Goal: Task Accomplishment & Management: Manage account settings

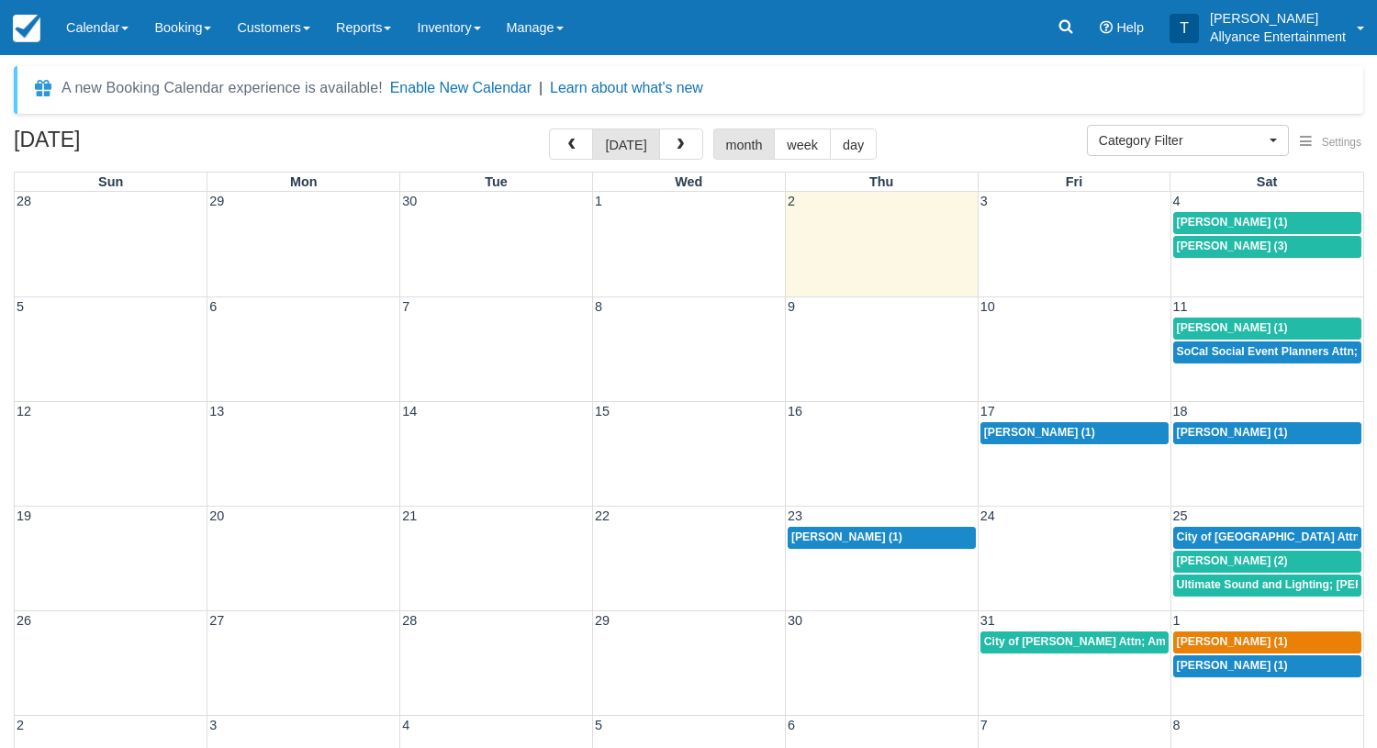
select select
click at [677, 142] on span "button" at bounding box center [680, 145] width 13 height 13
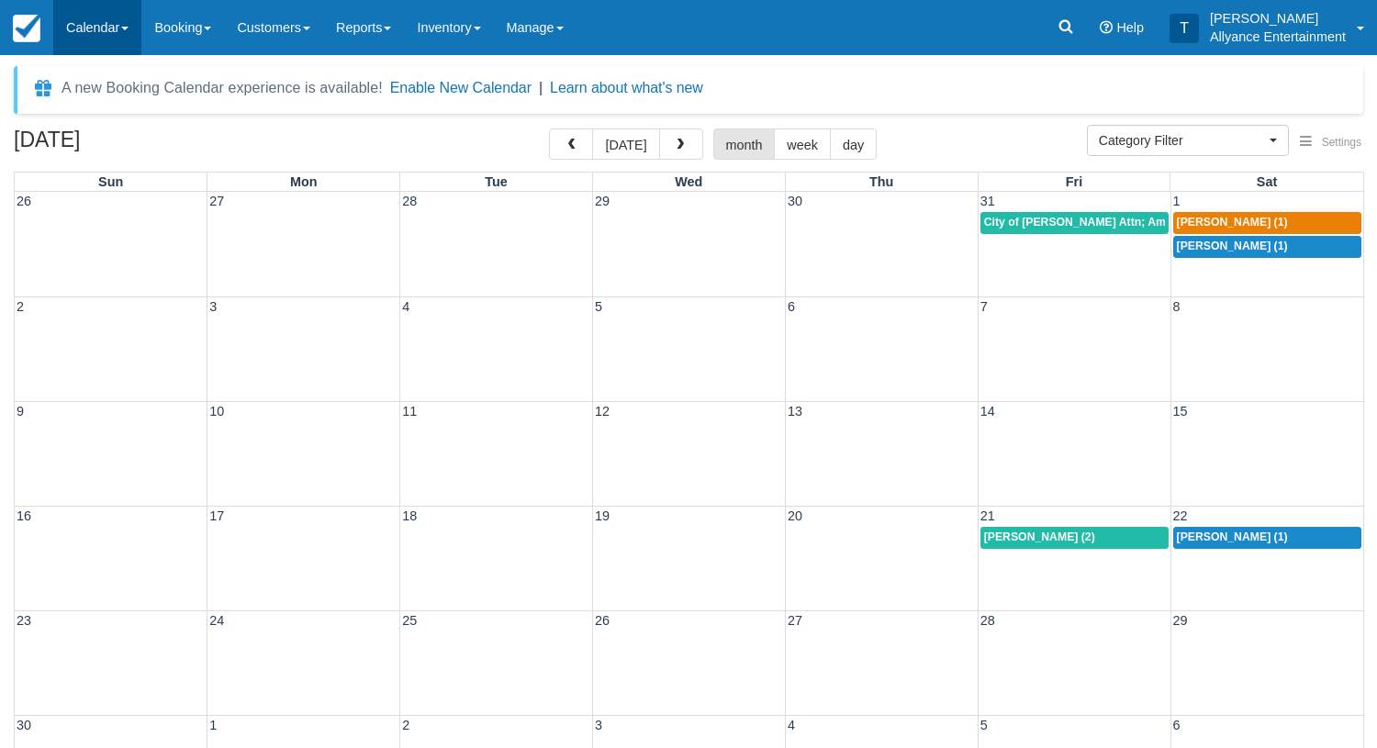
click at [92, 30] on link "Calendar" at bounding box center [97, 27] width 88 height 55
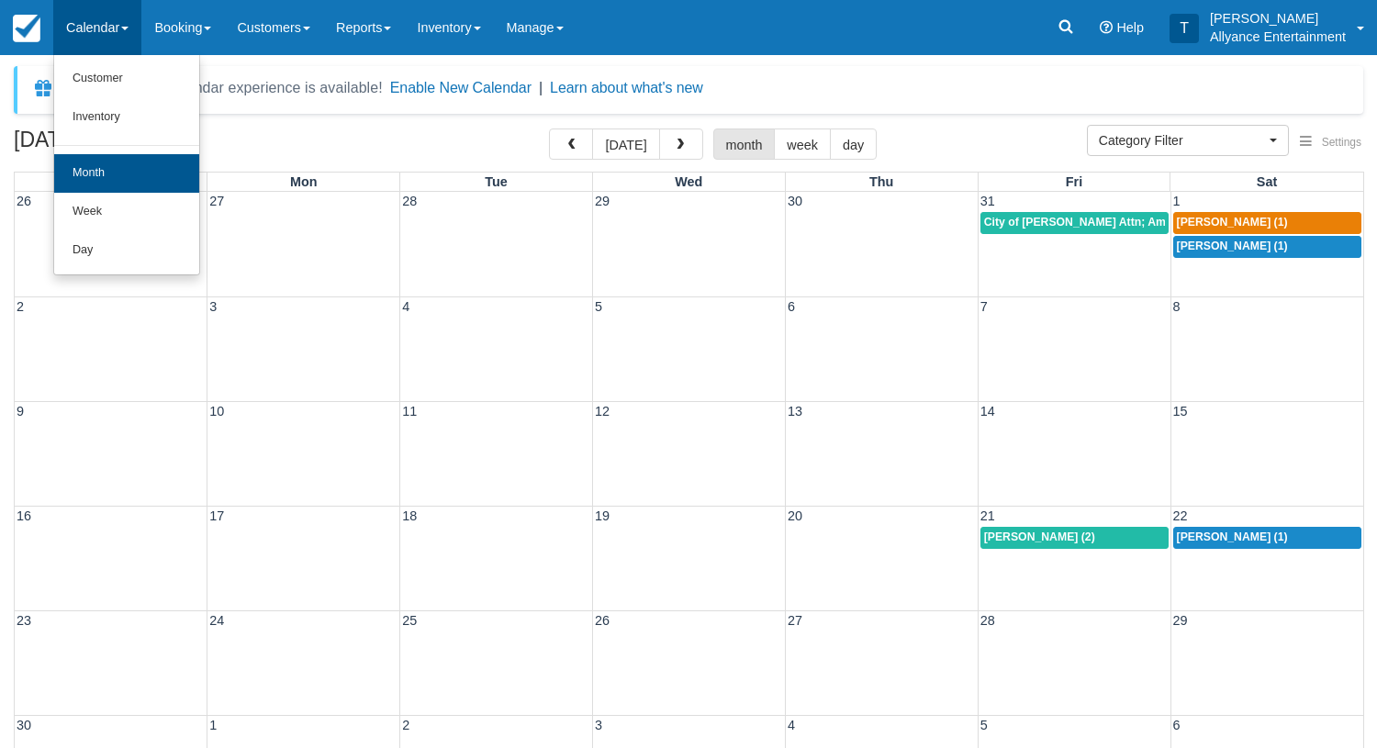
click at [98, 161] on link "Month" at bounding box center [126, 173] width 145 height 39
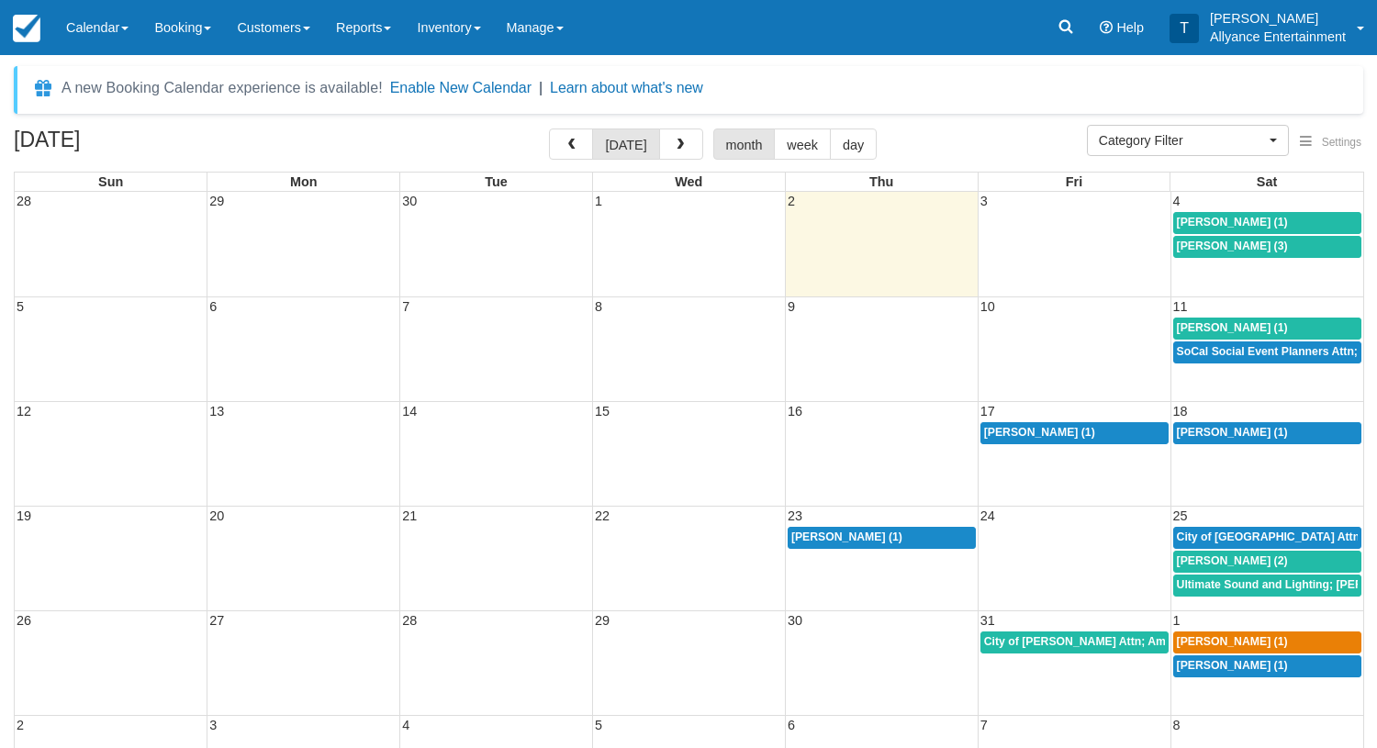
select select
click at [1071, 462] on div "12 13 14 15 16 17 18 Laura Campos (1) Adam Linares (1)" at bounding box center [689, 453] width 1349 height 105
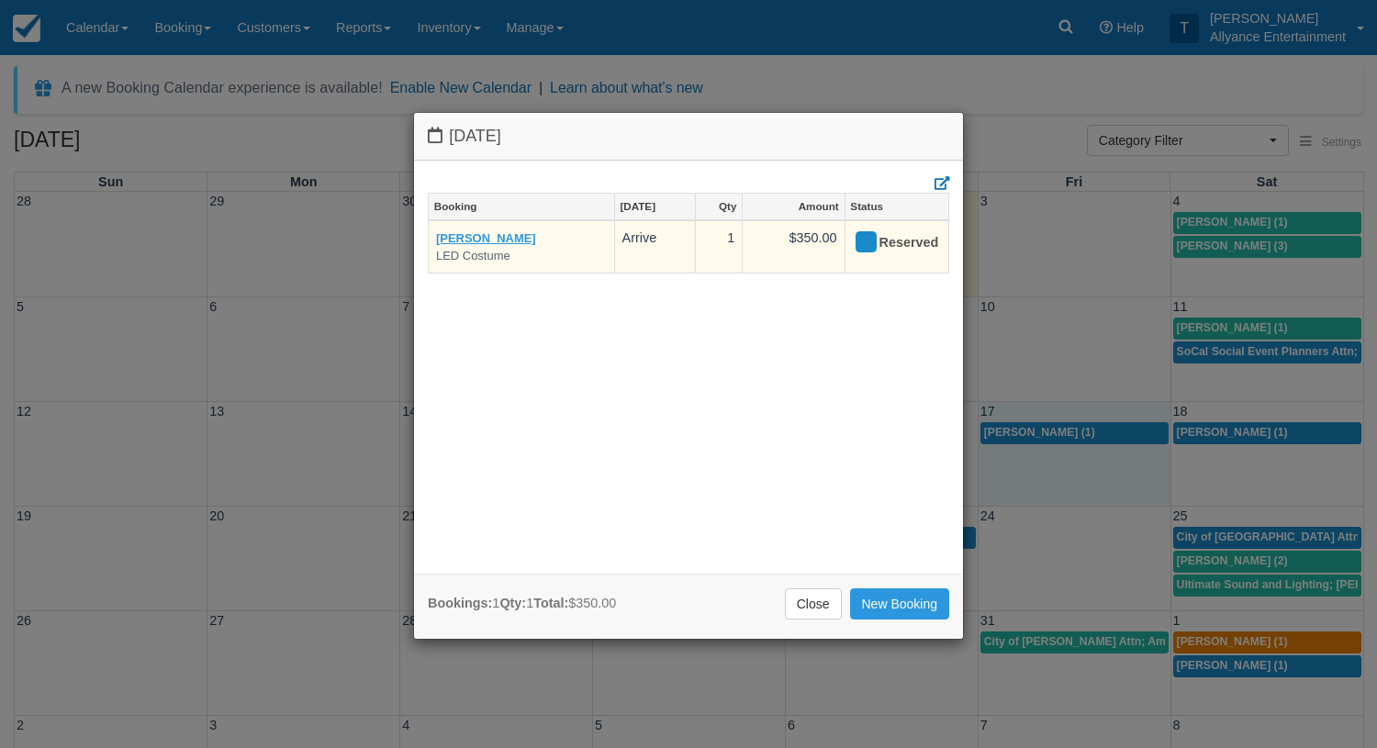
click at [492, 235] on link "[PERSON_NAME]" at bounding box center [486, 238] width 100 height 14
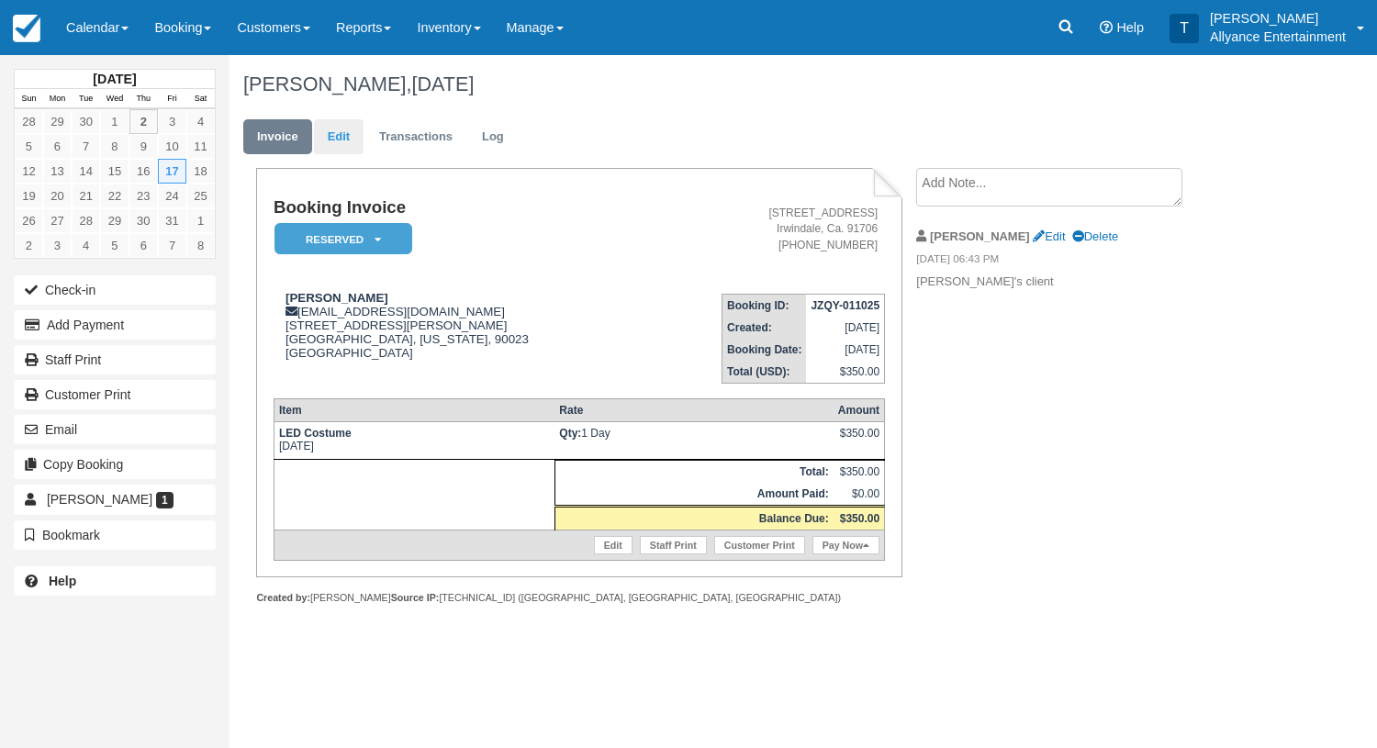
click at [339, 130] on link "Edit" at bounding box center [339, 137] width 50 height 36
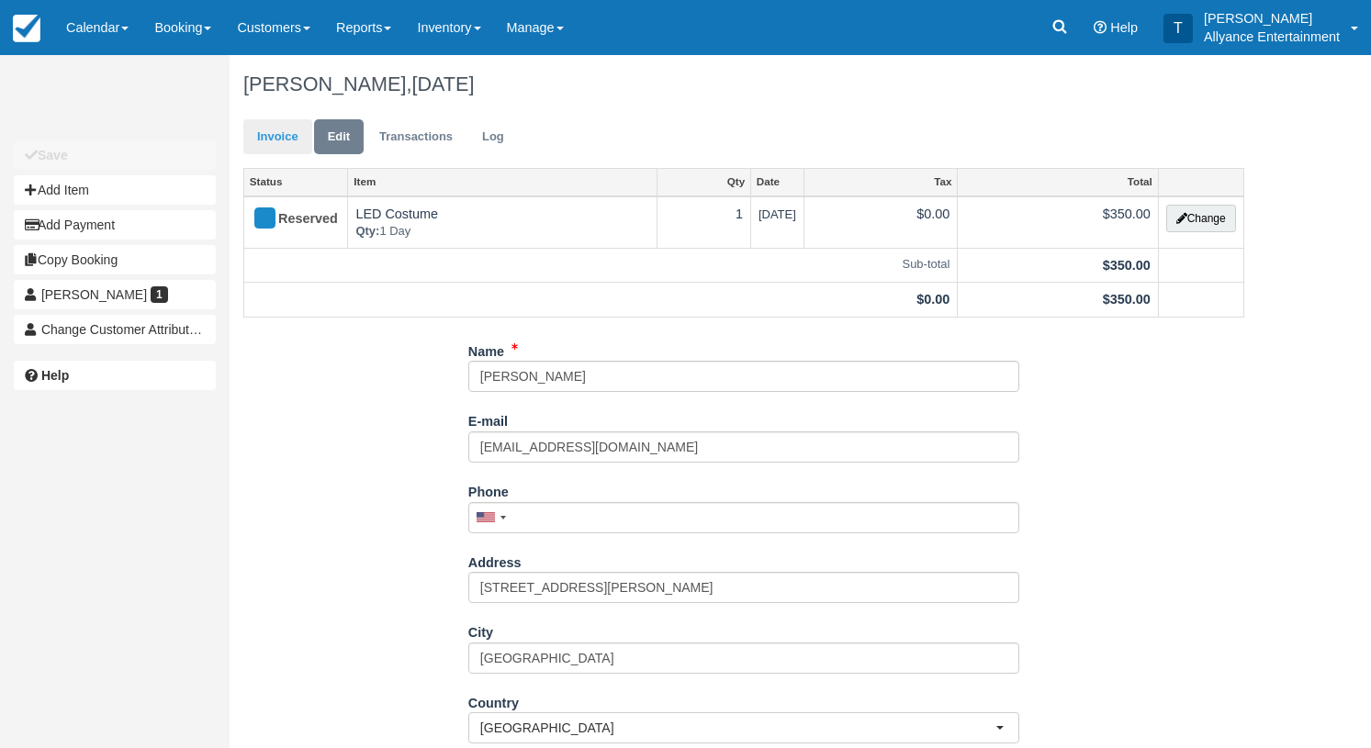
click at [275, 140] on link "Invoice" at bounding box center [277, 137] width 69 height 36
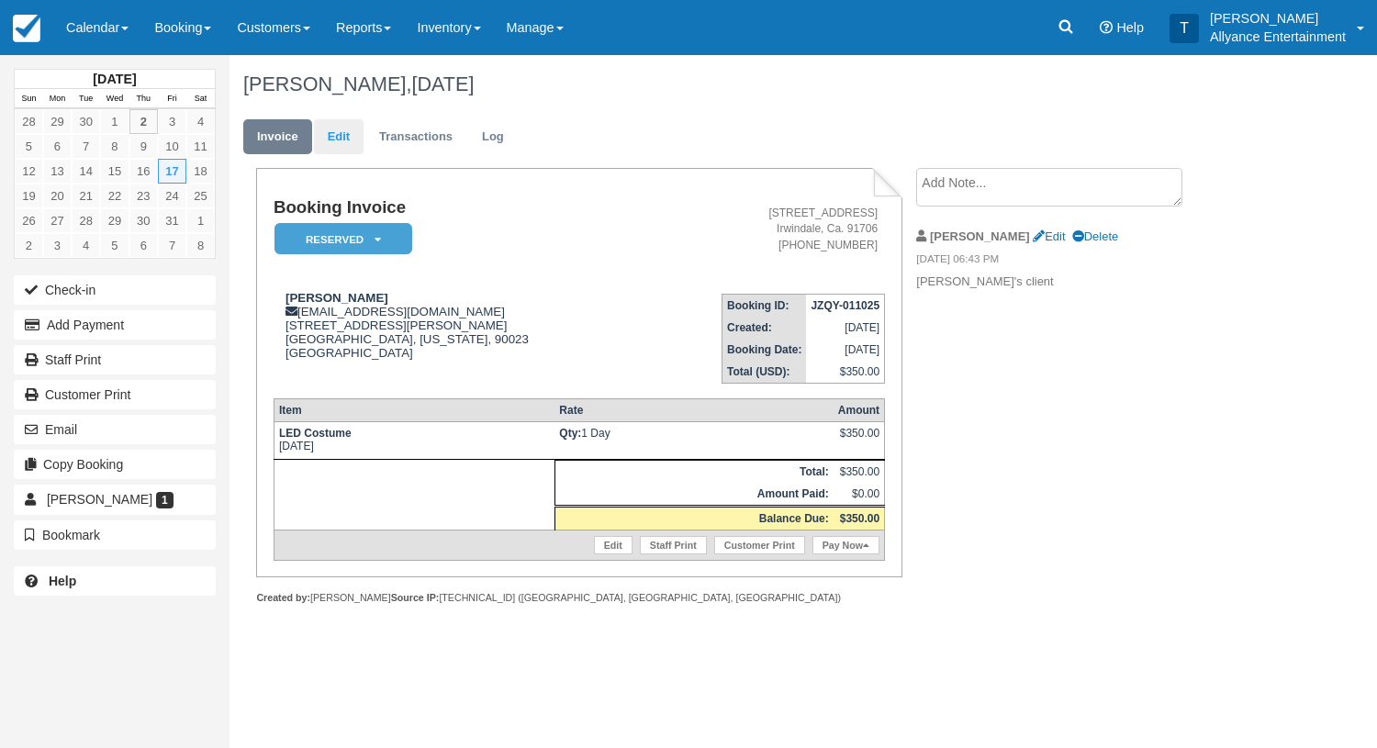
click at [335, 135] on link "Edit" at bounding box center [339, 137] width 50 height 36
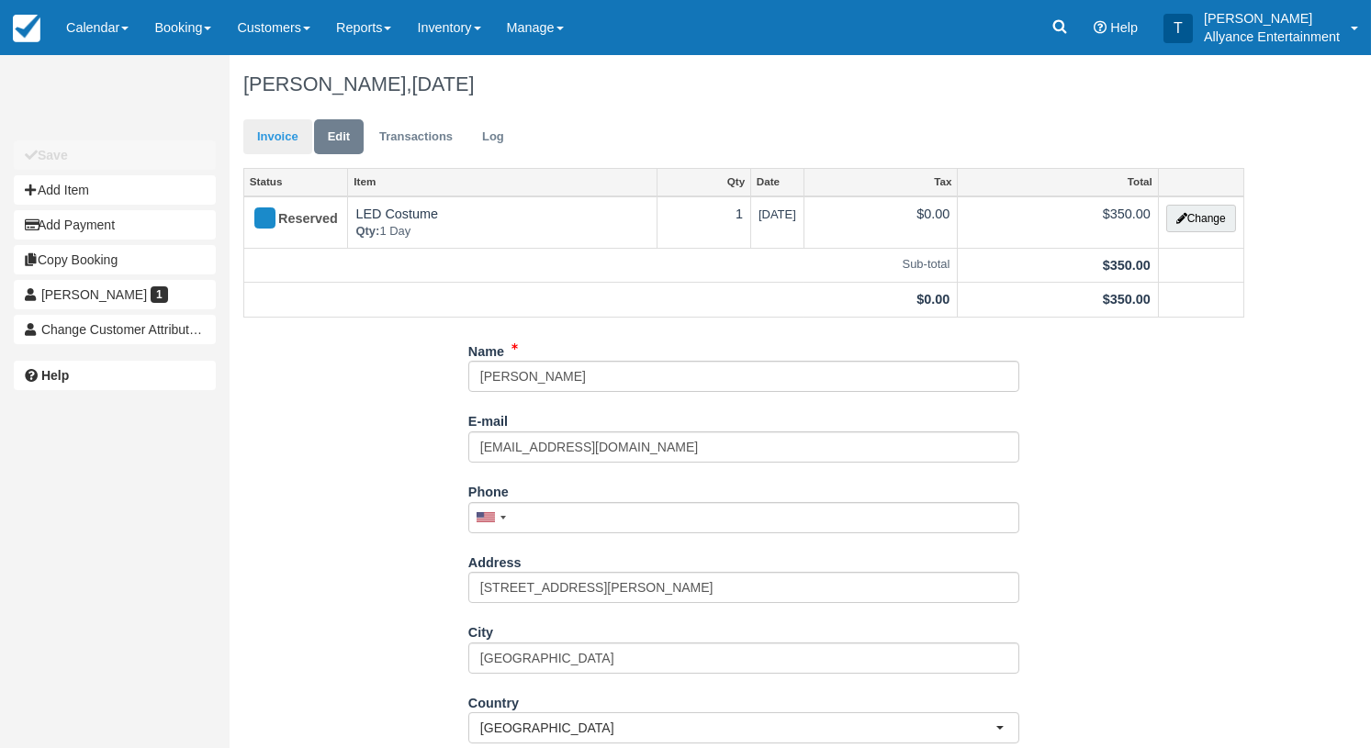
click at [276, 132] on link "Invoice" at bounding box center [277, 137] width 69 height 36
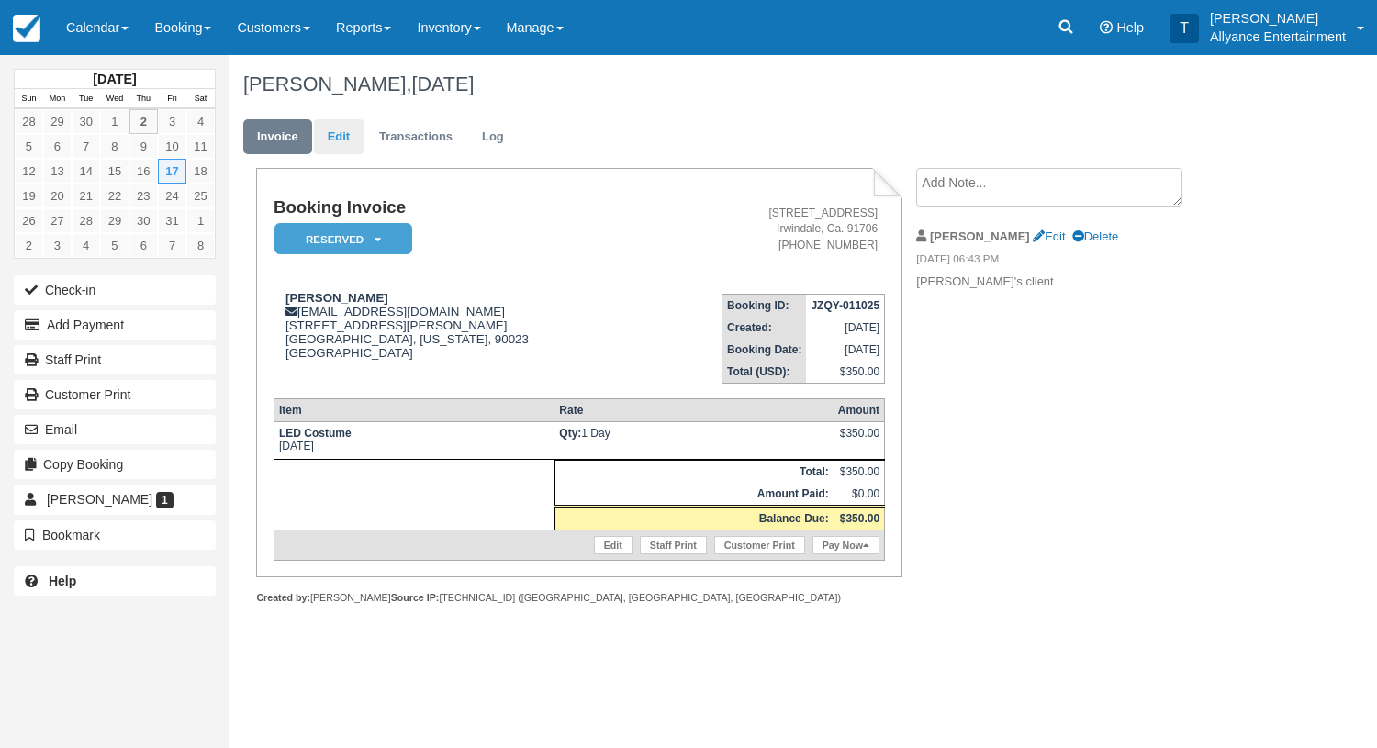
click at [339, 140] on link "Edit" at bounding box center [339, 137] width 50 height 36
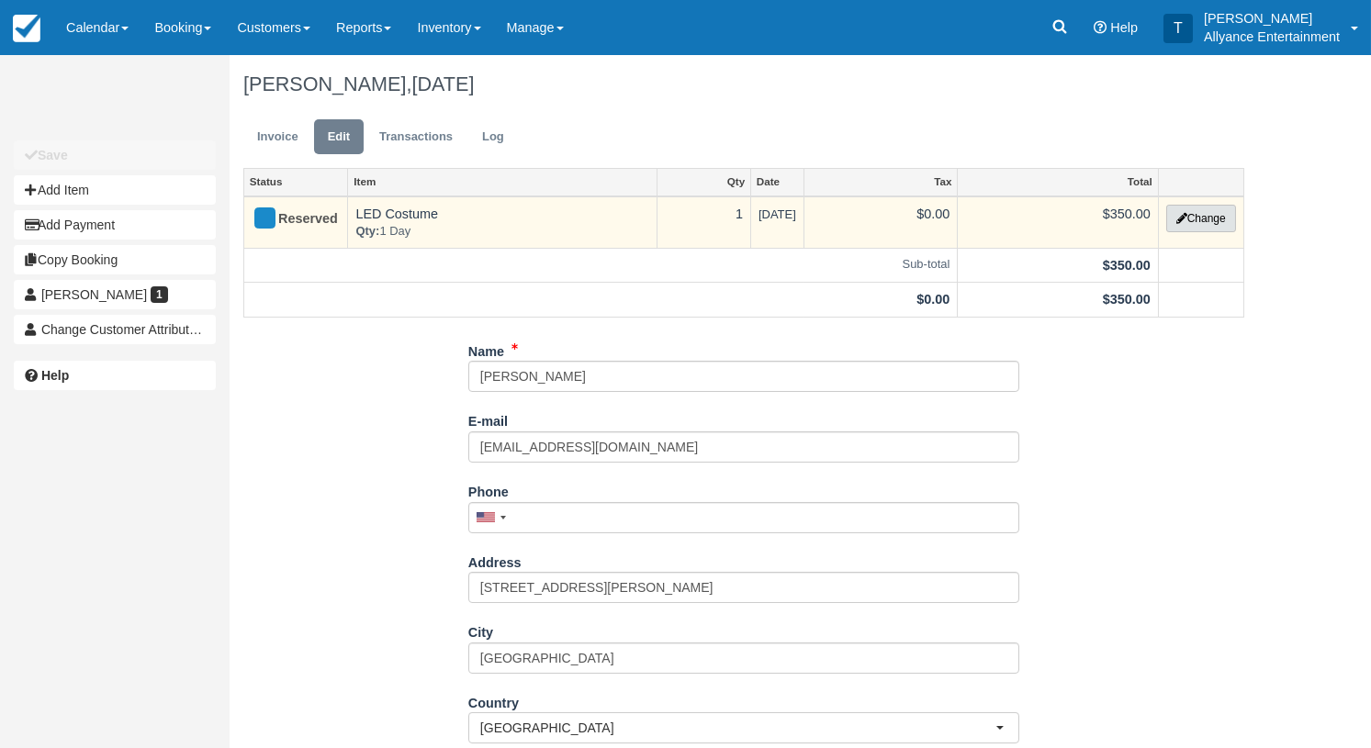
click at [1206, 215] on button "Change" at bounding box center [1201, 219] width 70 height 28
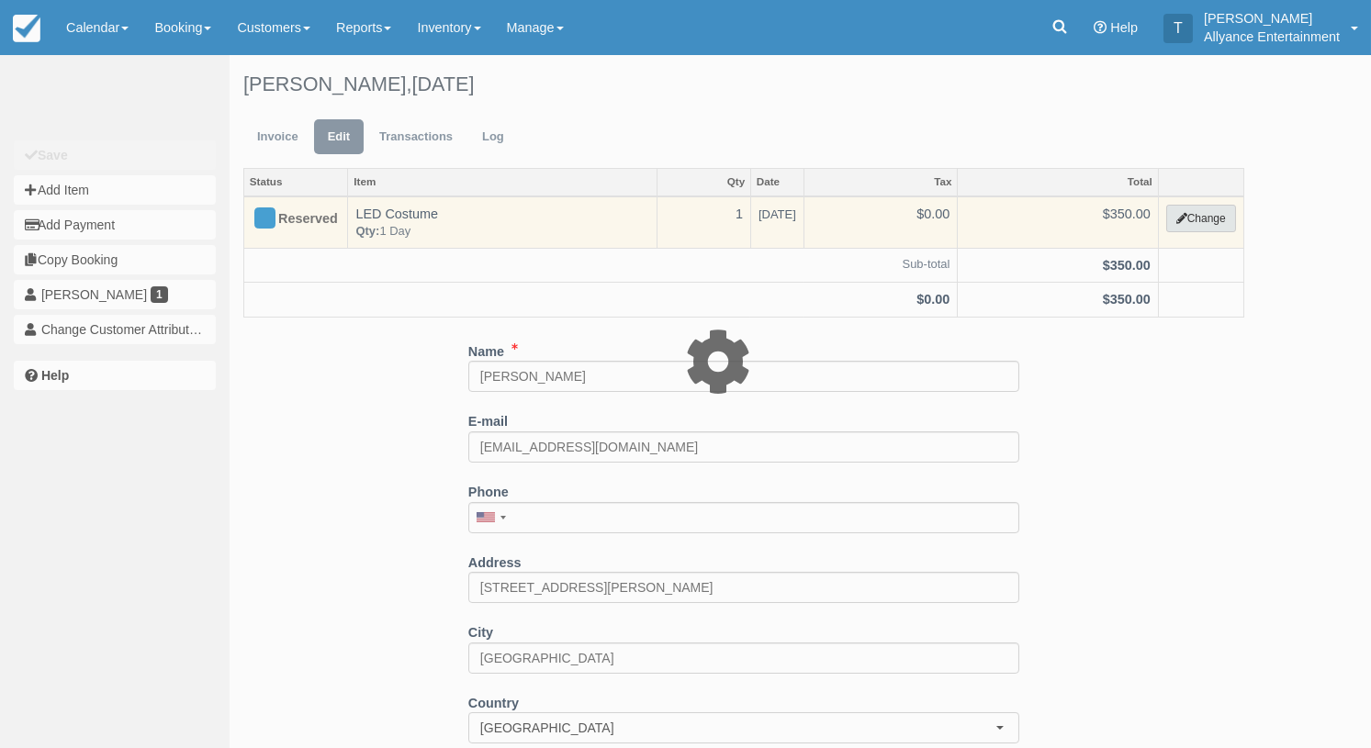
select select "89"
type input "350.00"
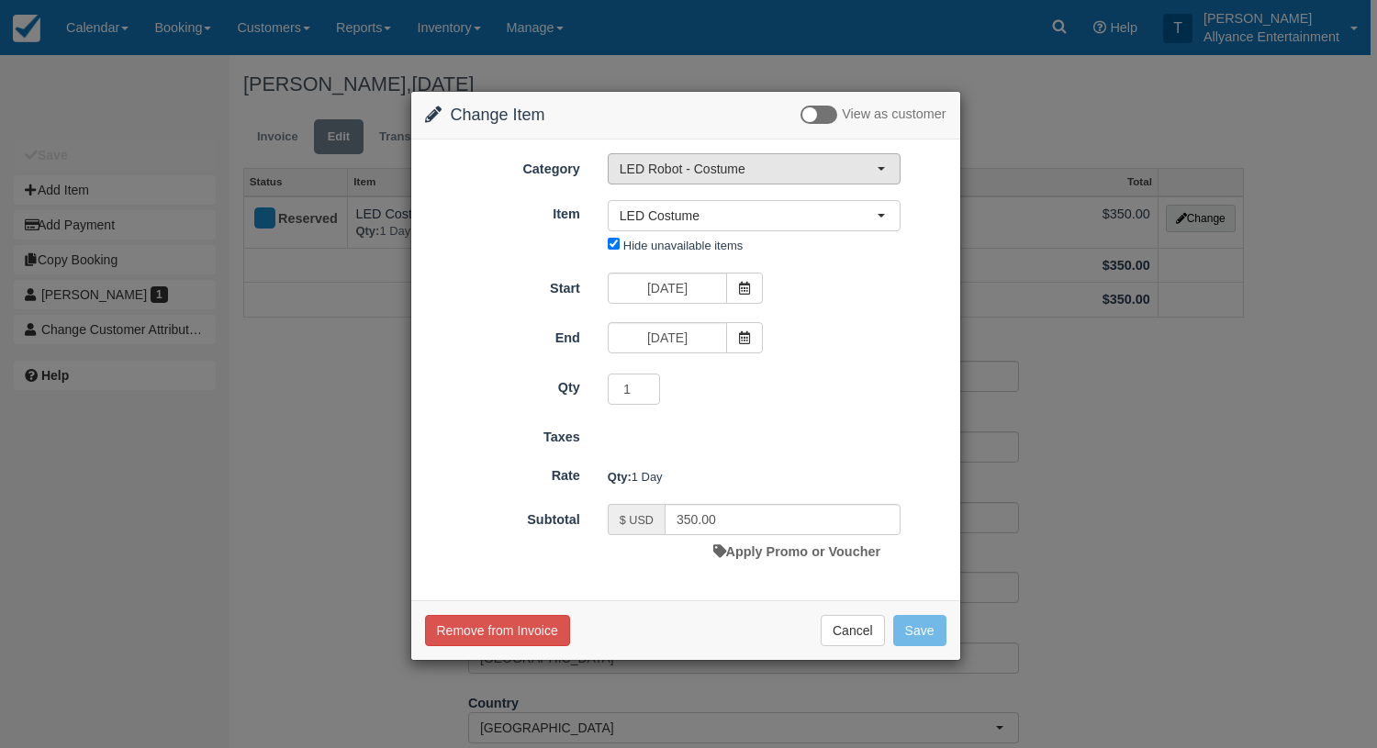
click at [885, 168] on span "button" at bounding box center [881, 169] width 7 height 4
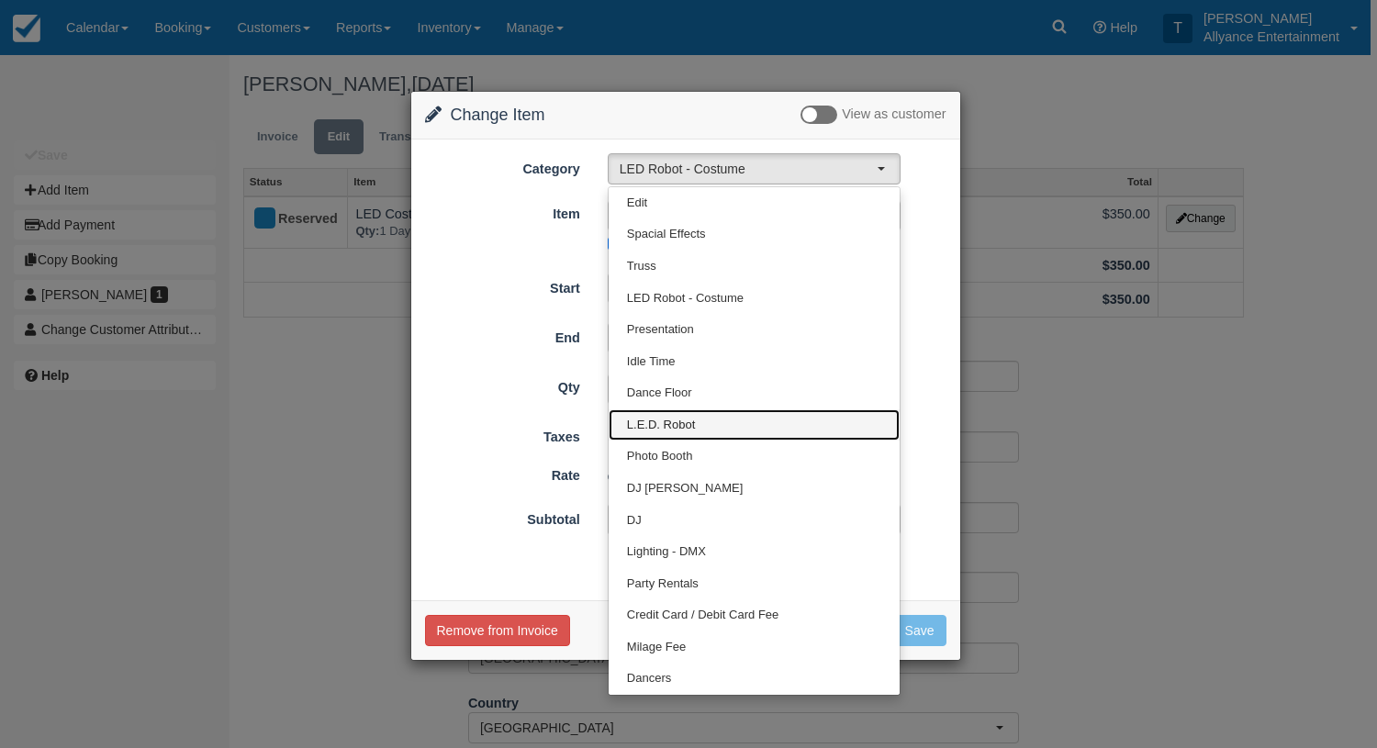
click at [698, 422] on link "L.E.D. Robot" at bounding box center [754, 425] width 291 height 32
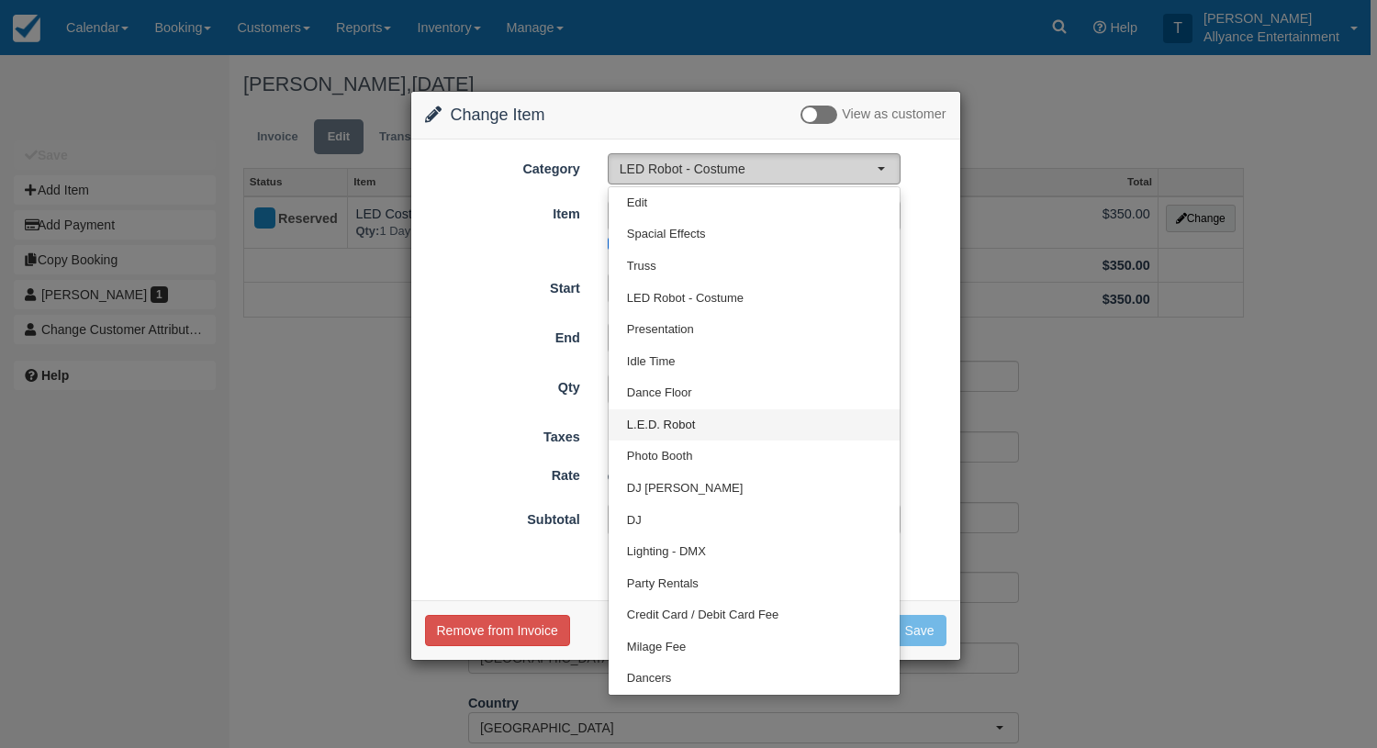
select select "29"
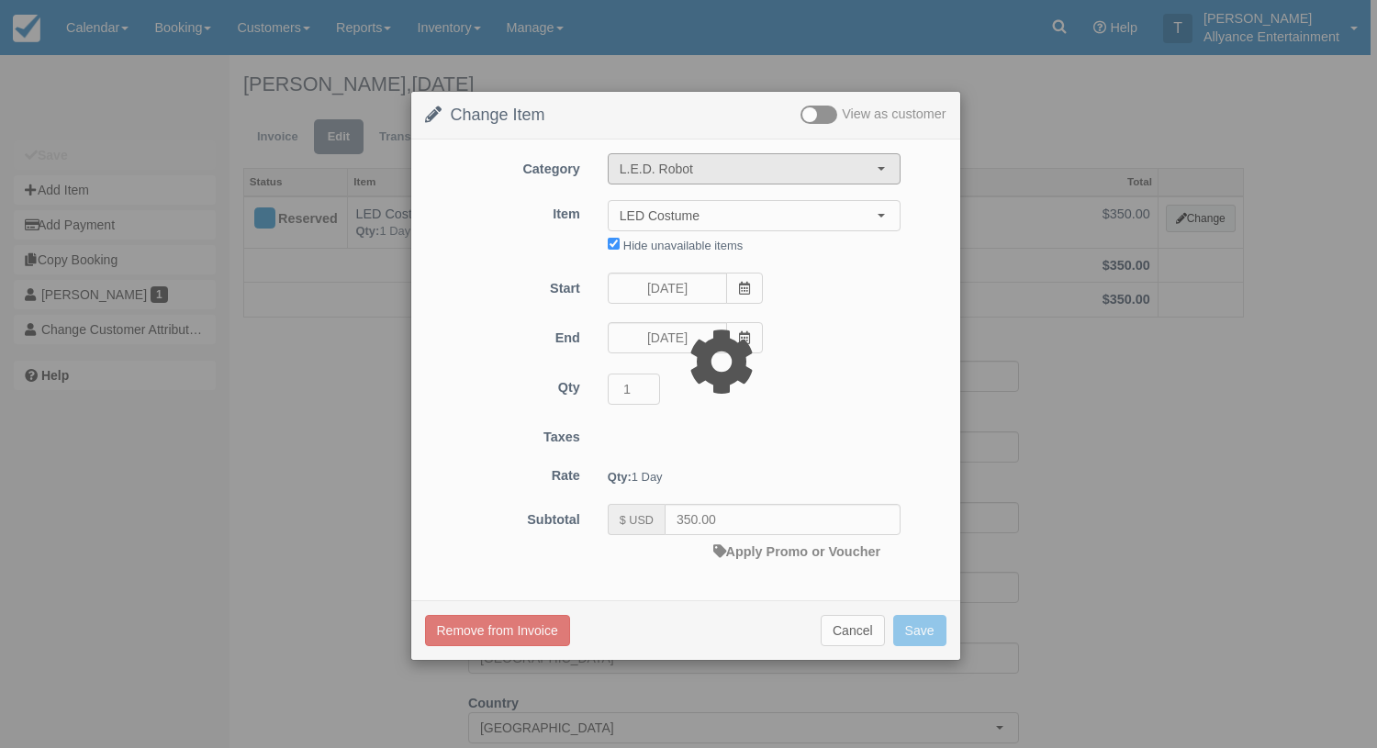
type input "50.00"
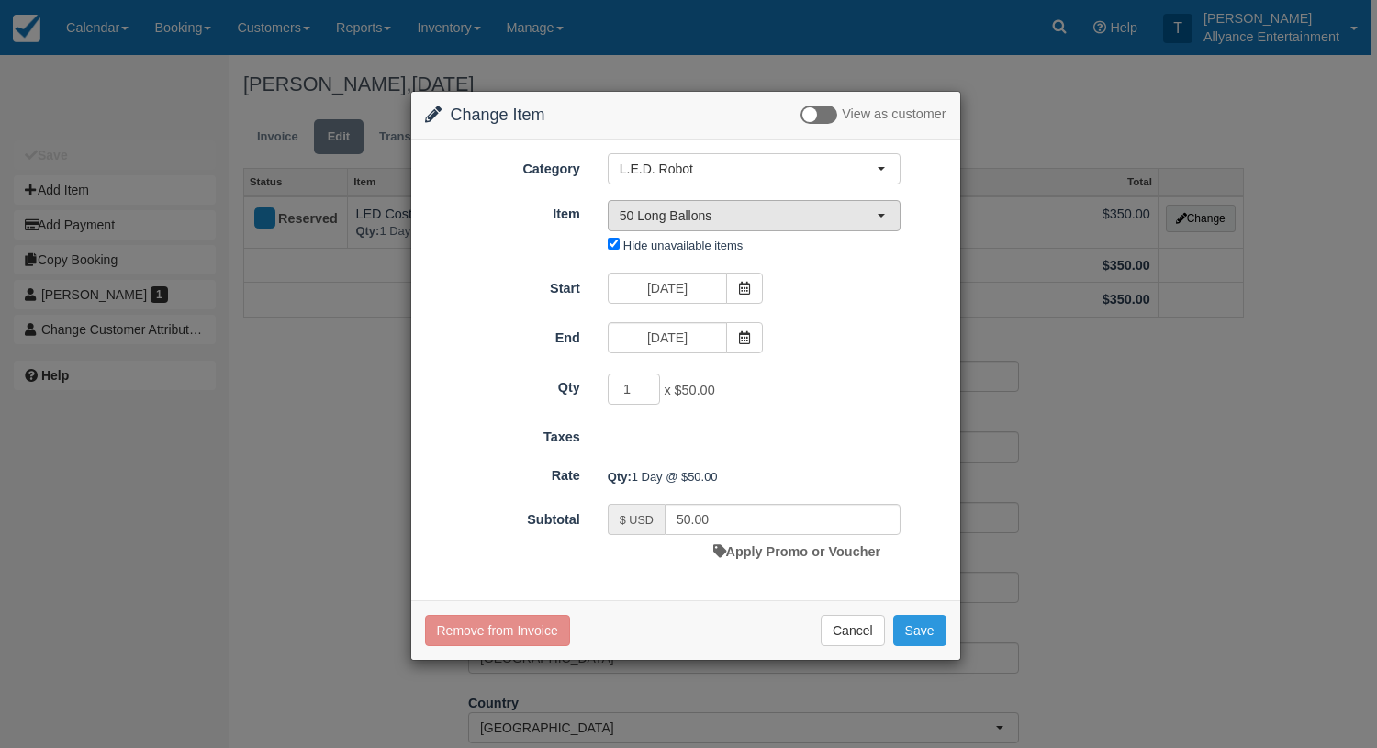
click at [883, 219] on button "50 Long Ballons" at bounding box center [754, 215] width 293 height 31
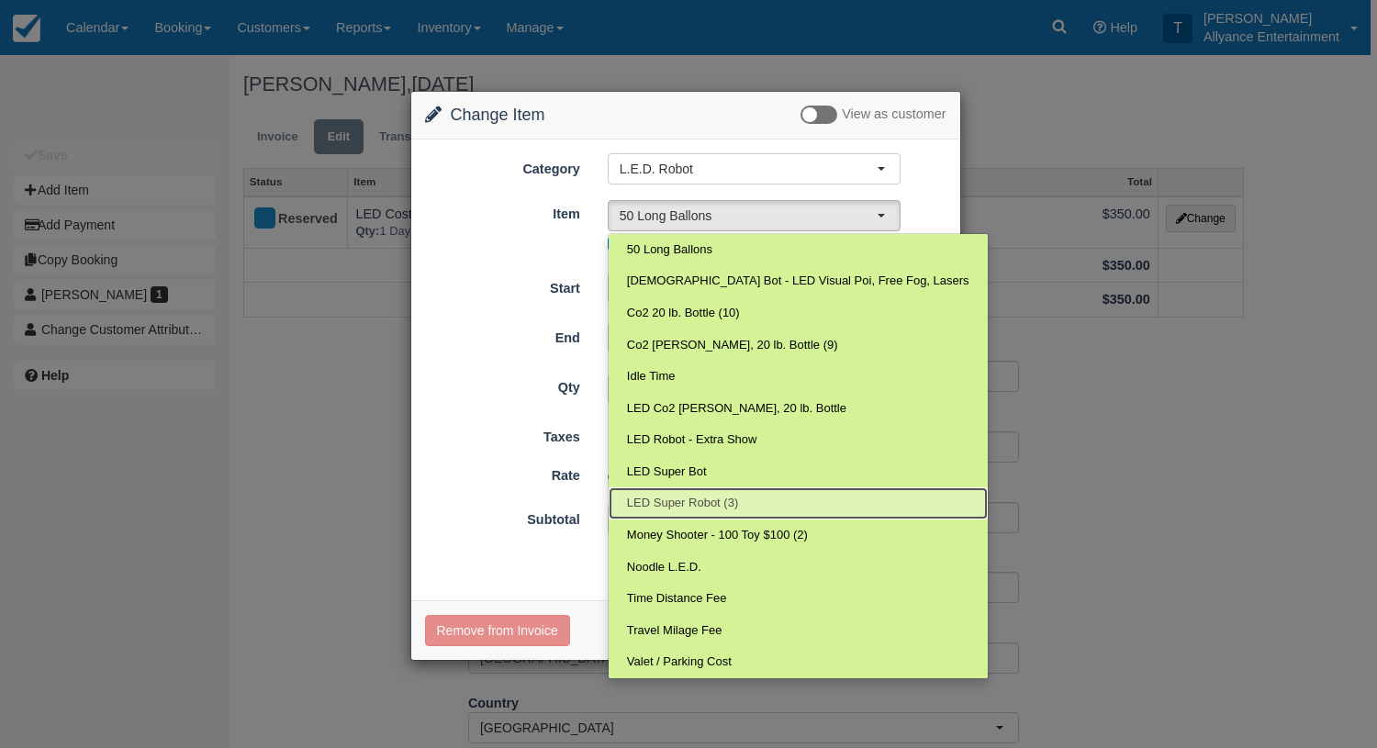
click at [673, 501] on span "LED Super Robot (3)" at bounding box center [682, 503] width 111 height 17
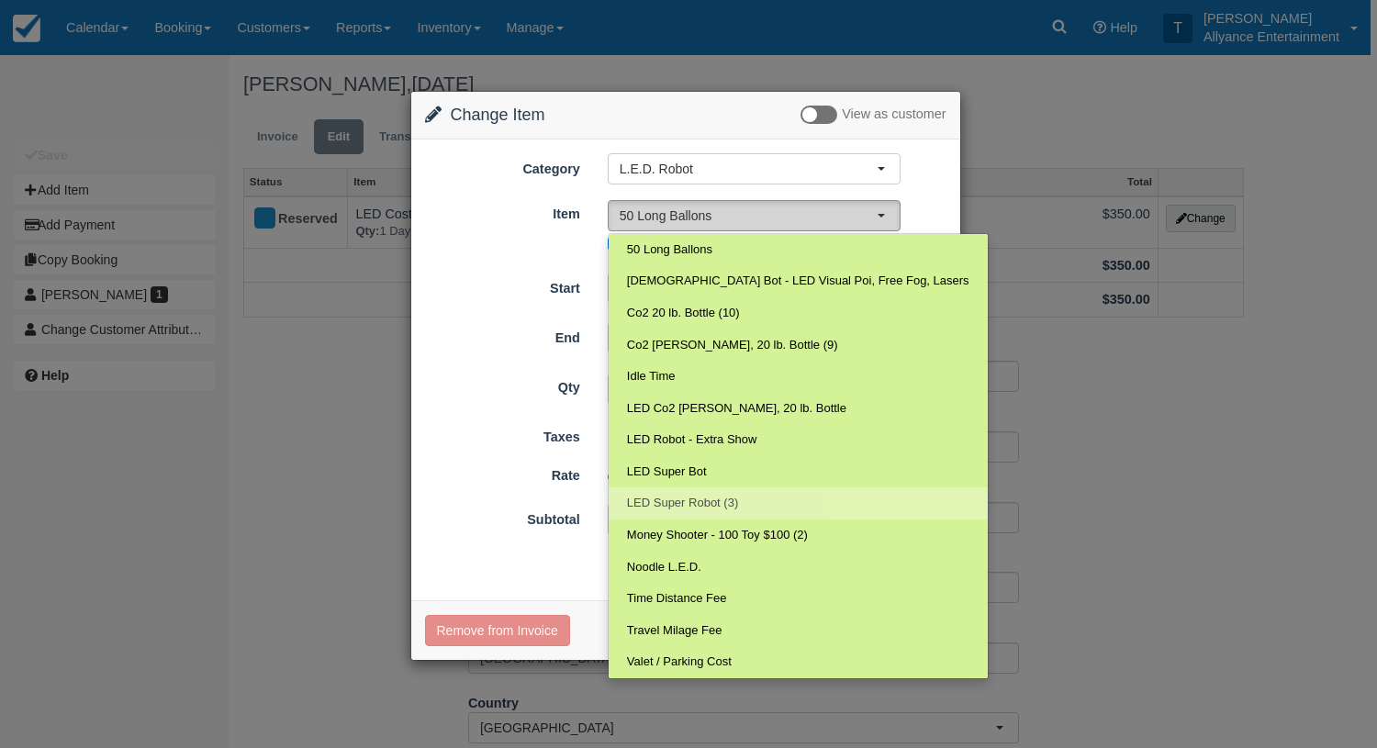
select select "127"
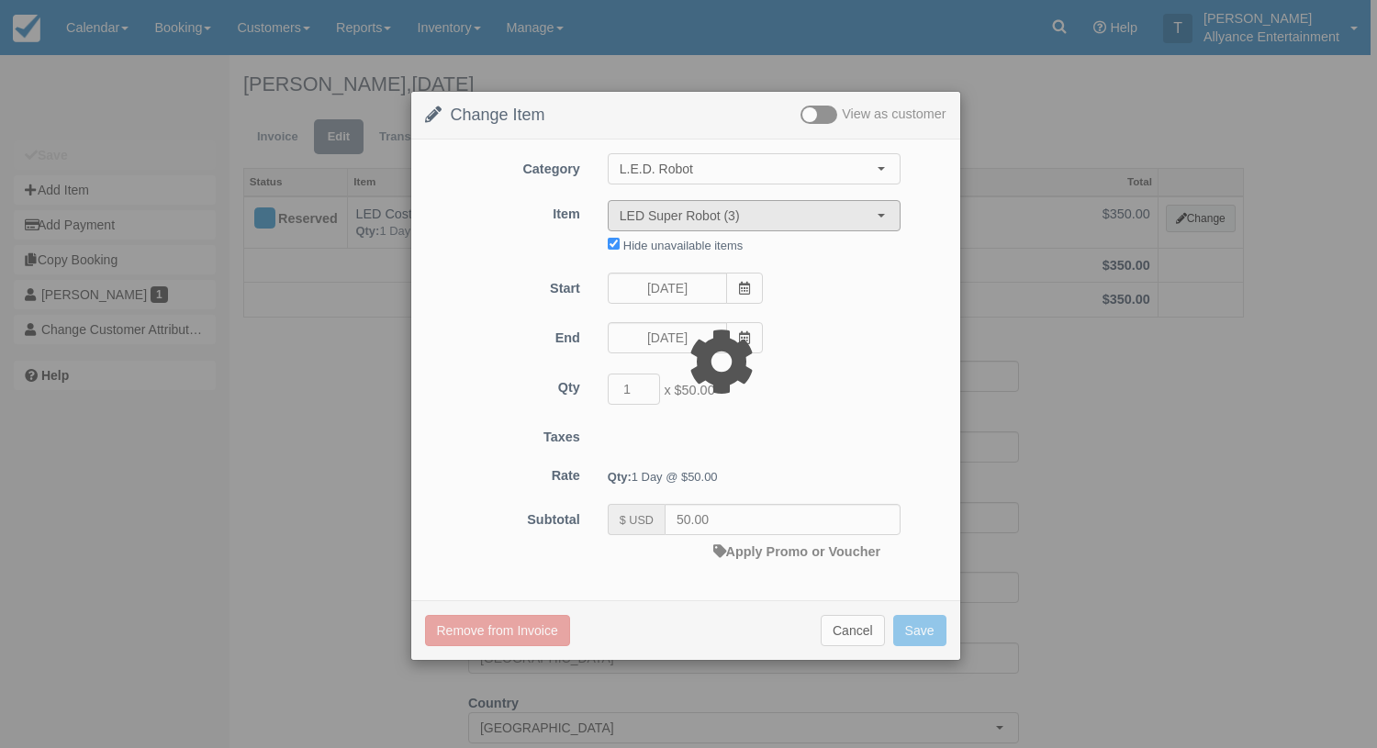
type input "499.00"
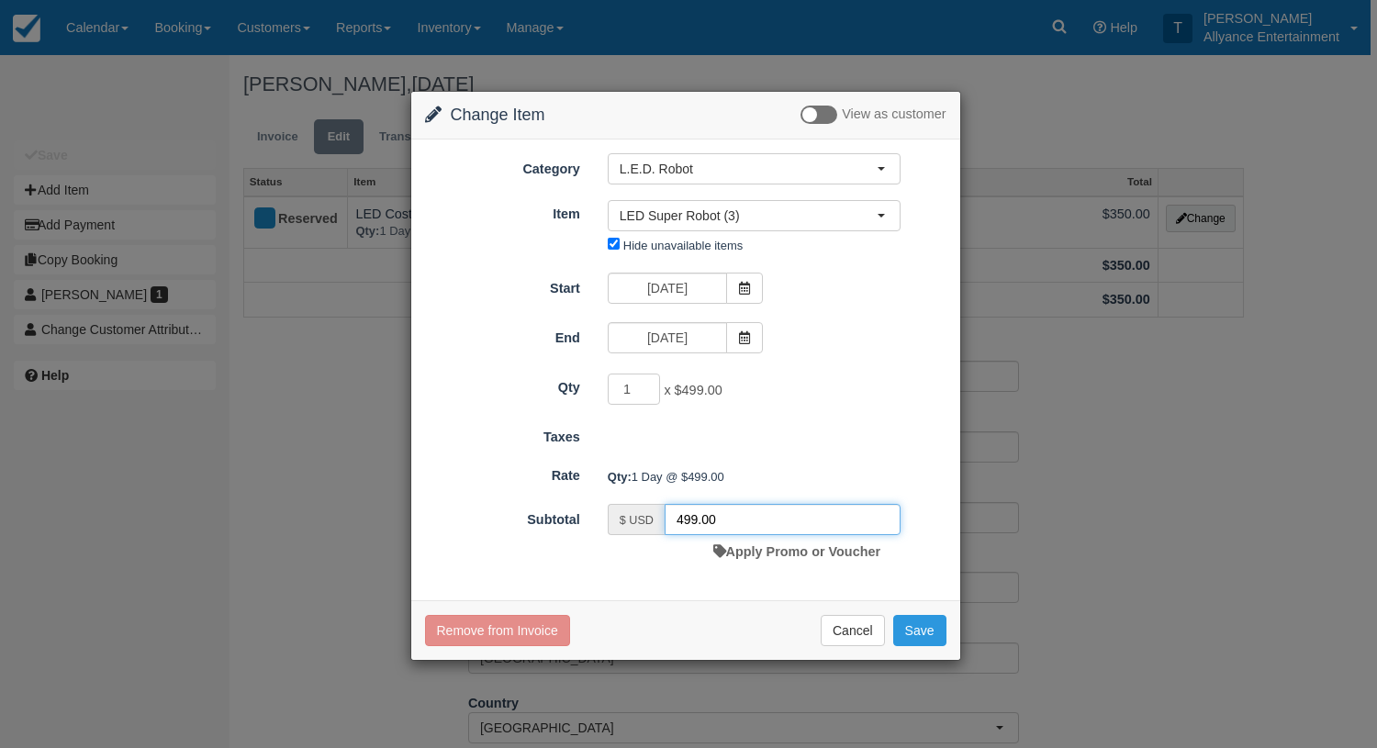
click at [694, 517] on input "499.00" at bounding box center [783, 519] width 236 height 31
click at [847, 628] on button "Cancel" at bounding box center [853, 630] width 64 height 31
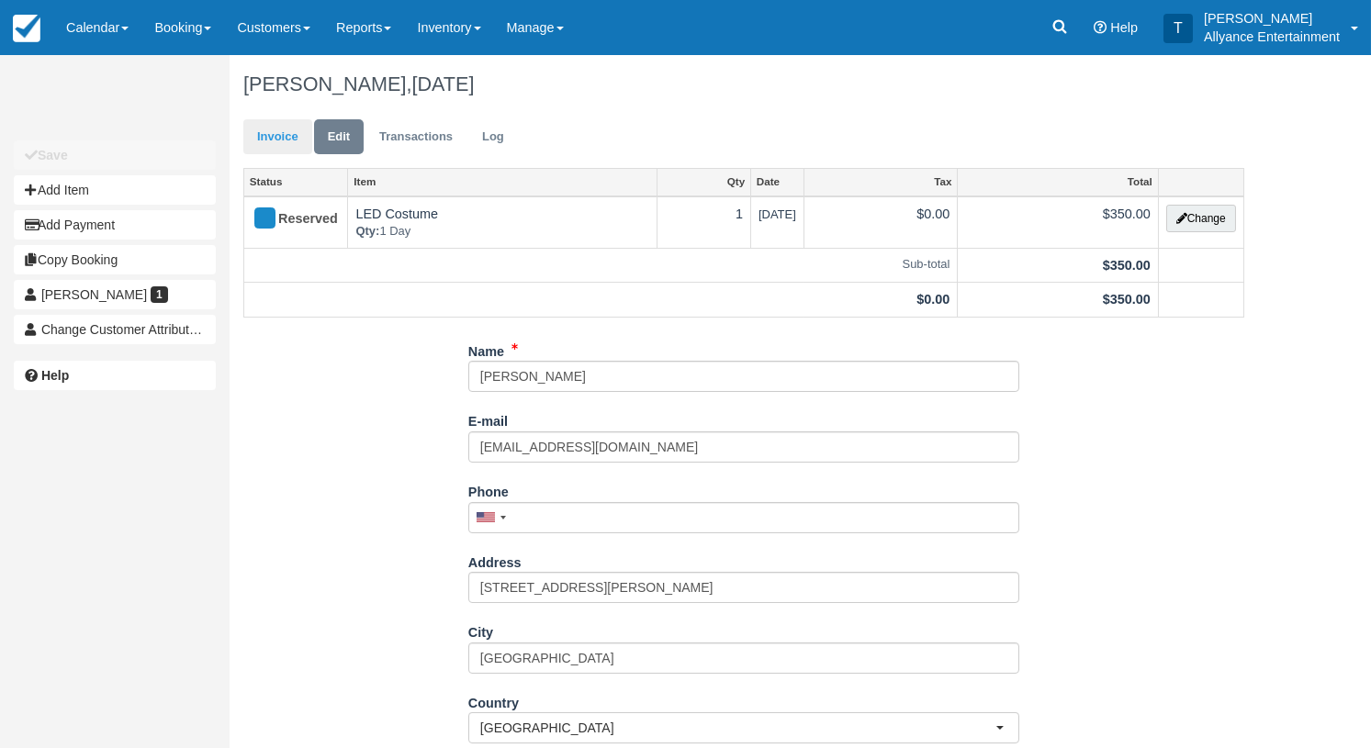
click at [275, 147] on link "Invoice" at bounding box center [277, 137] width 69 height 36
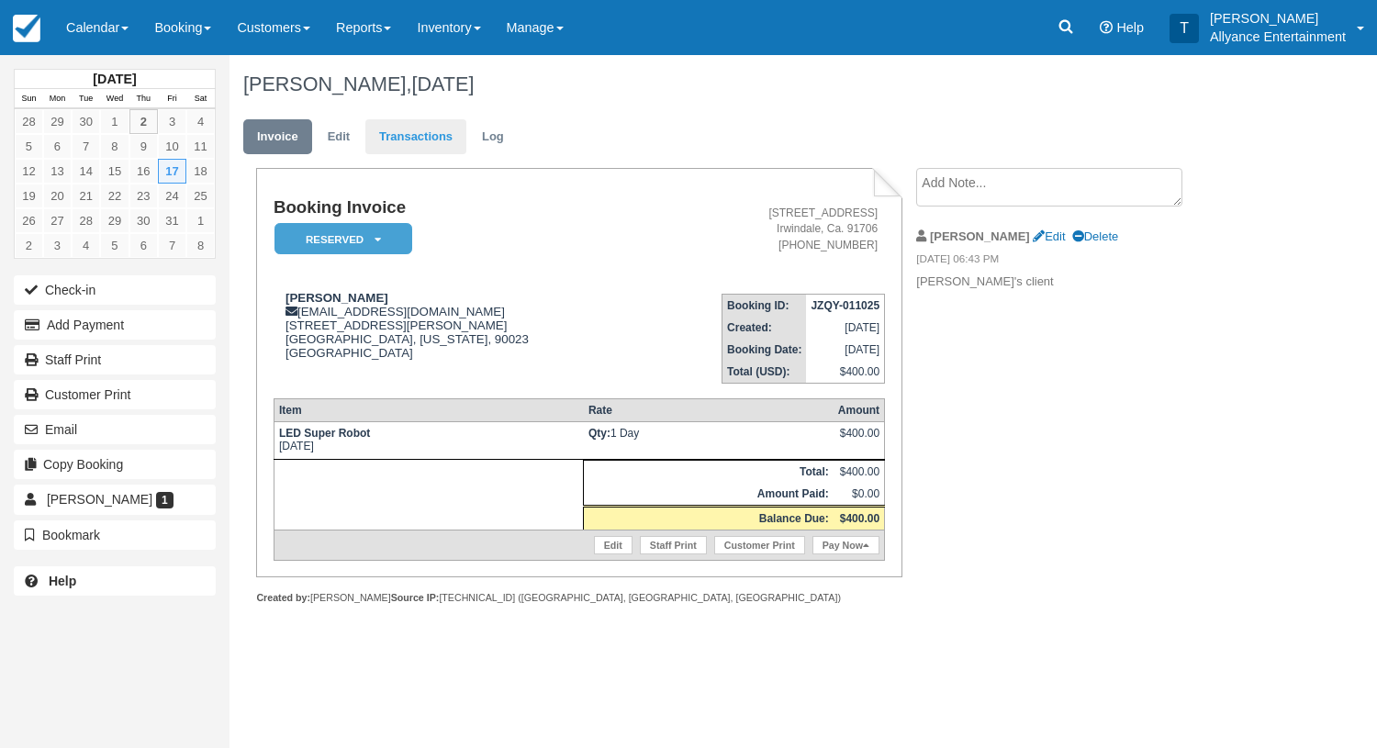
click at [409, 136] on link "Transactions" at bounding box center [415, 137] width 101 height 36
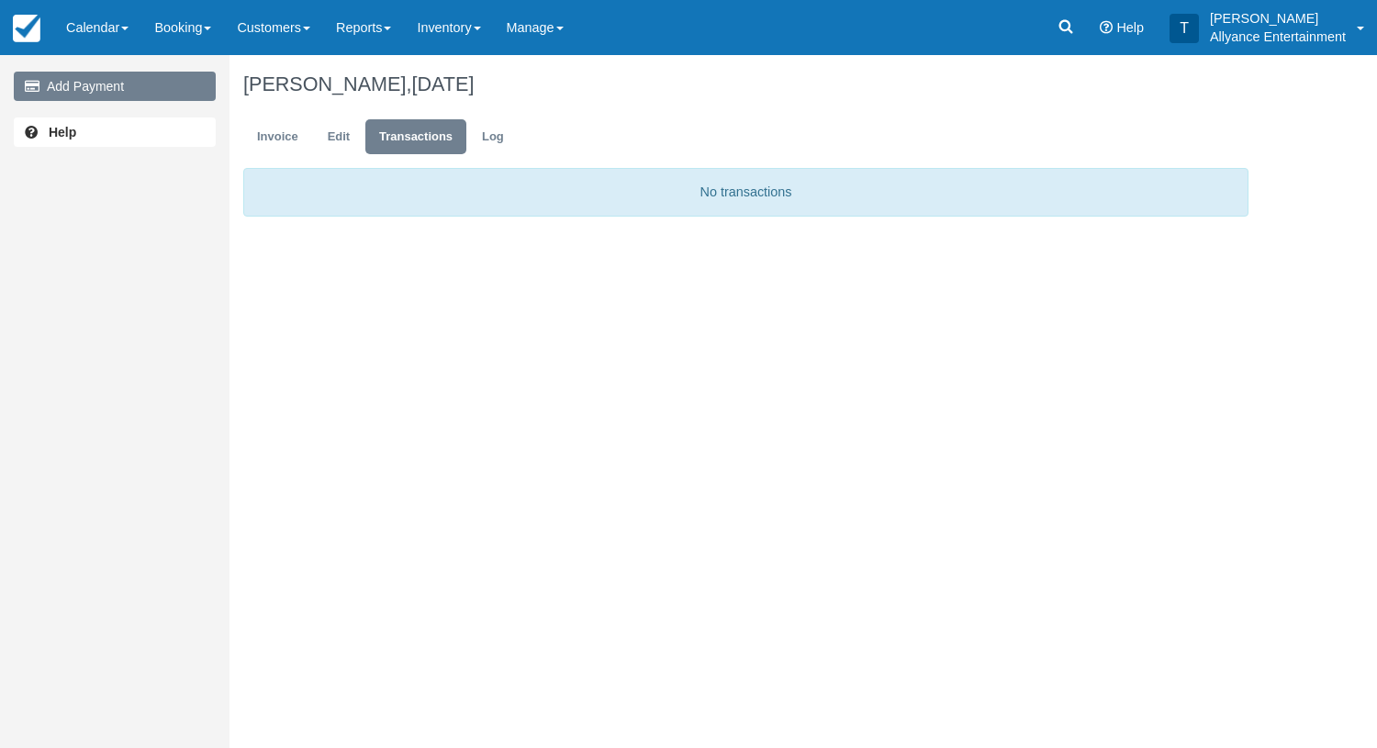
click at [159, 85] on link "Add Payment" at bounding box center [115, 86] width 202 height 29
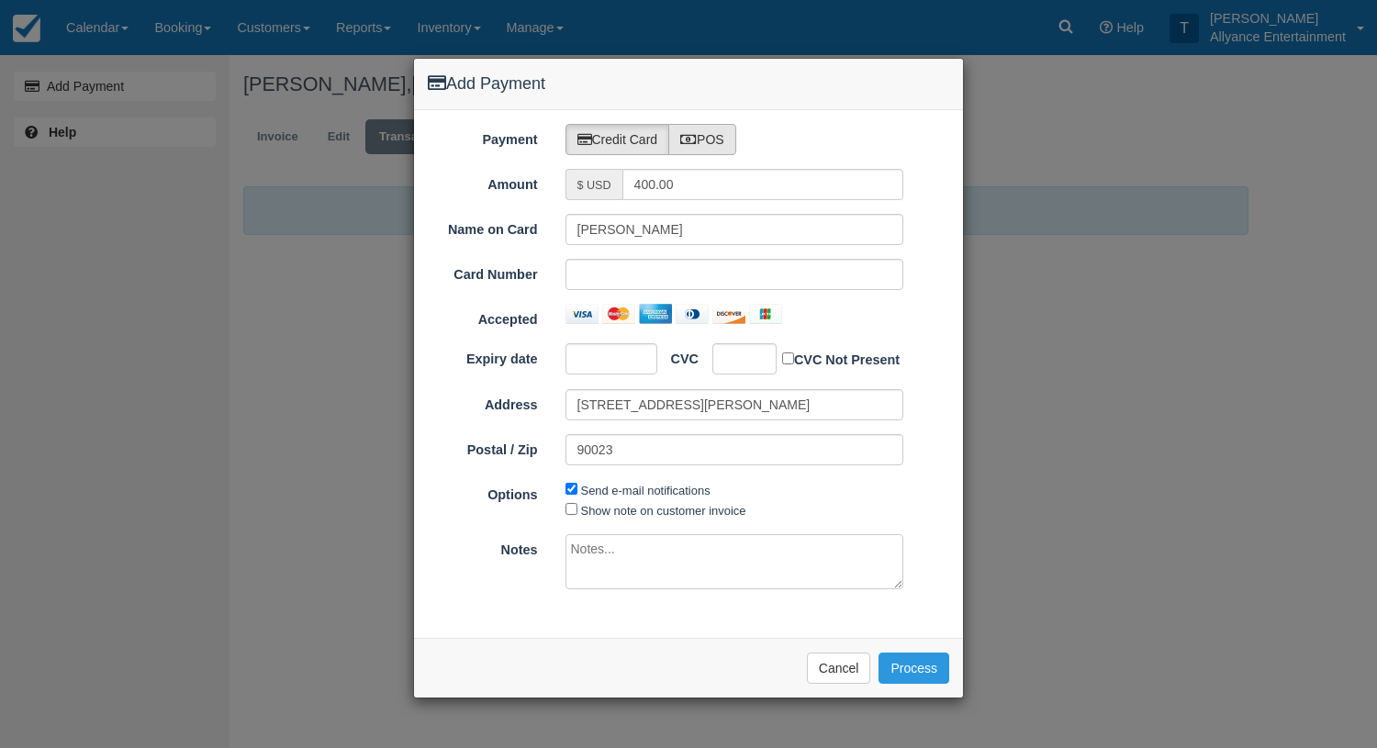
click at [719, 137] on label "POS" at bounding box center [702, 139] width 68 height 31
radio input "true"
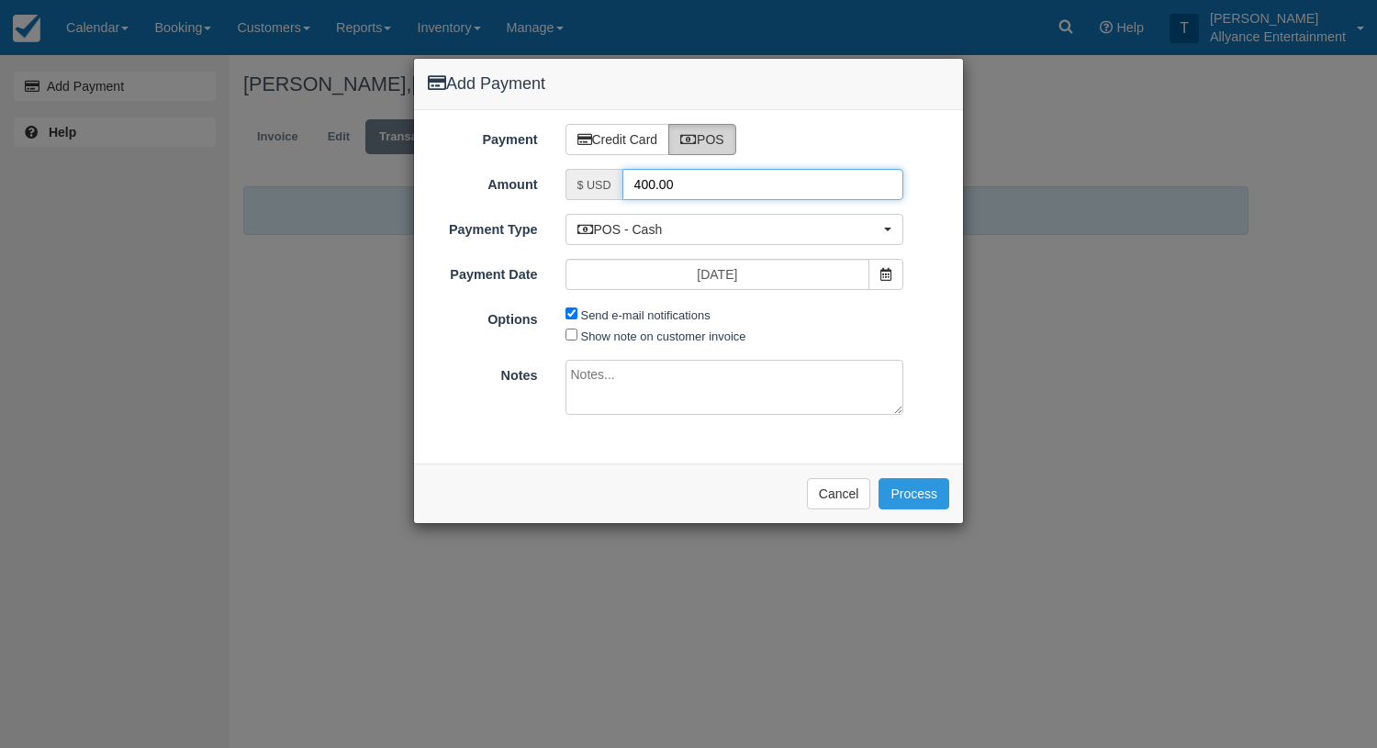
click at [647, 186] on input "400.00" at bounding box center [763, 184] width 282 height 31
click at [619, 367] on textarea at bounding box center [735, 387] width 339 height 55
click at [835, 485] on button "Cancel" at bounding box center [839, 493] width 64 height 31
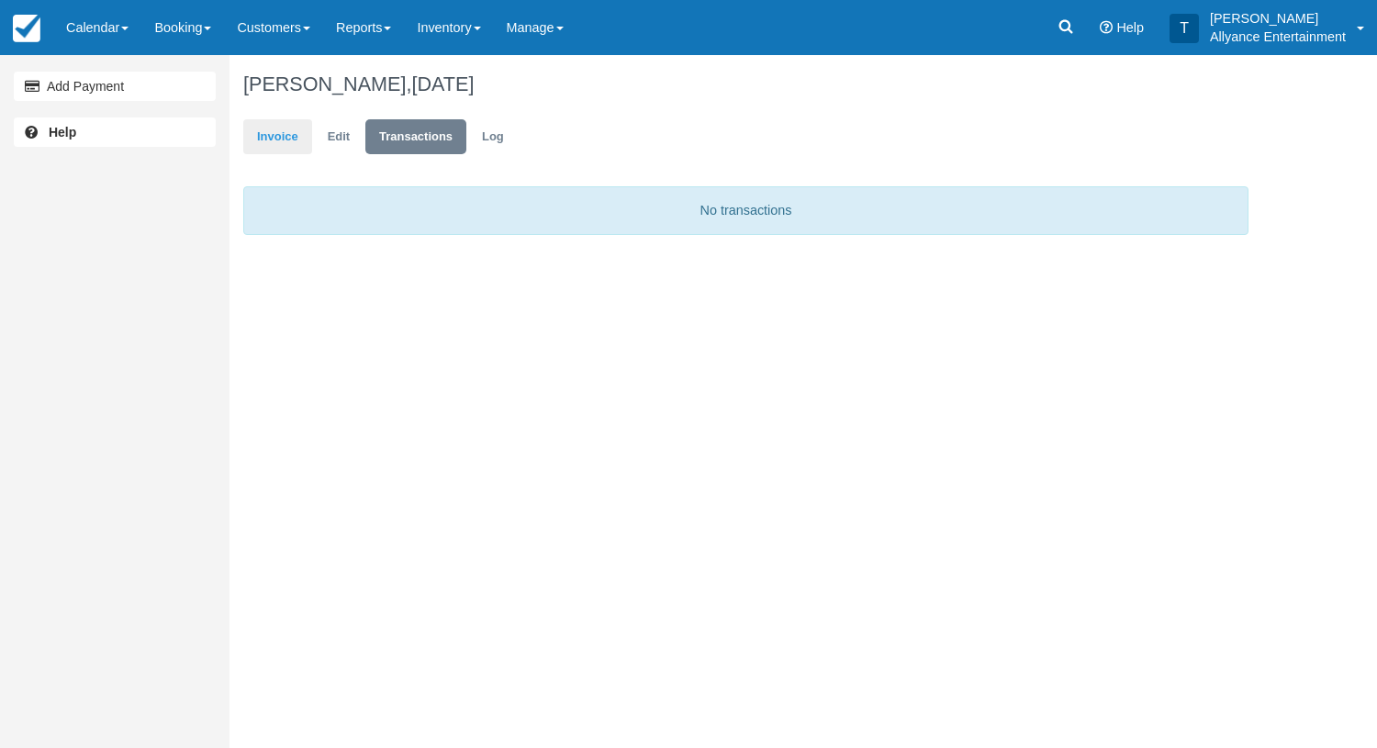
click at [272, 132] on link "Invoice" at bounding box center [277, 137] width 69 height 36
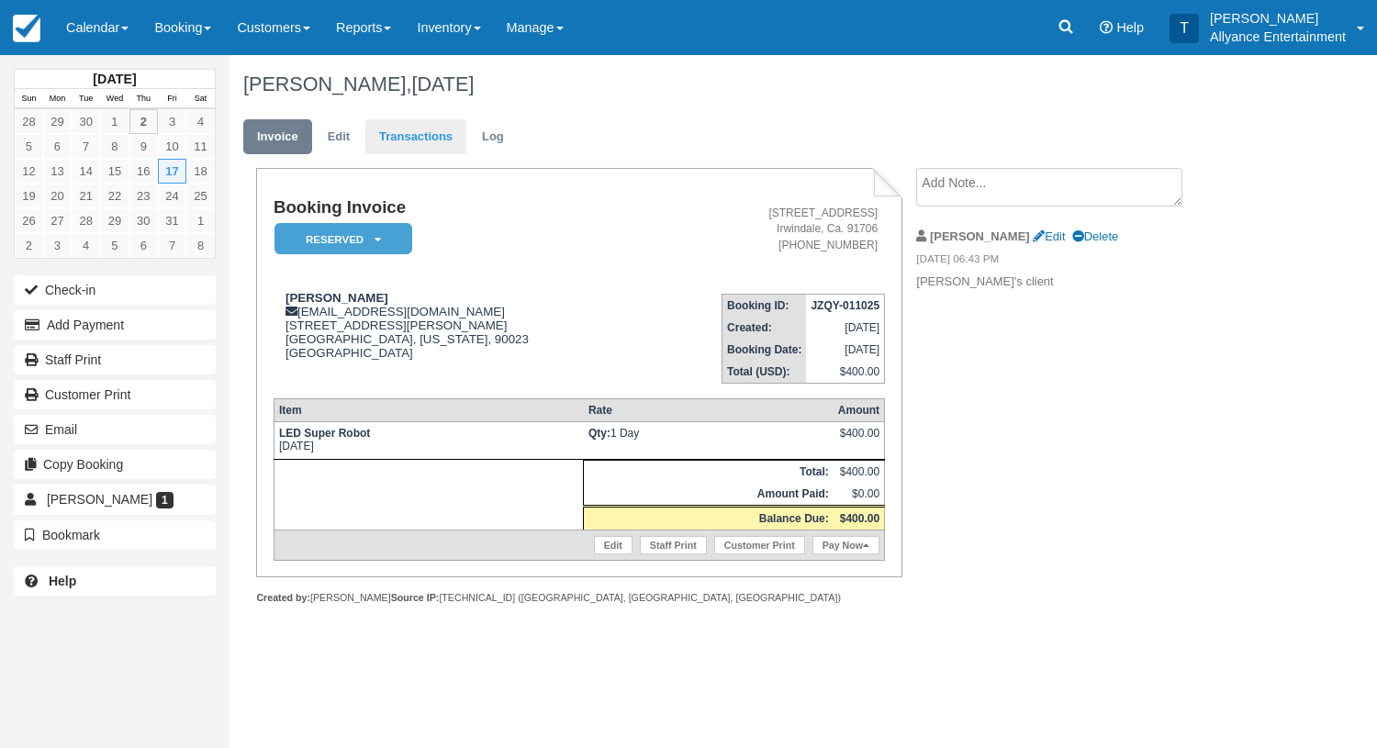
click at [406, 140] on link "Transactions" at bounding box center [415, 137] width 101 height 36
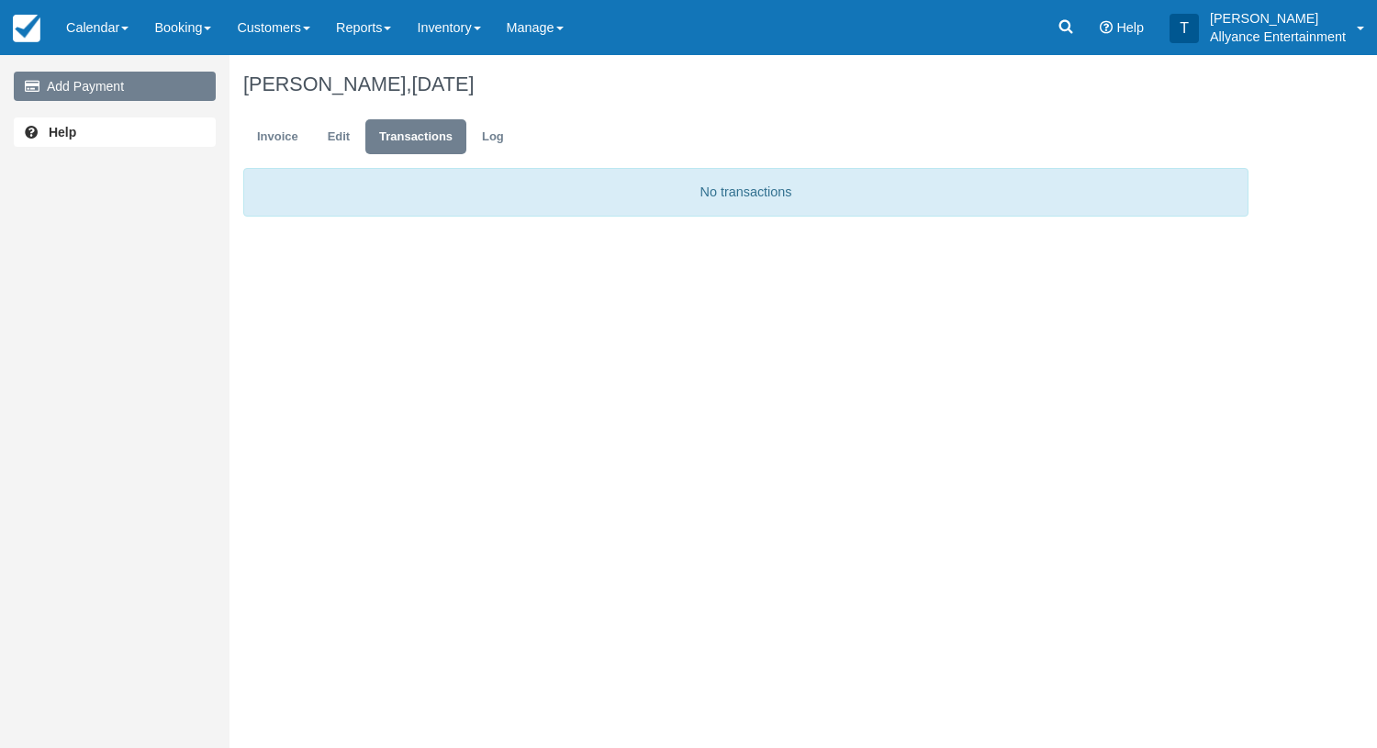
click at [138, 82] on link "Add Payment" at bounding box center [115, 86] width 202 height 29
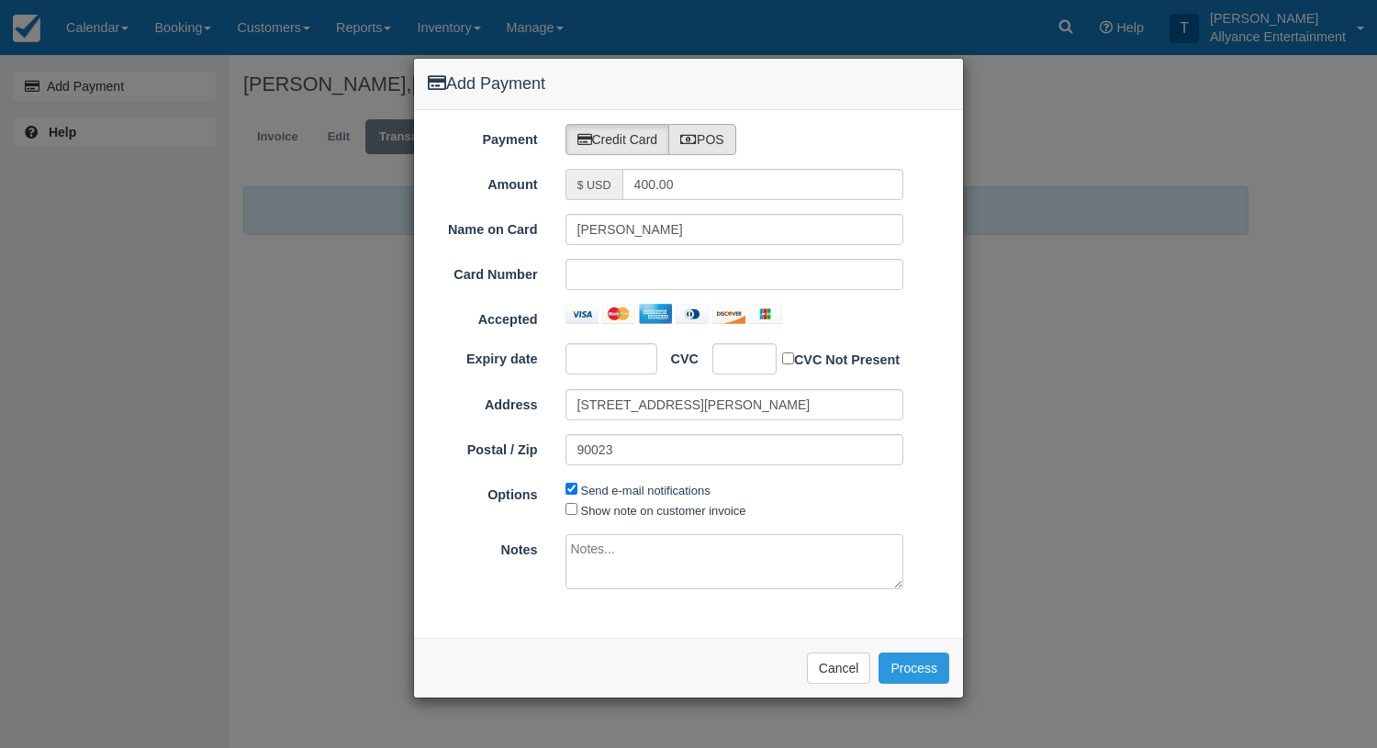
click at [713, 140] on label "POS" at bounding box center [702, 139] width 68 height 31
radio input "true"
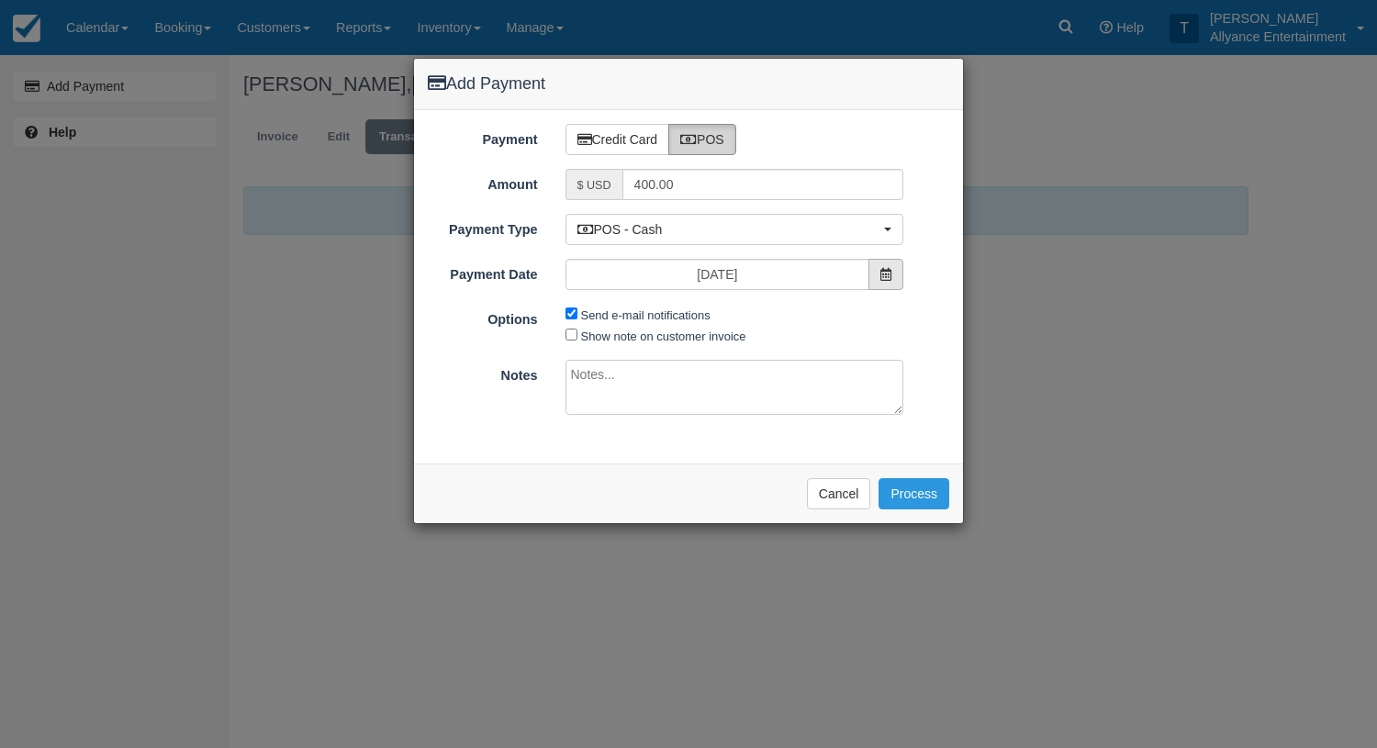
click at [891, 278] on icon at bounding box center [885, 274] width 11 height 13
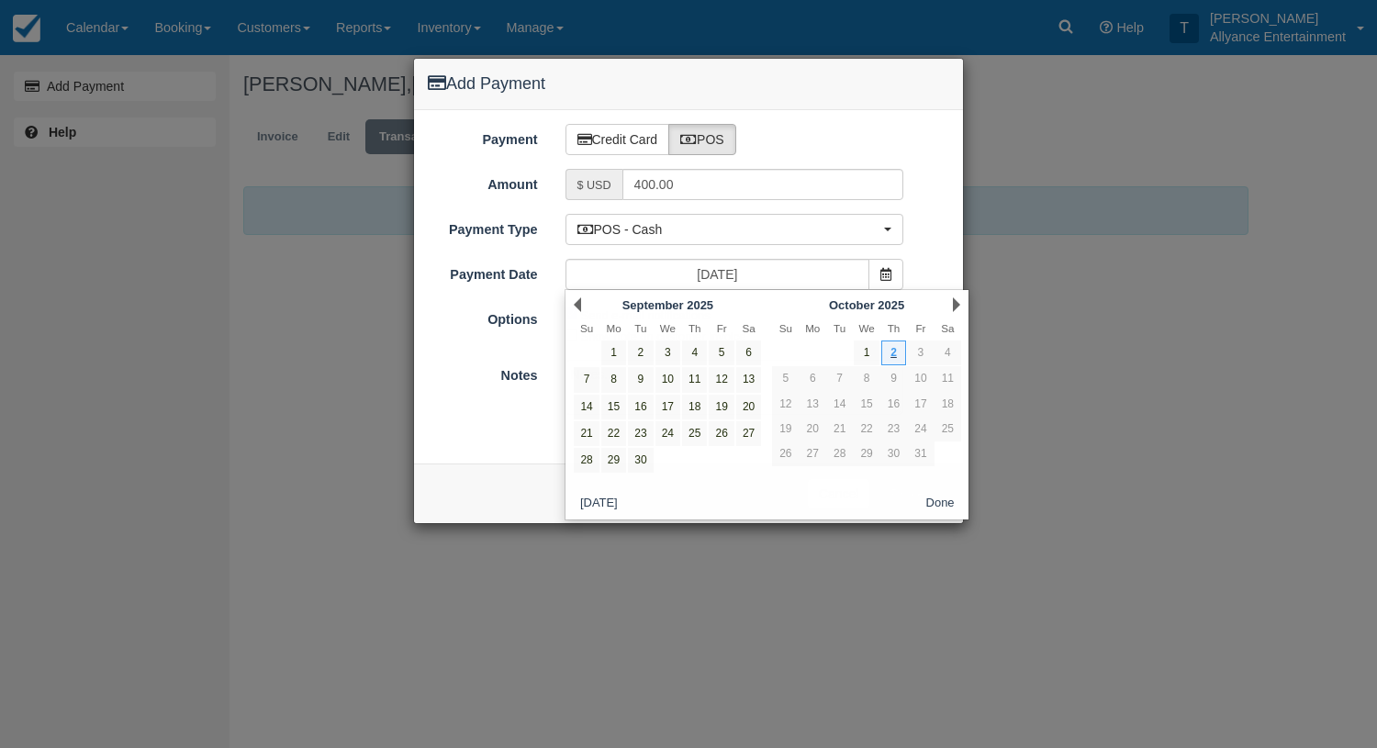
click at [917, 240] on div "POS - Cash POS - Cash POS - VISA POS - MasterCard POS - AMEX POS - Credit POS -…" at bounding box center [735, 229] width 366 height 31
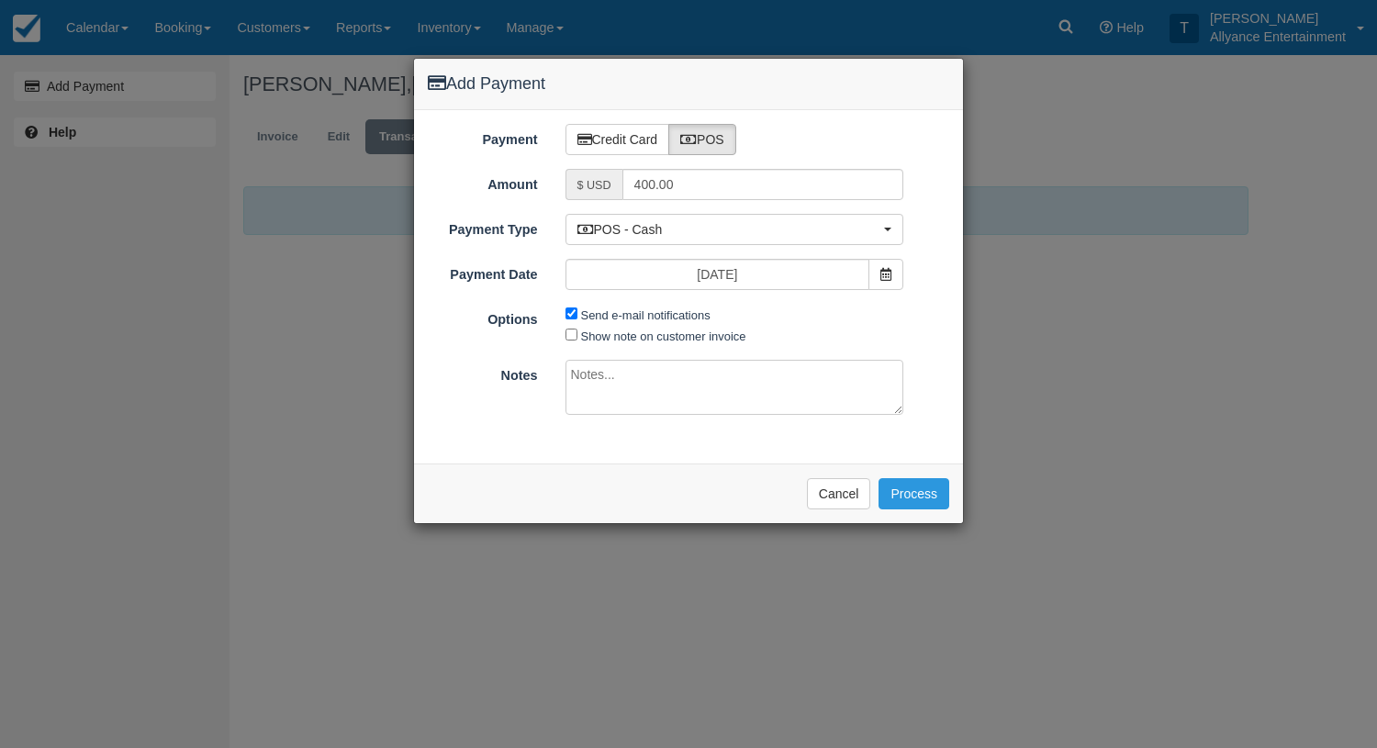
click at [636, 376] on textarea at bounding box center [735, 387] width 339 height 55
click at [892, 270] on span at bounding box center [886, 274] width 35 height 31
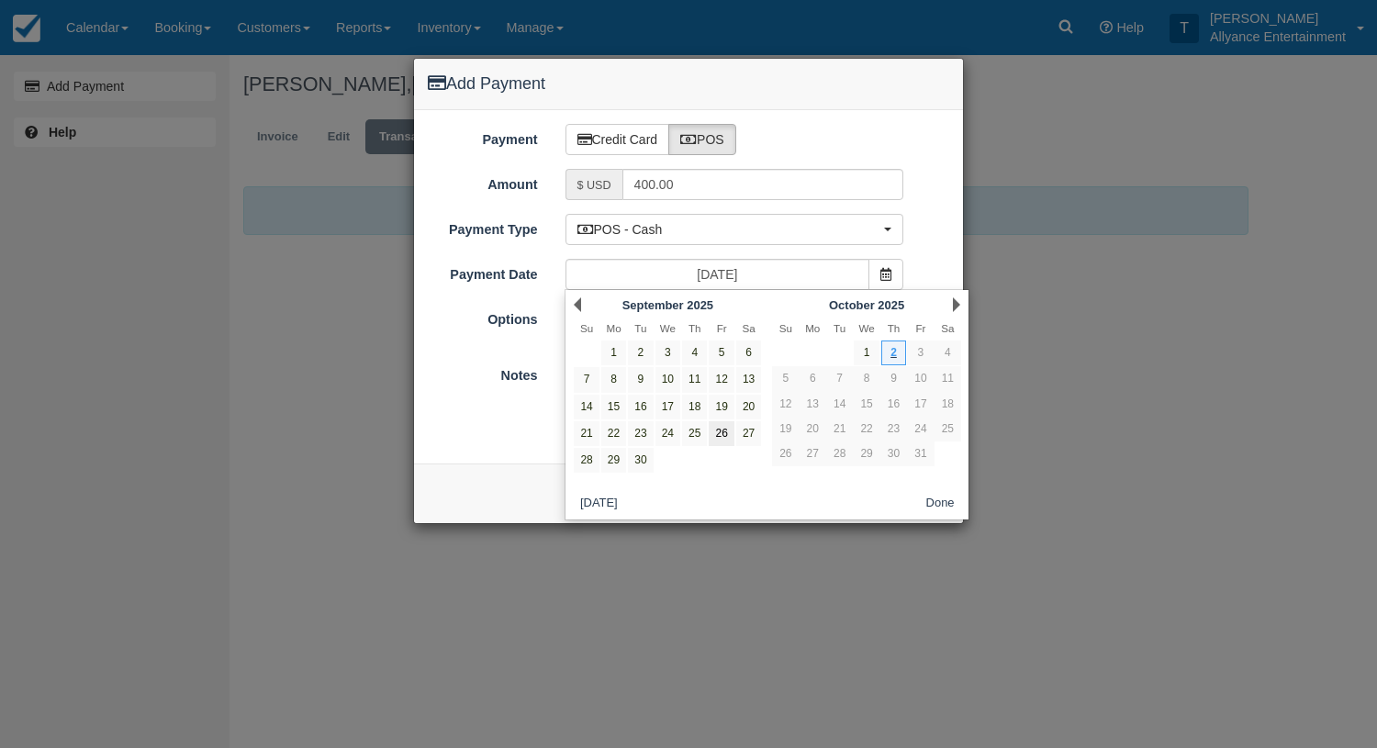
click at [722, 431] on link "26" at bounding box center [721, 433] width 25 height 25
type input "09/26/25"
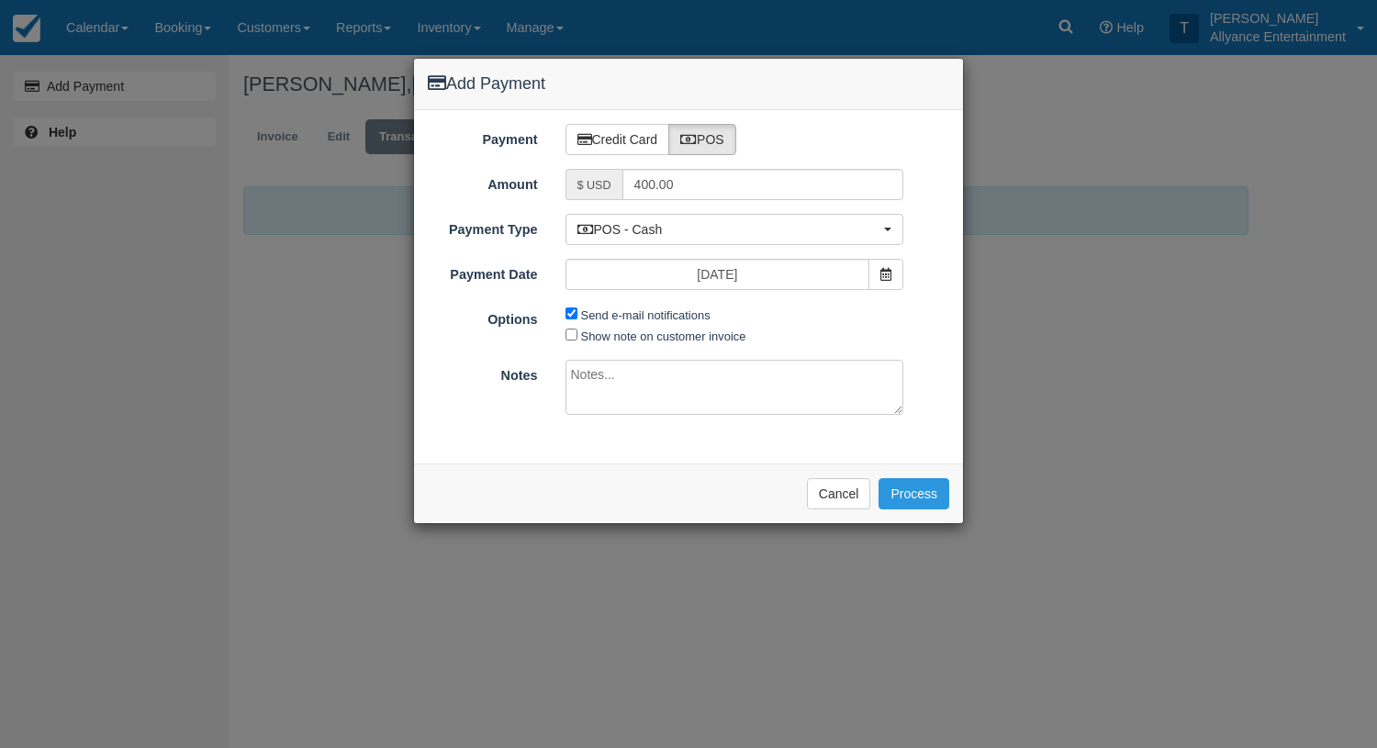
click at [572, 314] on input "Send e-mail notifications" at bounding box center [572, 314] width 12 height 12
checkbox input "false"
click at [625, 381] on textarea at bounding box center [735, 387] width 339 height 55
click at [826, 485] on button "Cancel" at bounding box center [839, 493] width 64 height 31
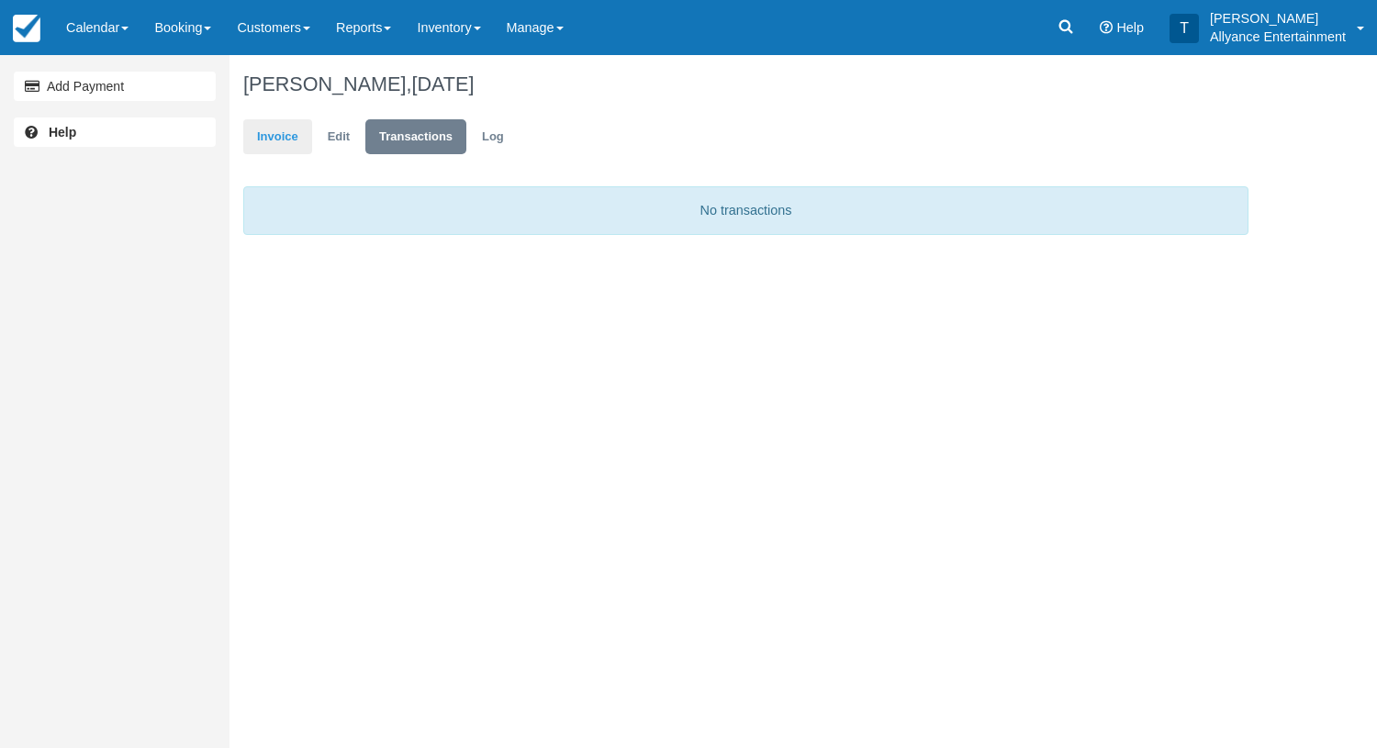
click at [281, 138] on link "Invoice" at bounding box center [277, 137] width 69 height 36
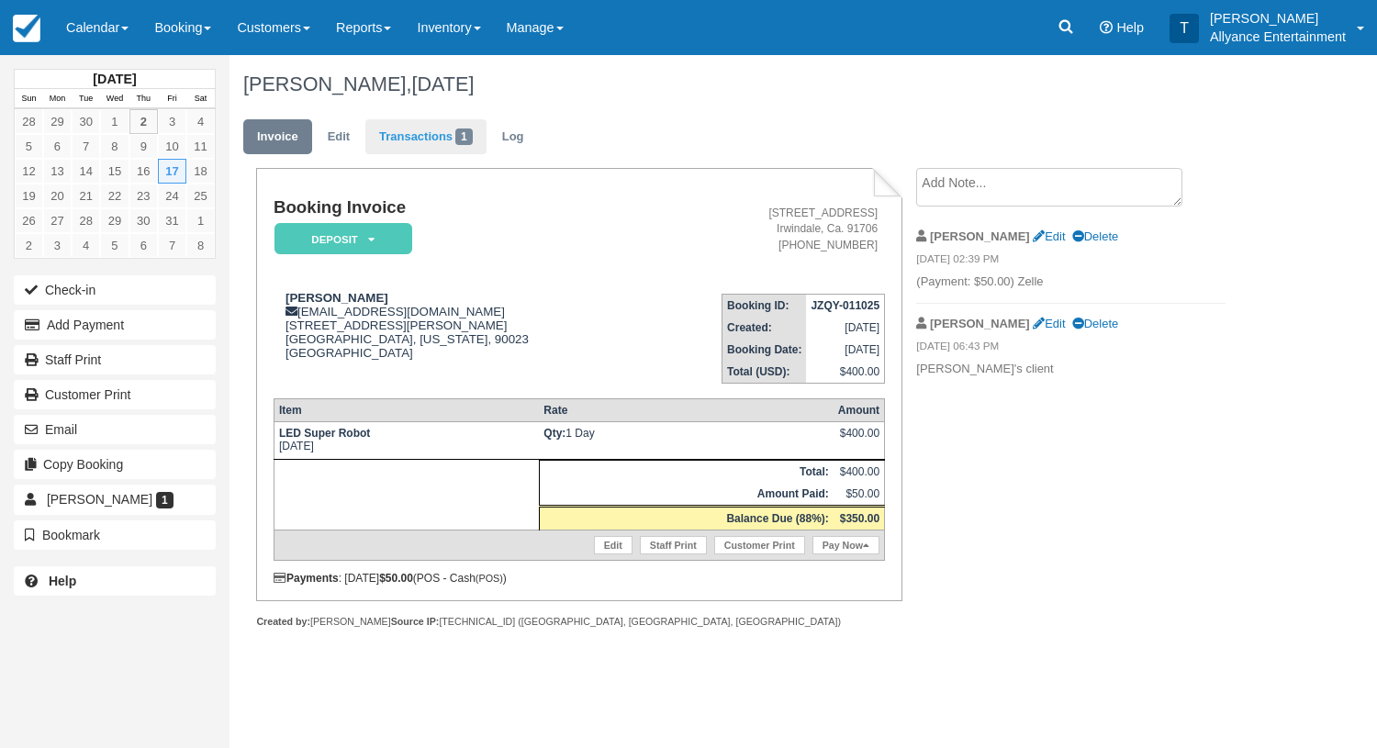
click at [416, 136] on link "Transactions 1" at bounding box center [425, 137] width 121 height 36
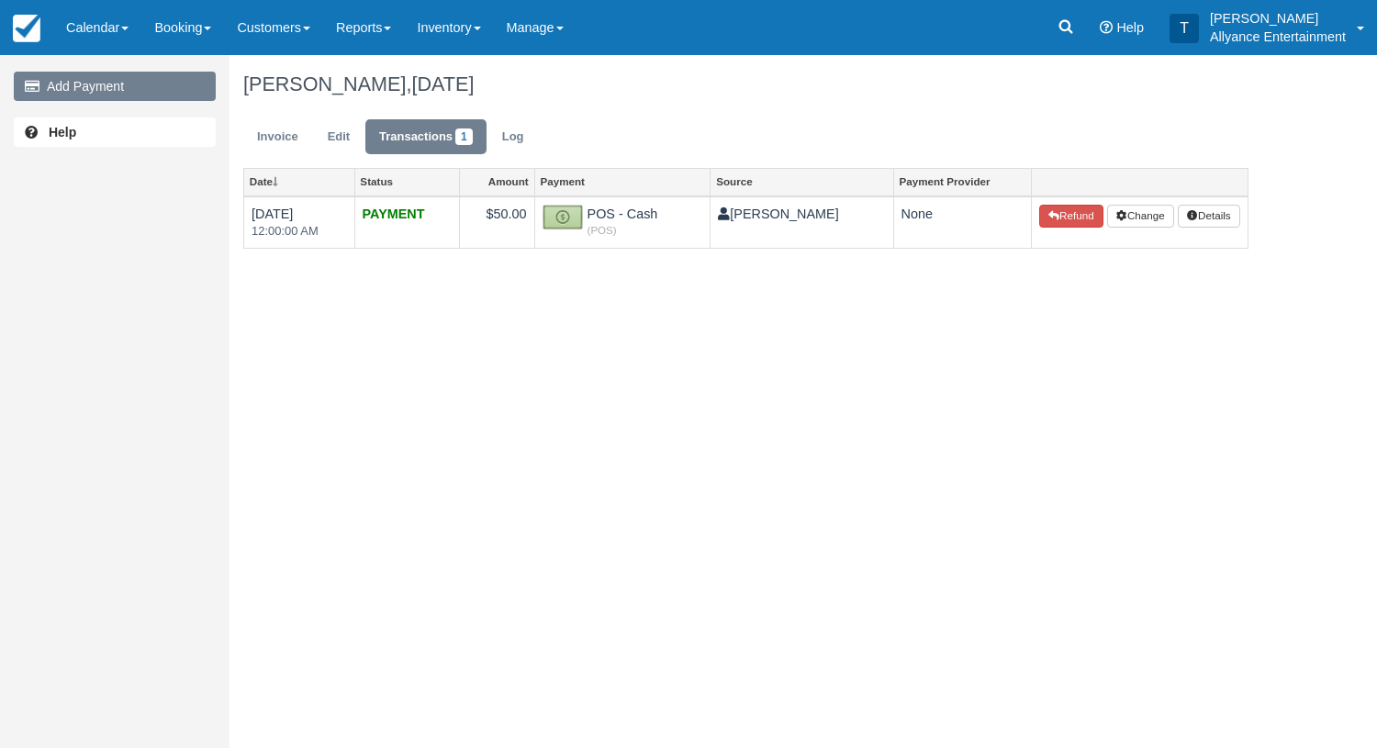
click at [151, 84] on link "Add Payment" at bounding box center [115, 86] width 202 height 29
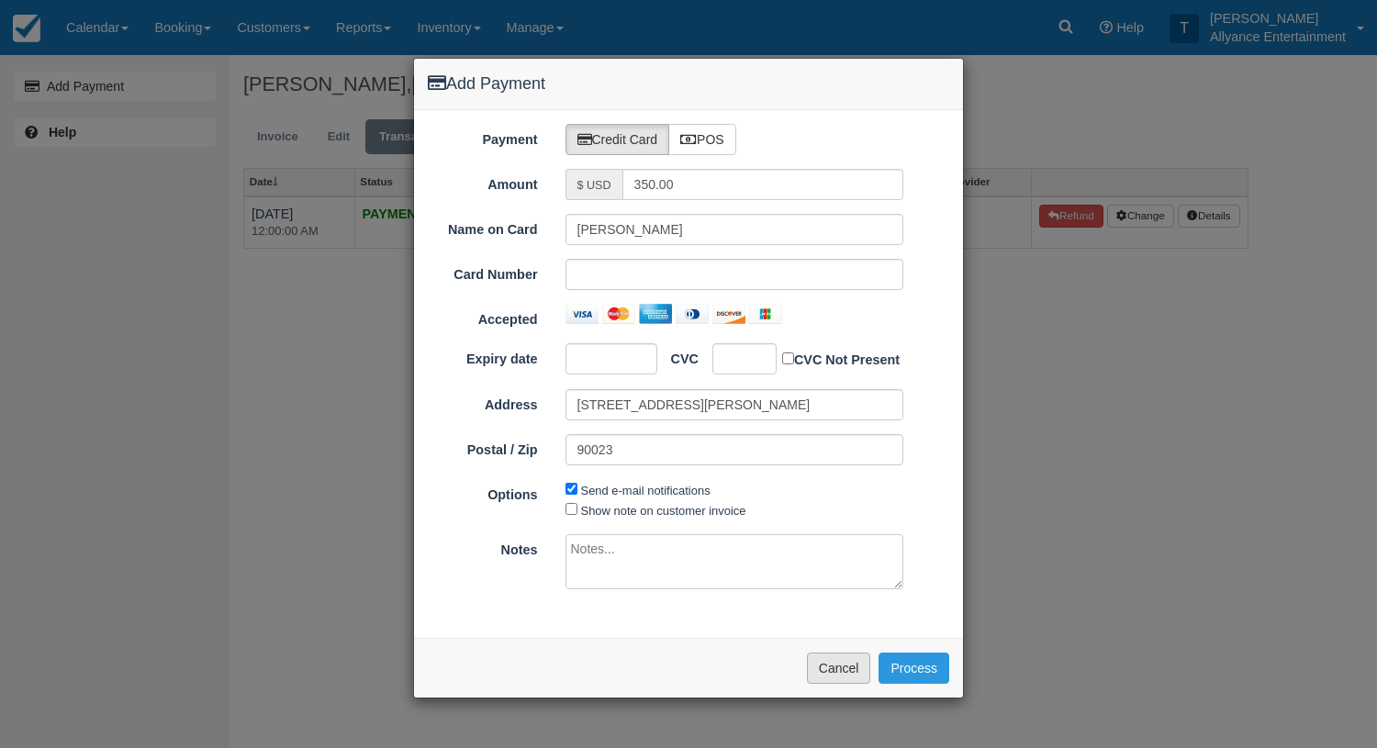
click at [846, 663] on button "Cancel" at bounding box center [839, 668] width 64 height 31
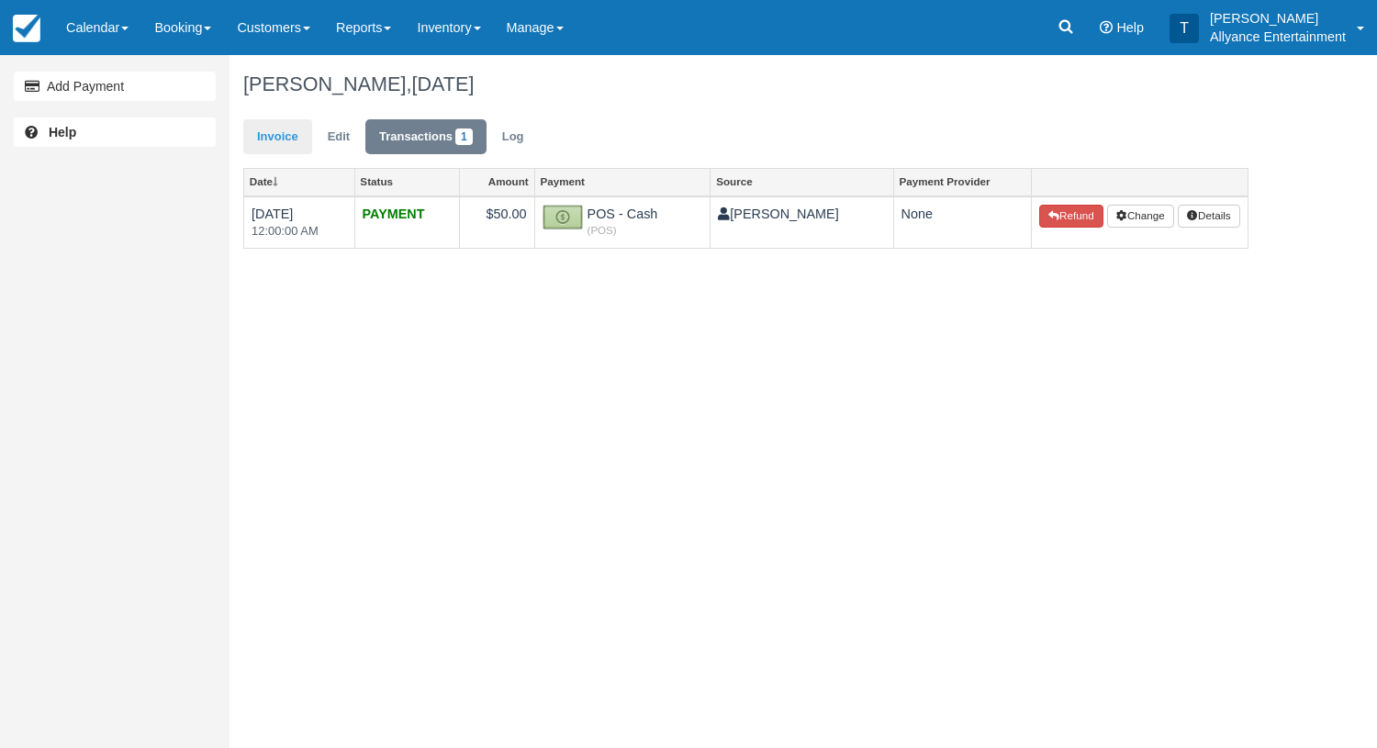
click at [284, 143] on link "Invoice" at bounding box center [277, 137] width 69 height 36
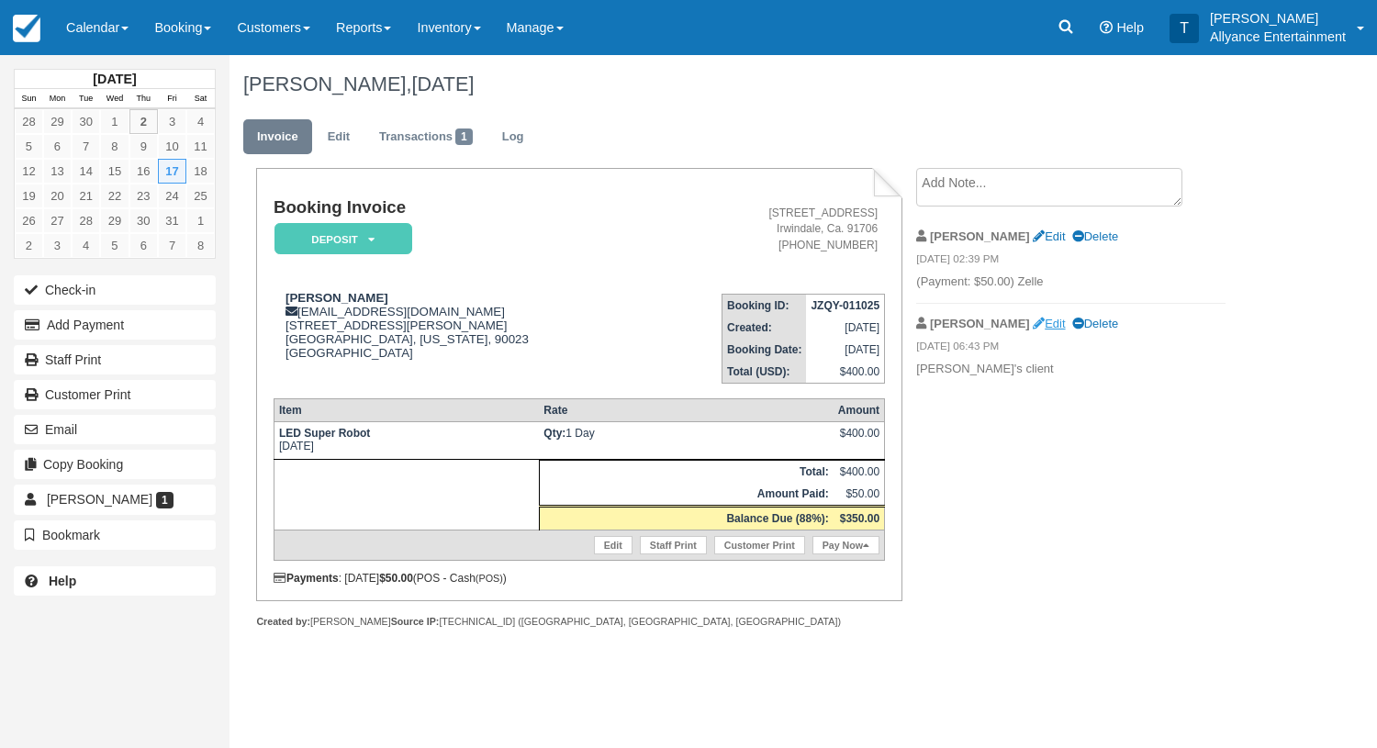
click at [1033, 324] on link "Edit" at bounding box center [1049, 324] width 32 height 14
type textarea "[PERSON_NAME]'s client"
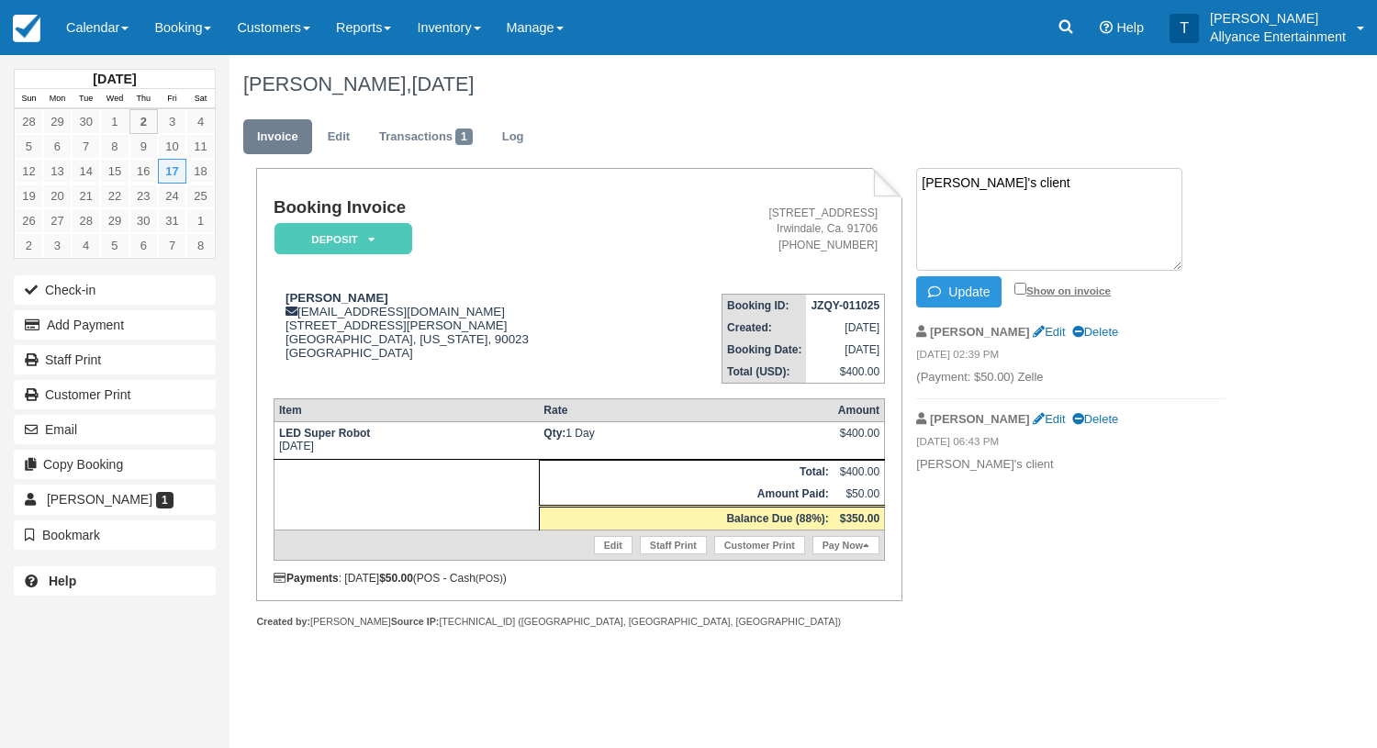
click at [1019, 294] on input "Show on invoice" at bounding box center [1021, 289] width 12 height 12
checkbox input "true"
click at [955, 67] on div "Laura Campos, October 17 2025" at bounding box center [746, 84] width 1033 height 59
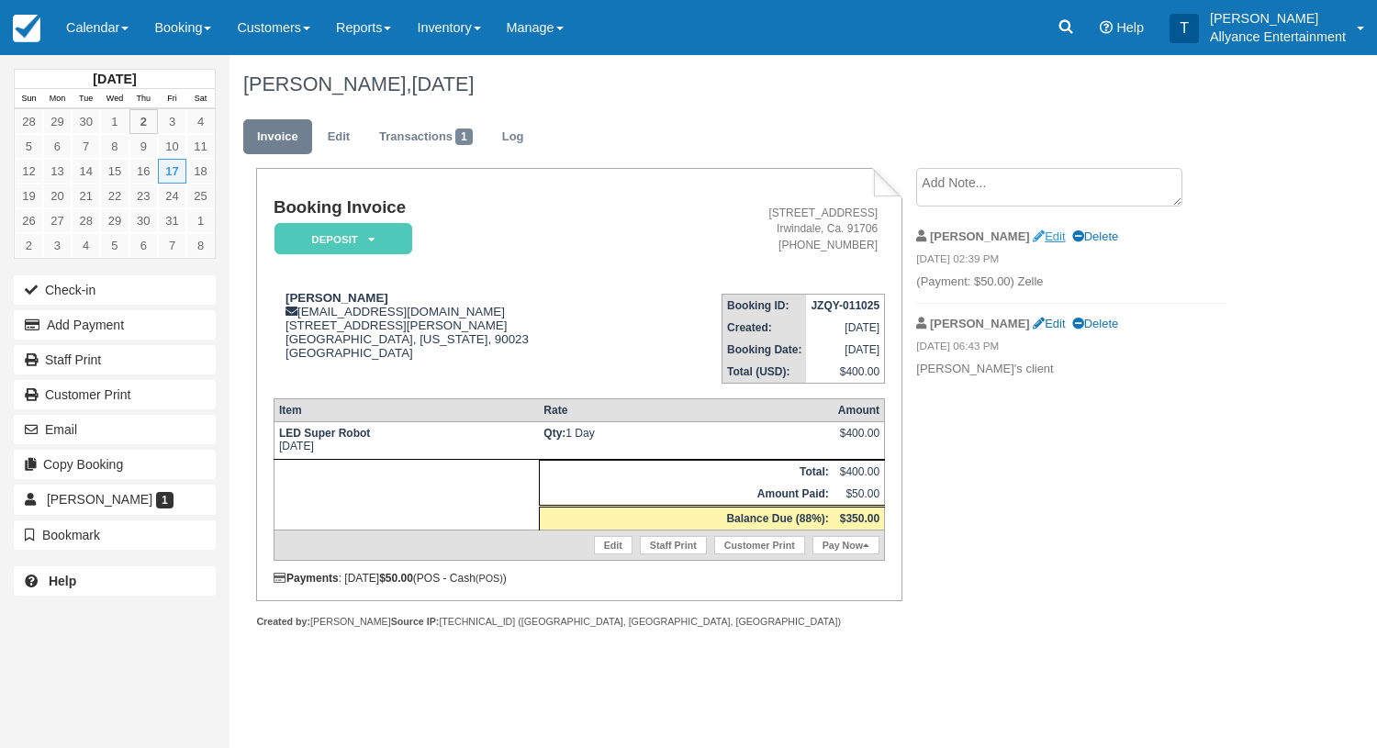
click at [1033, 236] on link "Edit" at bounding box center [1049, 237] width 32 height 14
type textarea "(Payment: $50.00) Zelle"
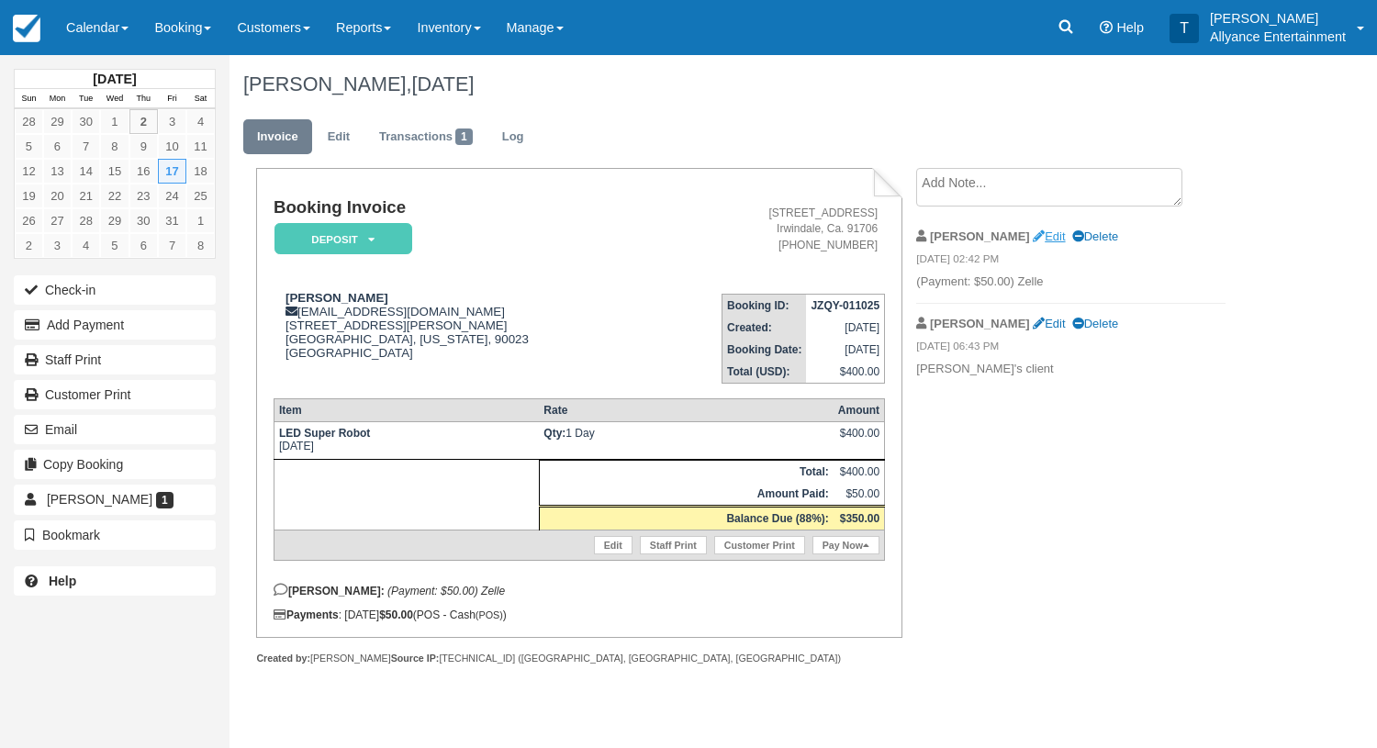
click at [1033, 238] on link "Edit" at bounding box center [1049, 237] width 32 height 14
type textarea "(Payment: $50.00) Zelle"
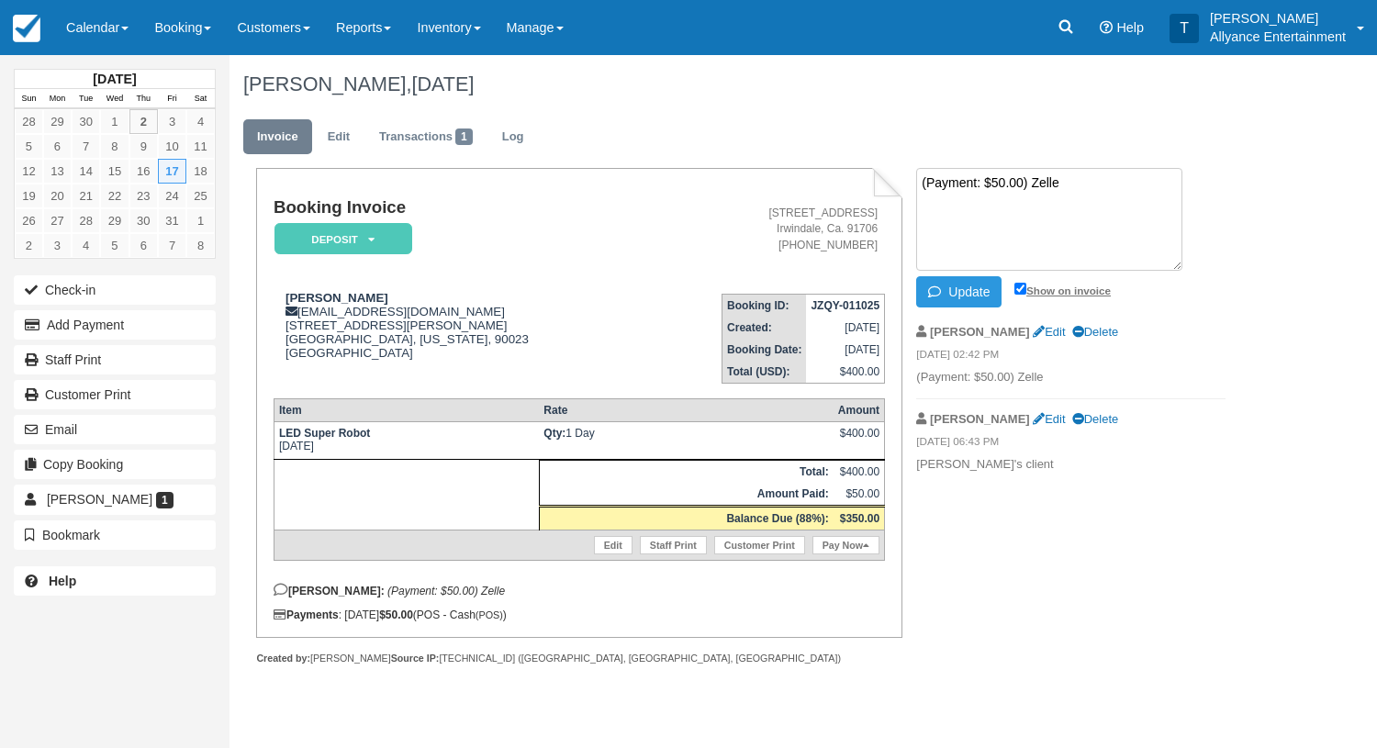
click at [1019, 293] on input "Show on invoice" at bounding box center [1021, 289] width 12 height 12
checkbox input "false"
click at [970, 292] on button "Update" at bounding box center [958, 291] width 85 height 31
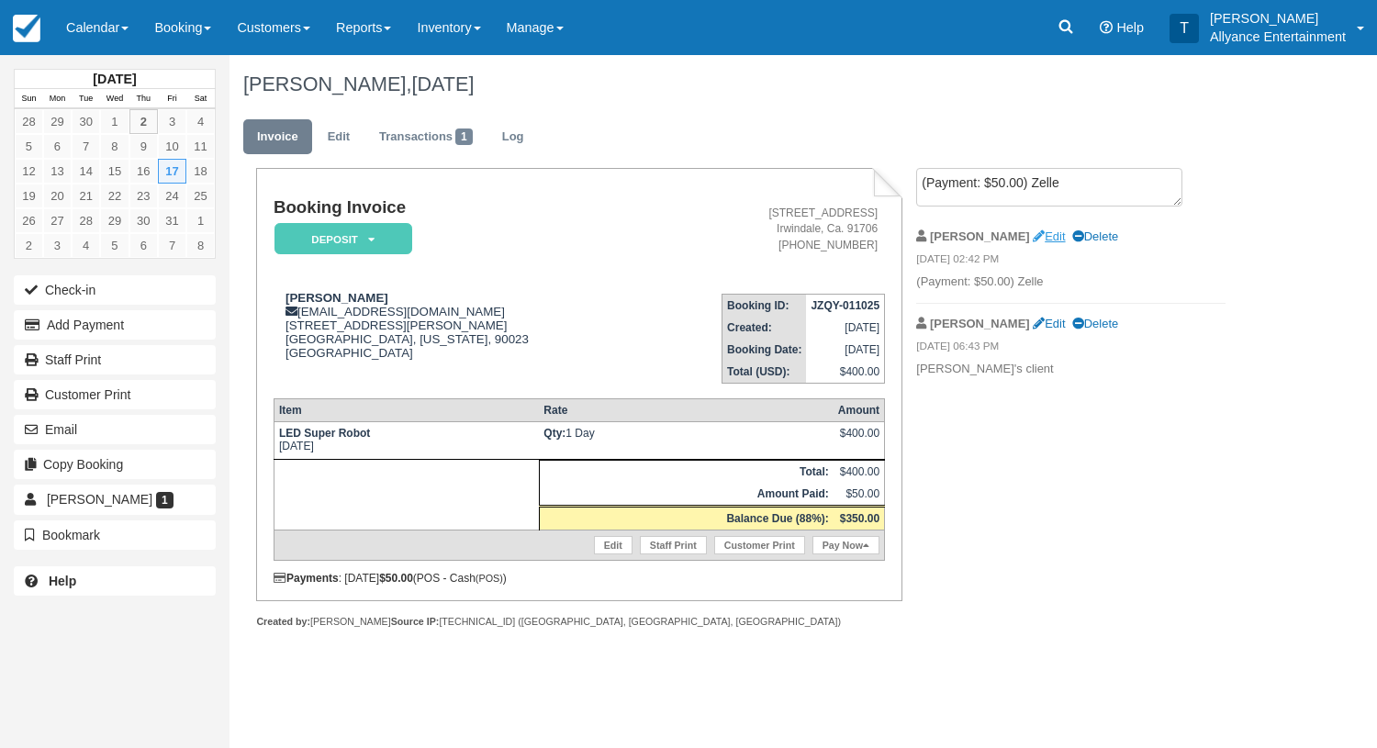
click at [1033, 237] on link "Edit" at bounding box center [1049, 237] width 32 height 14
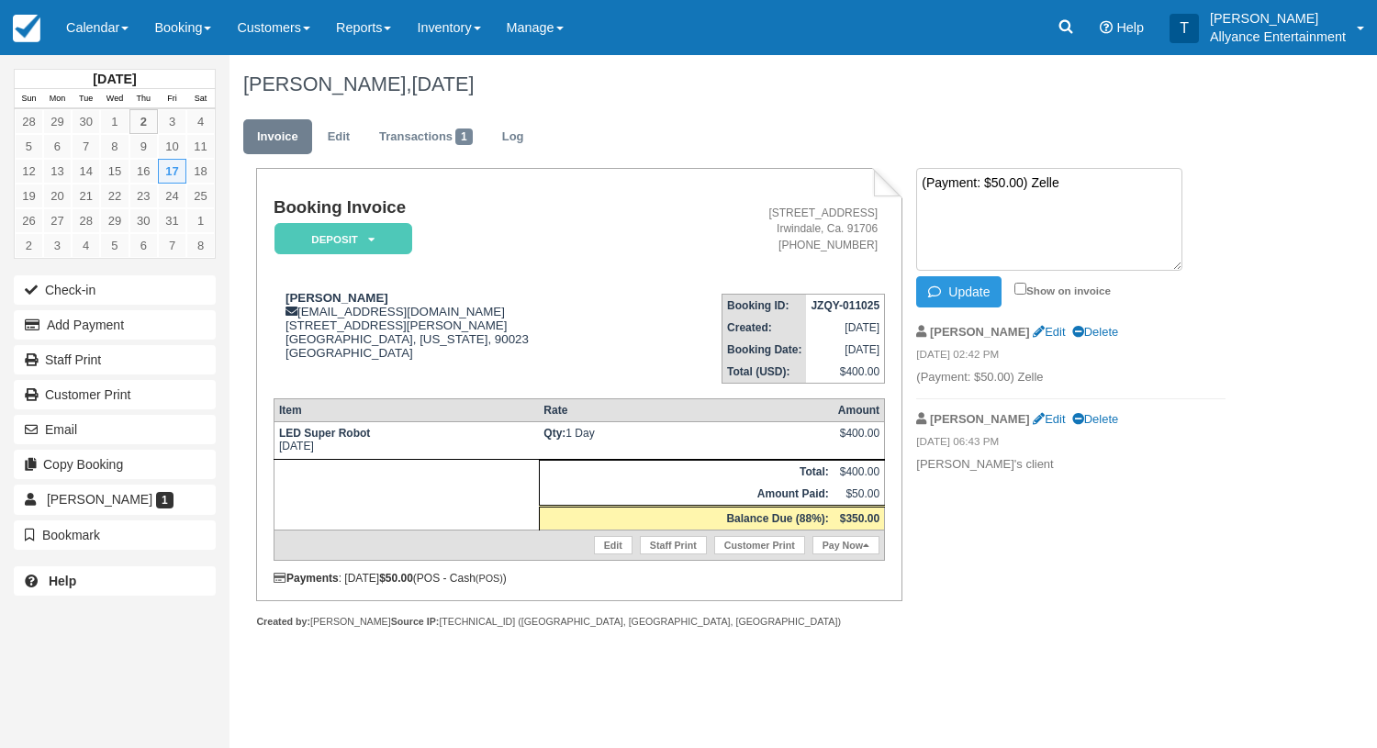
click at [1010, 110] on div "[PERSON_NAME], [DATE]" at bounding box center [746, 84] width 1033 height 59
click at [992, 112] on div "[PERSON_NAME], [DATE]" at bounding box center [746, 84] width 1033 height 59
click at [959, 287] on button "Update" at bounding box center [958, 291] width 85 height 31
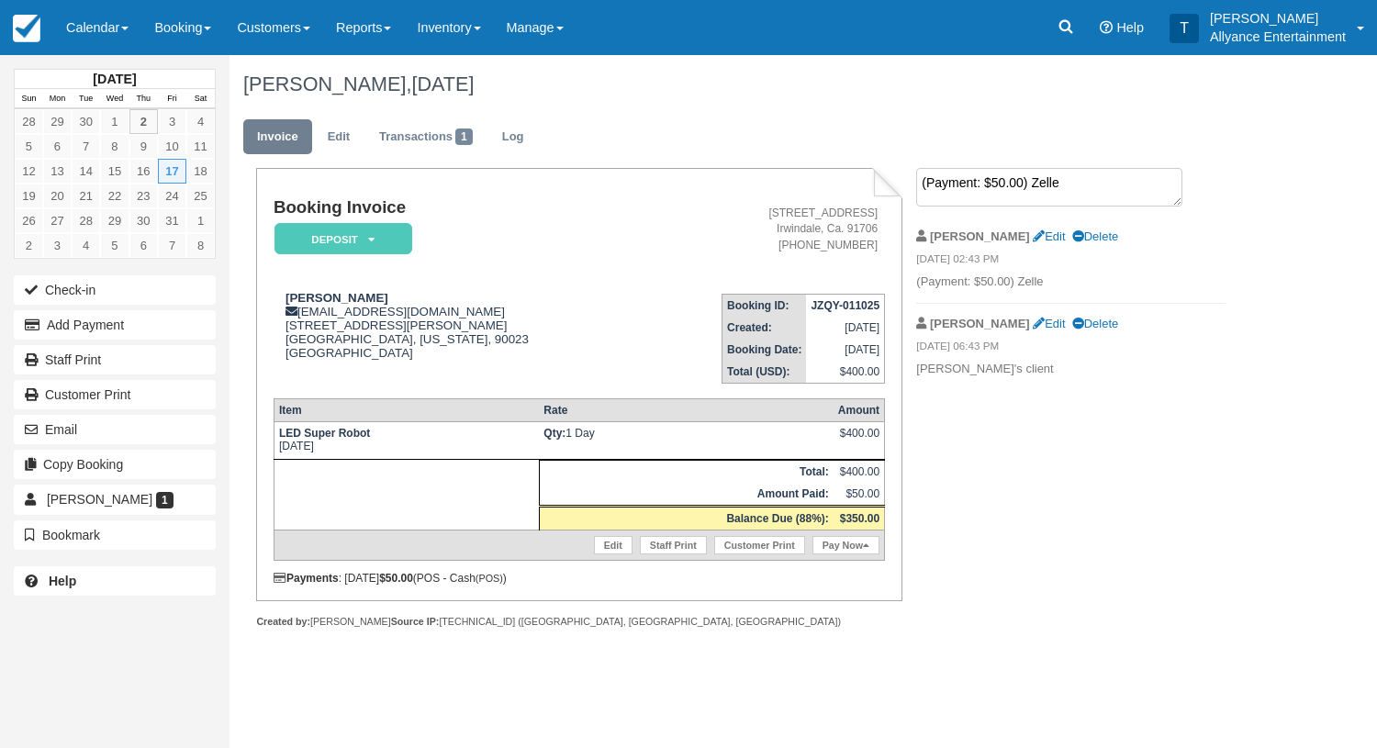
click at [992, 185] on textarea "(Payment: $50.00) Zelle" at bounding box center [1049, 187] width 266 height 39
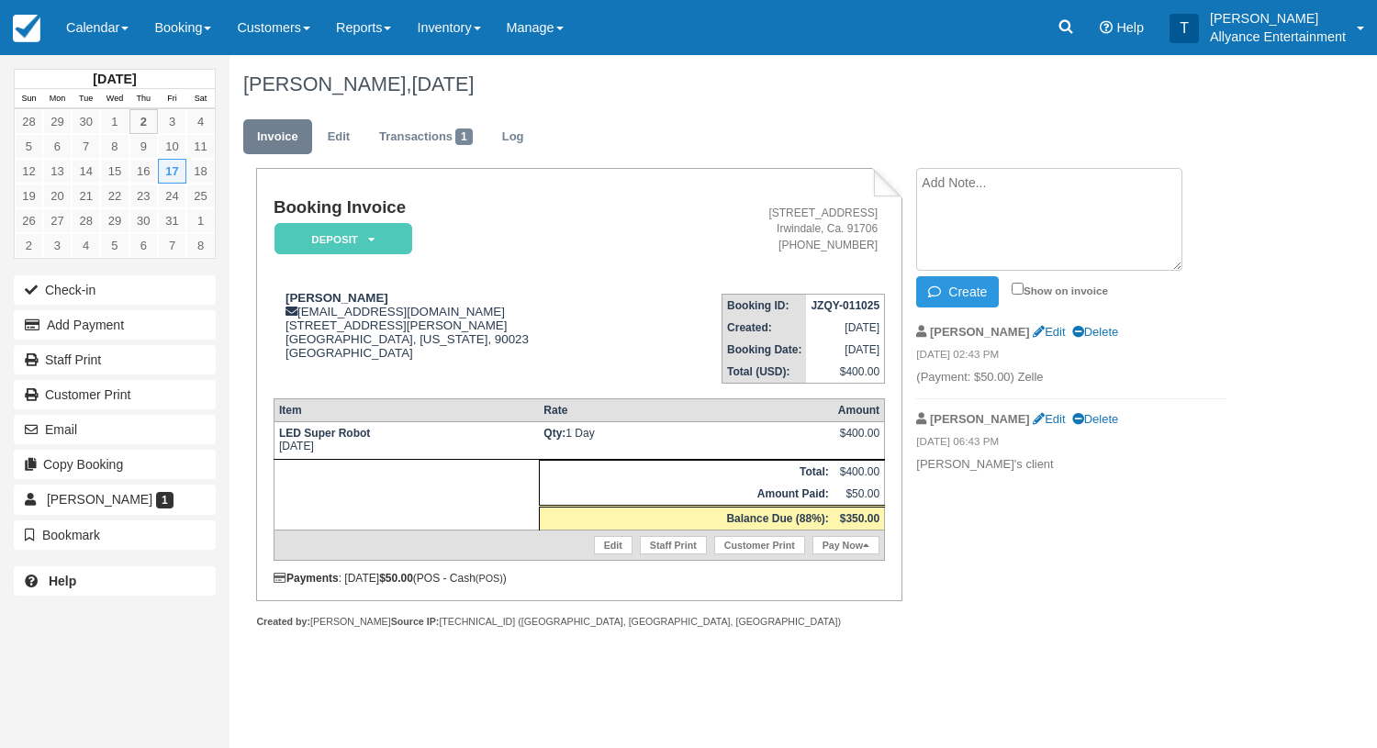
paste textarea "Event Location; Times; Show Up pm, Start pm. Note; If start time gets delayed 1…"
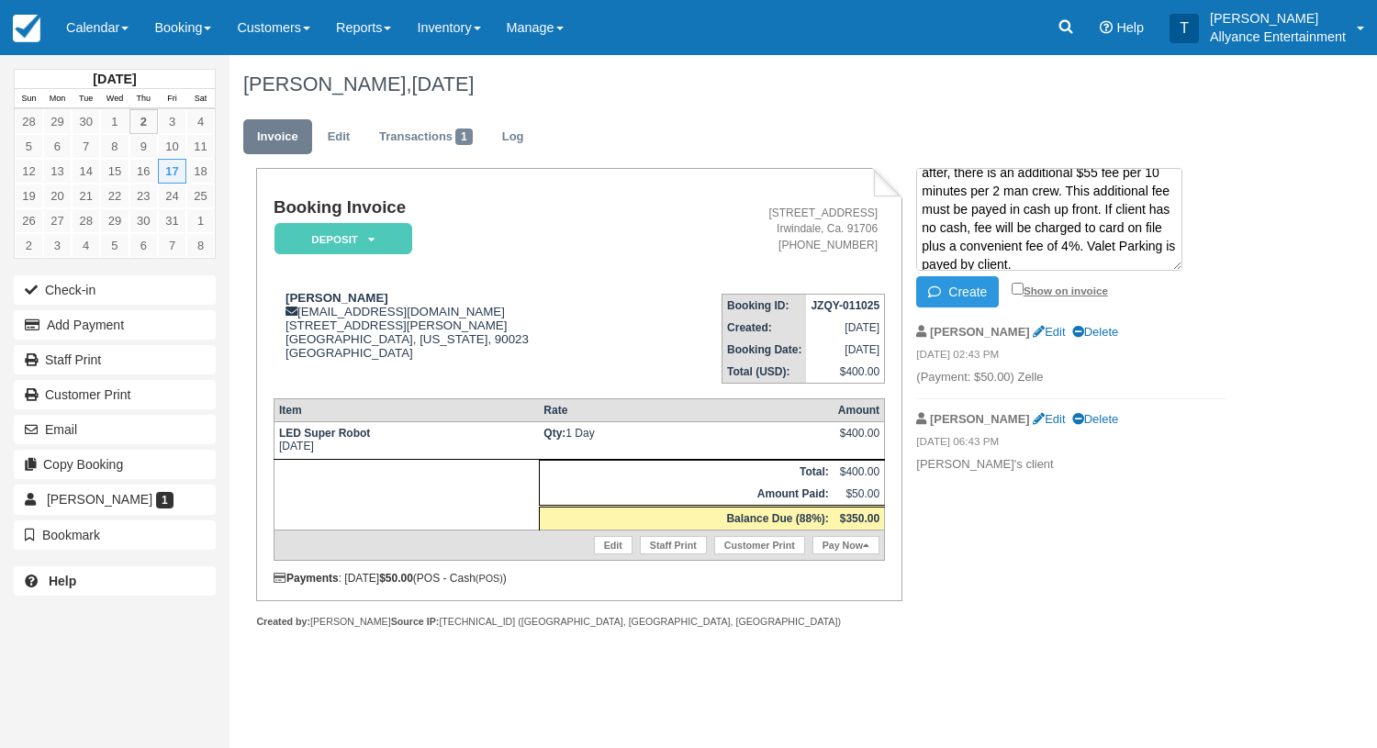
type textarea "Event Location; Times; Show Up pm, Start pm. Note; If start time gets delayed 1…"
click at [1015, 287] on input "Show on invoice" at bounding box center [1018, 289] width 12 height 12
checkbox input "true"
click at [967, 293] on button "Create" at bounding box center [957, 291] width 83 height 31
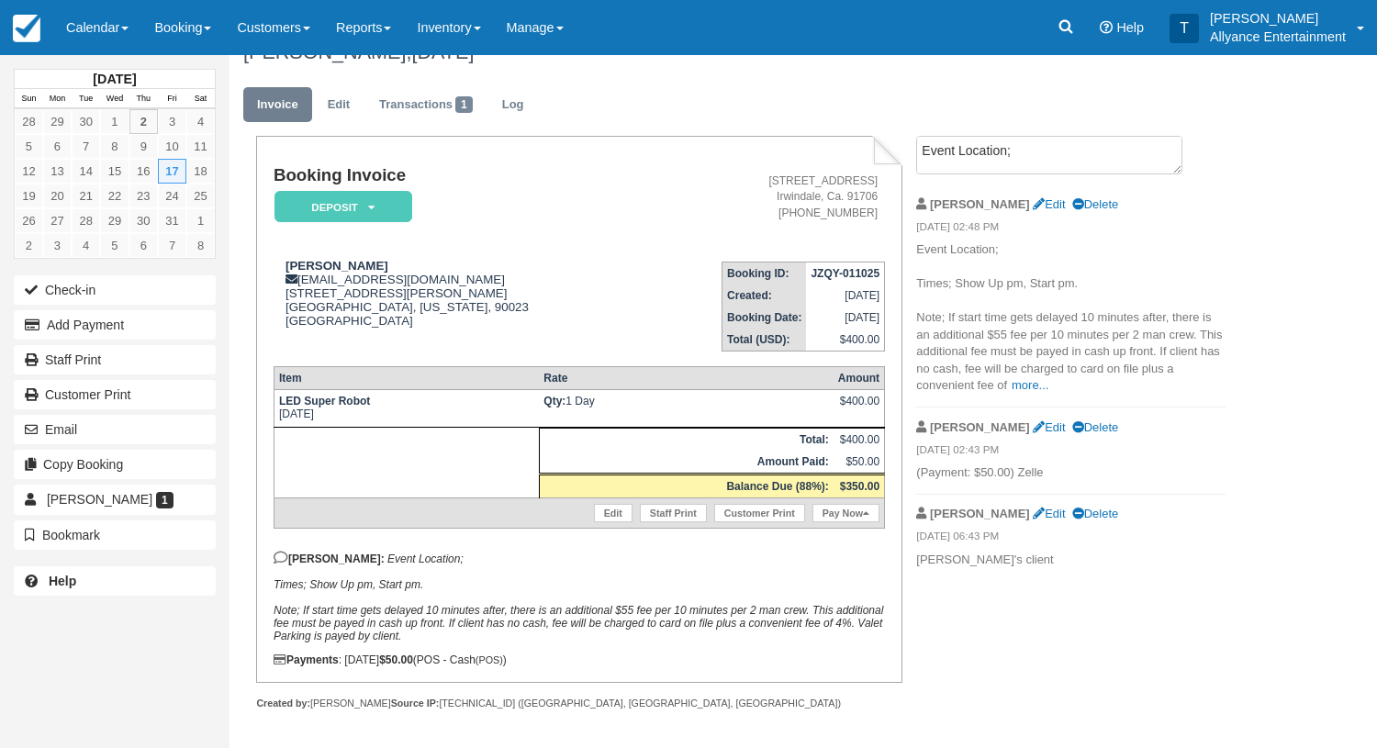
scroll to position [31, 0]
click at [1072, 421] on link "Delete" at bounding box center [1095, 428] width 46 height 14
click at [1033, 201] on link "Edit" at bounding box center [1049, 205] width 32 height 14
type textarea "Event Location; Times; Show Up pm, Start pm. Note; If start time gets delayed 1…"
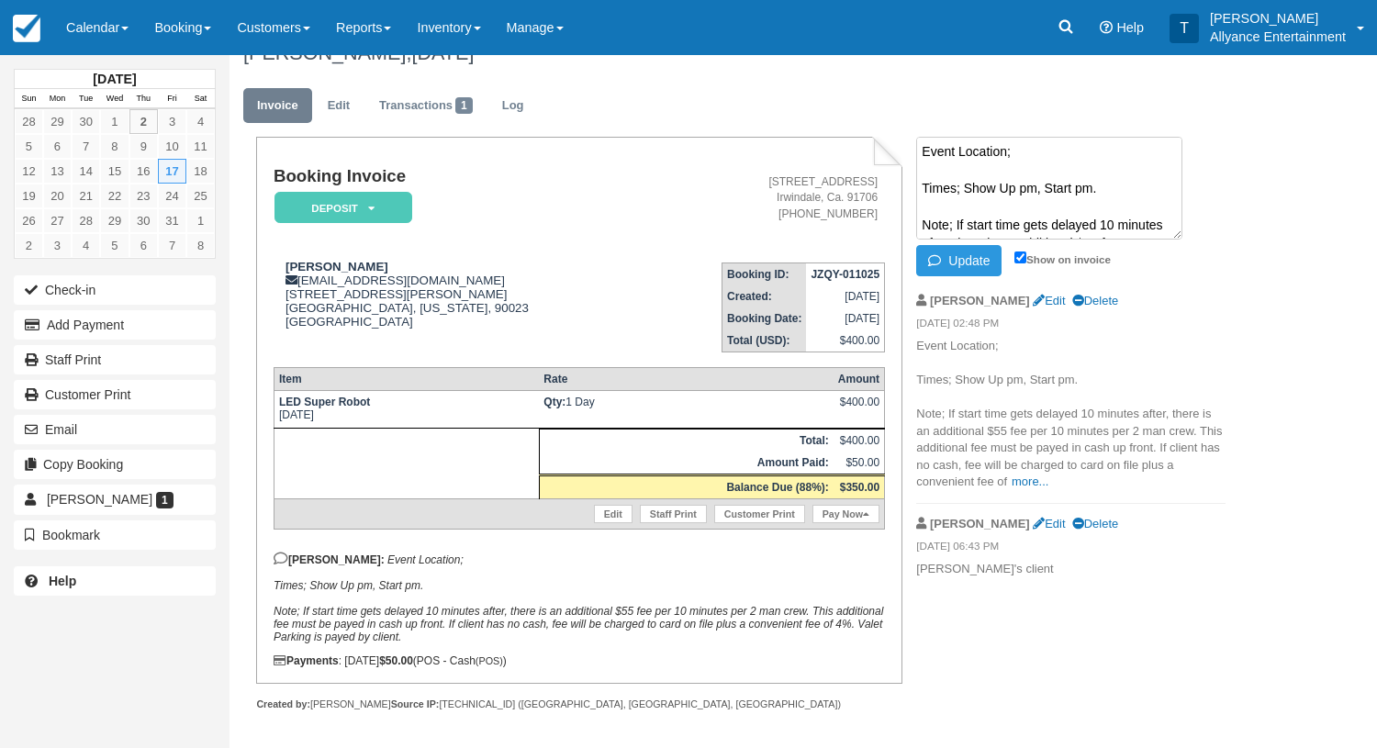
scroll to position [0, 0]
click at [1160, 311] on div "[PERSON_NAME] Edit Delete" at bounding box center [1070, 300] width 309 height 28
click at [947, 87] on ul "Invoice Edit Transactions 1 Log" at bounding box center [745, 110] width 1005 height 55
click at [1222, 246] on div "Update Show on invoice" at bounding box center [1070, 260] width 309 height 31
click at [1219, 180] on li "Event Location; Times; Show Up pm, Start pm. Note; If start time gets delayed 1…" at bounding box center [1070, 209] width 309 height 144
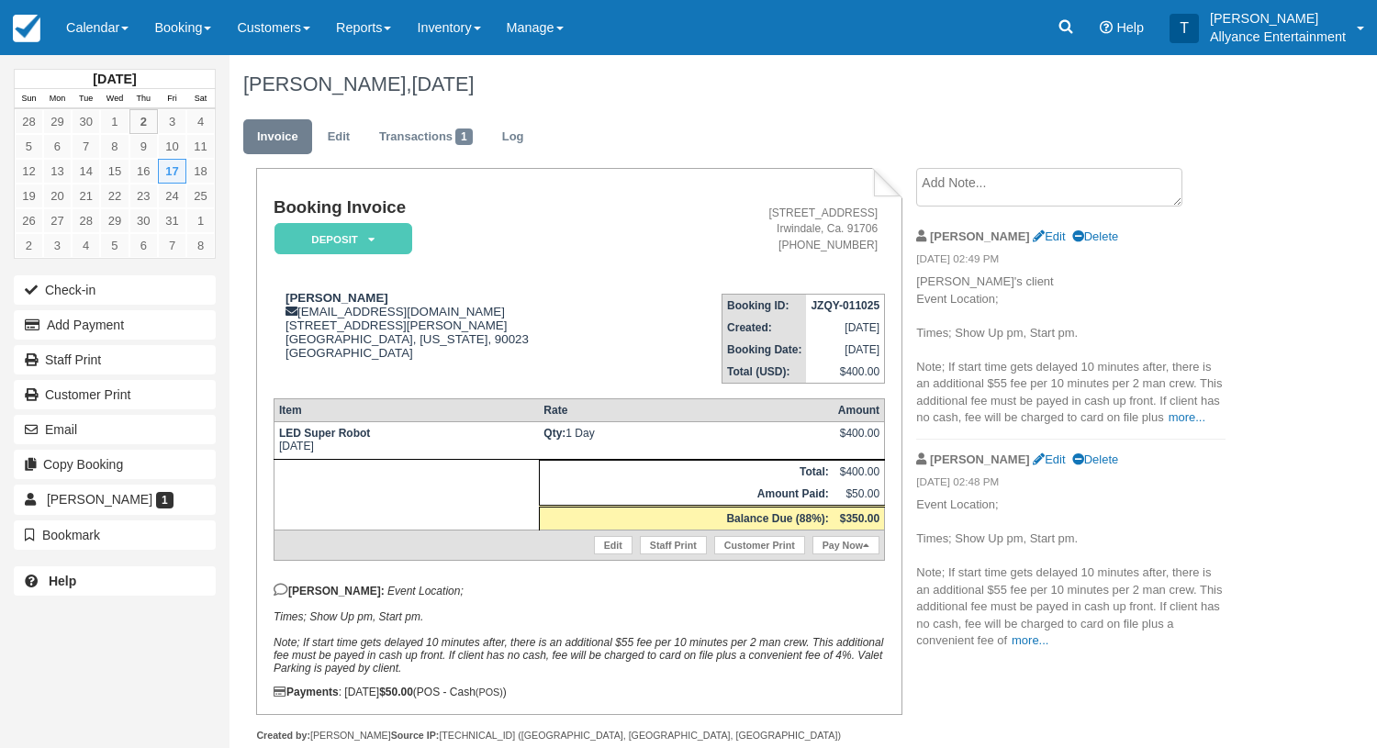
scroll to position [31, 0]
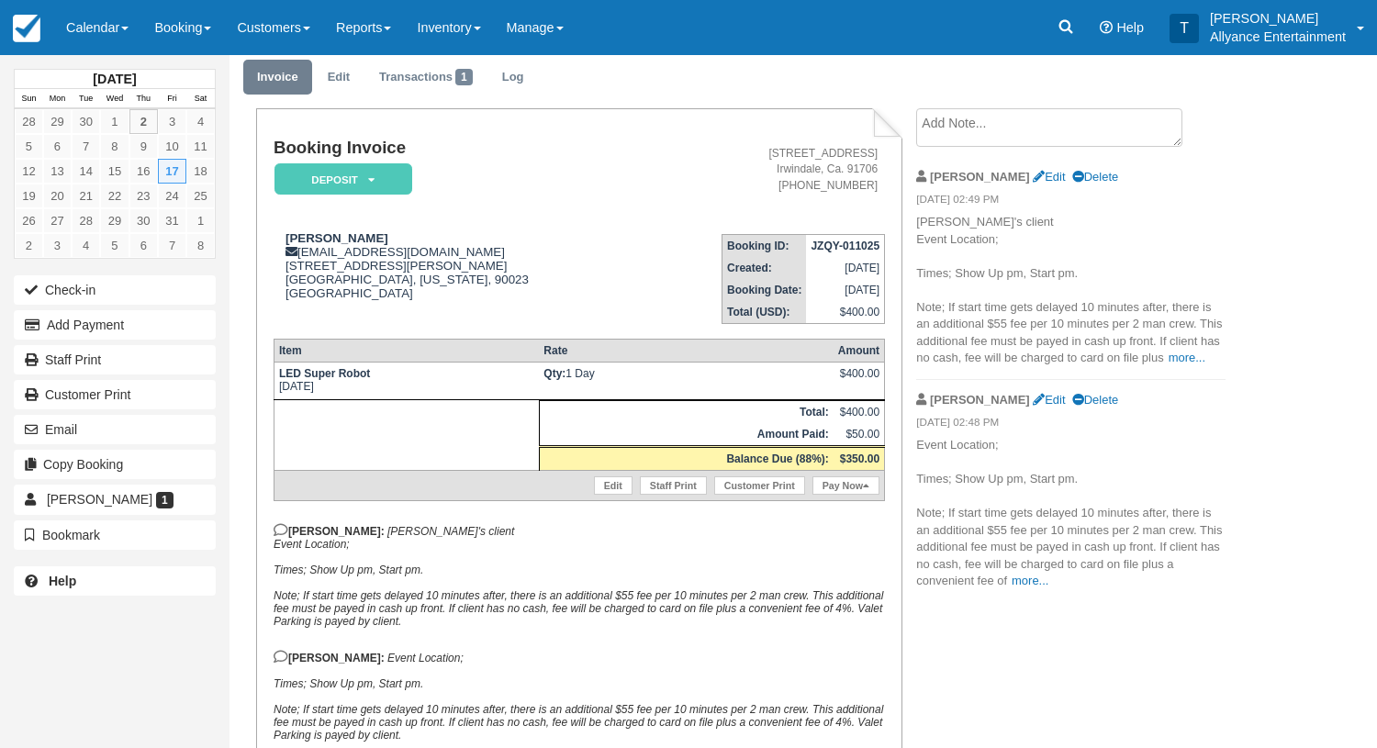
scroll to position [37, 0]
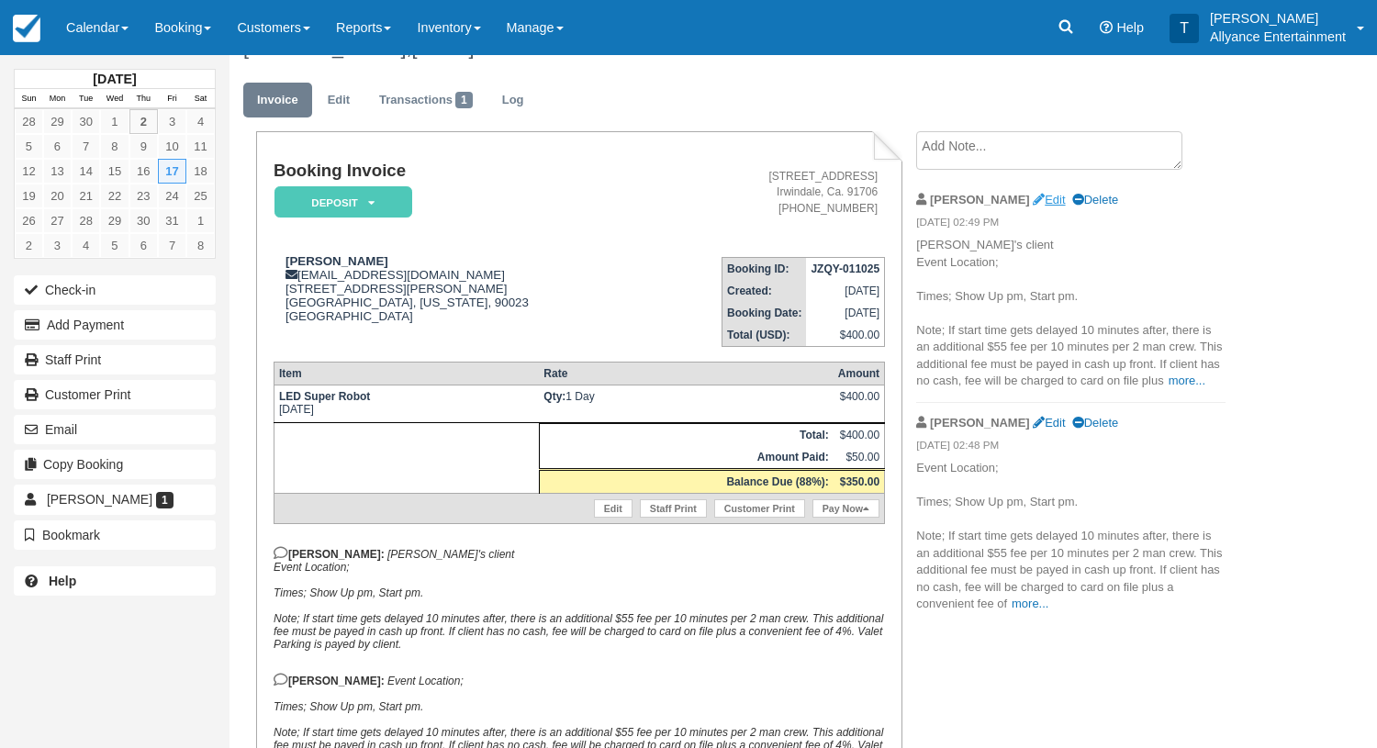
click at [1033, 200] on link "Edit" at bounding box center [1049, 200] width 32 height 14
type textarea "Chris's client Event Location; Times; Show Up pm, Start pm. Note; If start time…"
checkbox input "true"
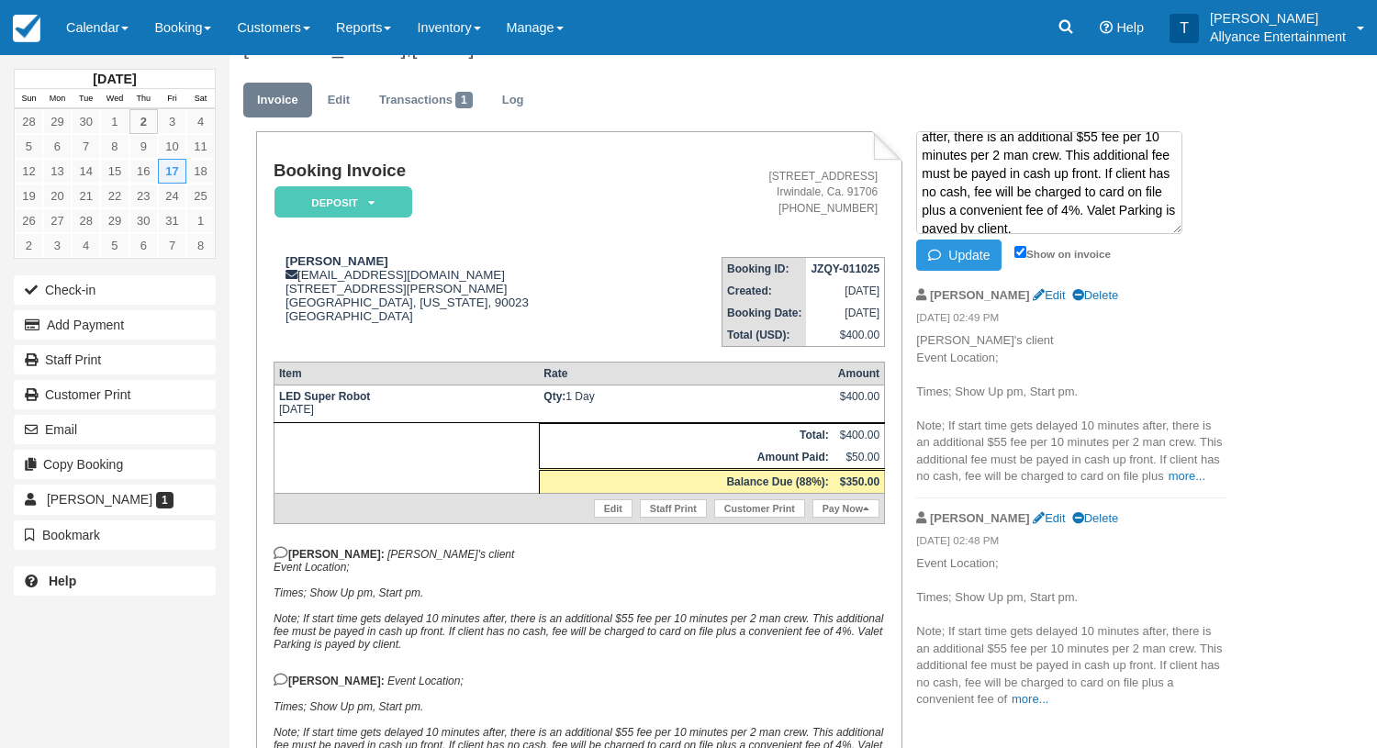
click at [1122, 300] on div "Chris Edit Delete" at bounding box center [1070, 295] width 309 height 28
click at [1072, 517] on link "Delete" at bounding box center [1095, 518] width 46 height 14
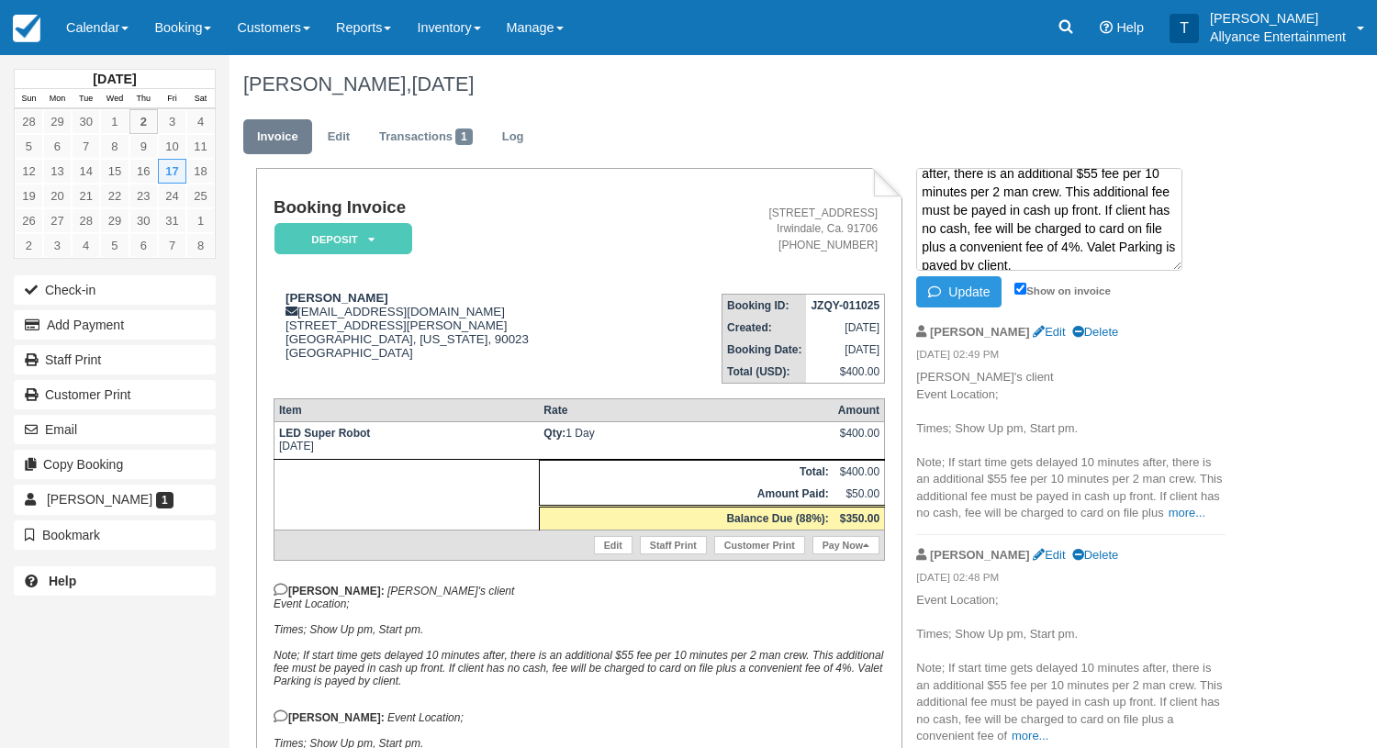
scroll to position [0, 0]
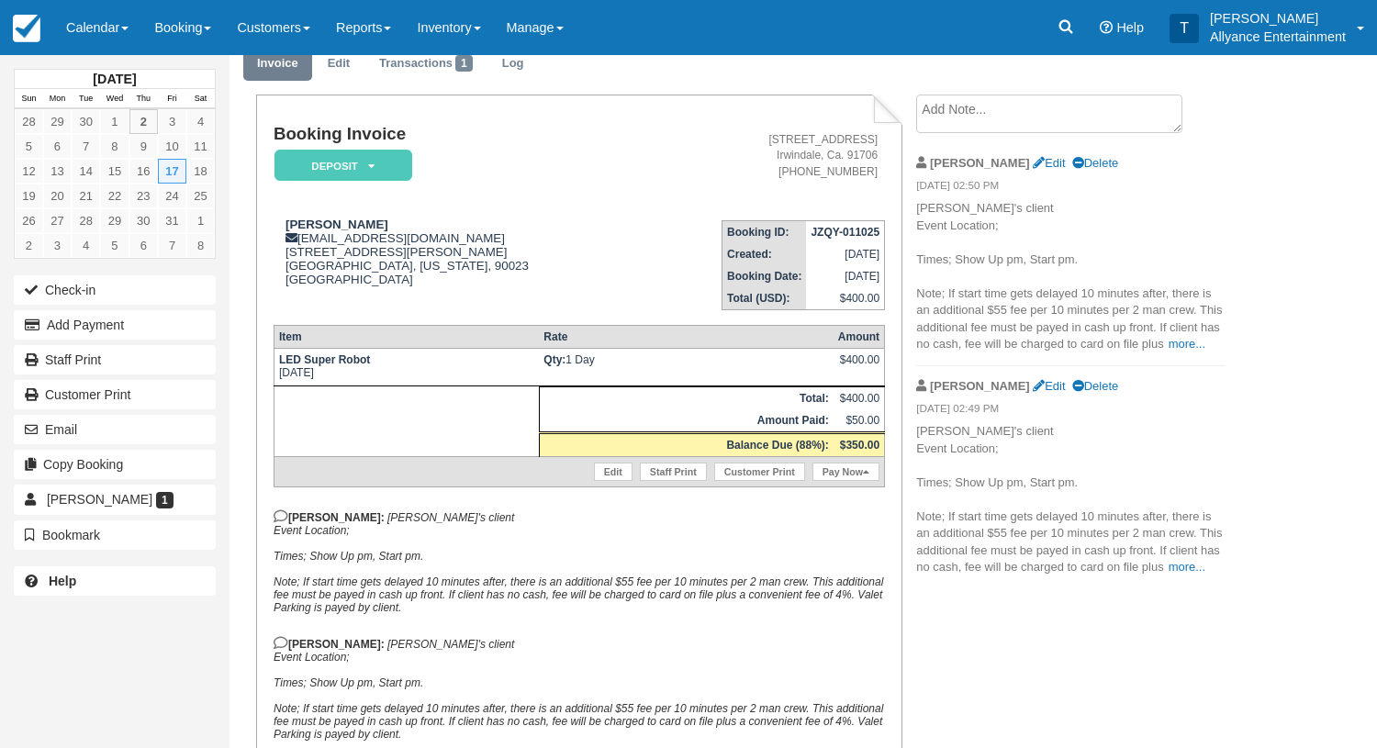
scroll to position [67, 0]
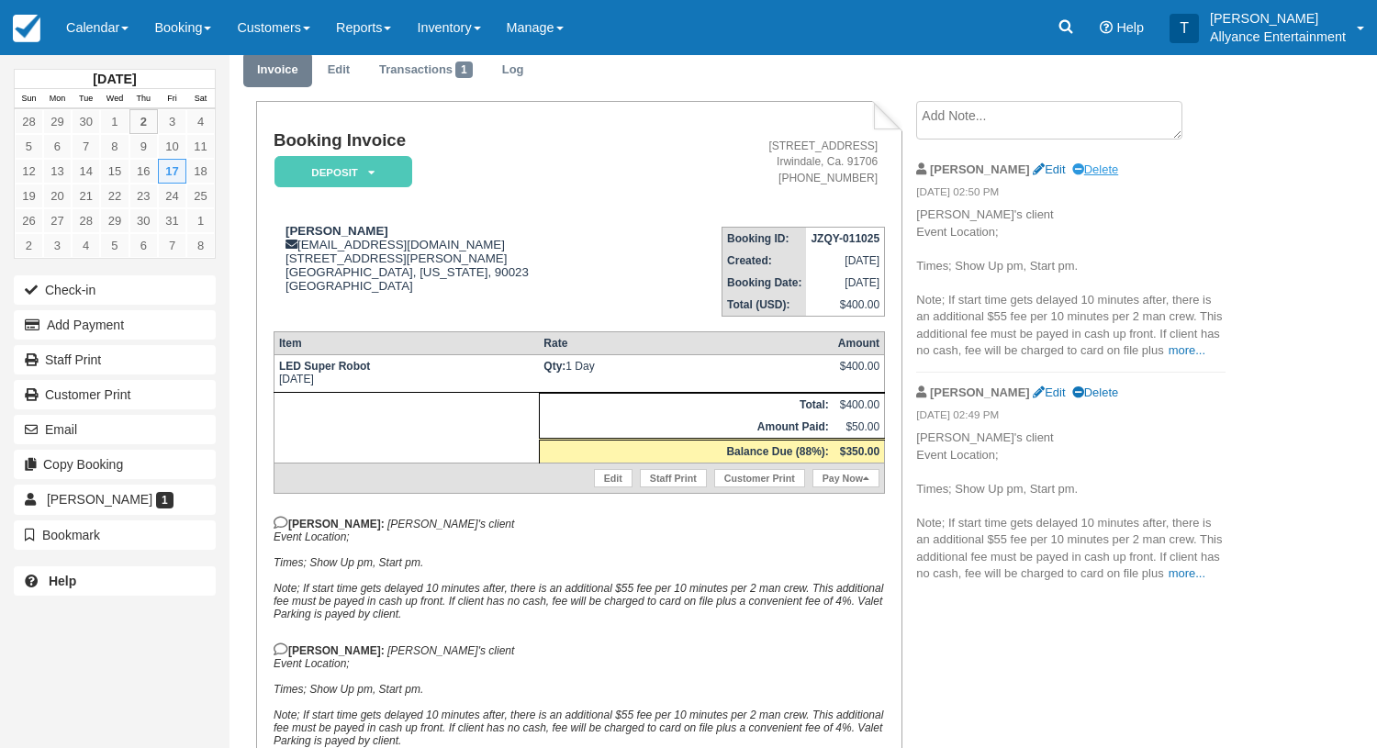
click at [1072, 169] on link "Delete" at bounding box center [1095, 170] width 46 height 14
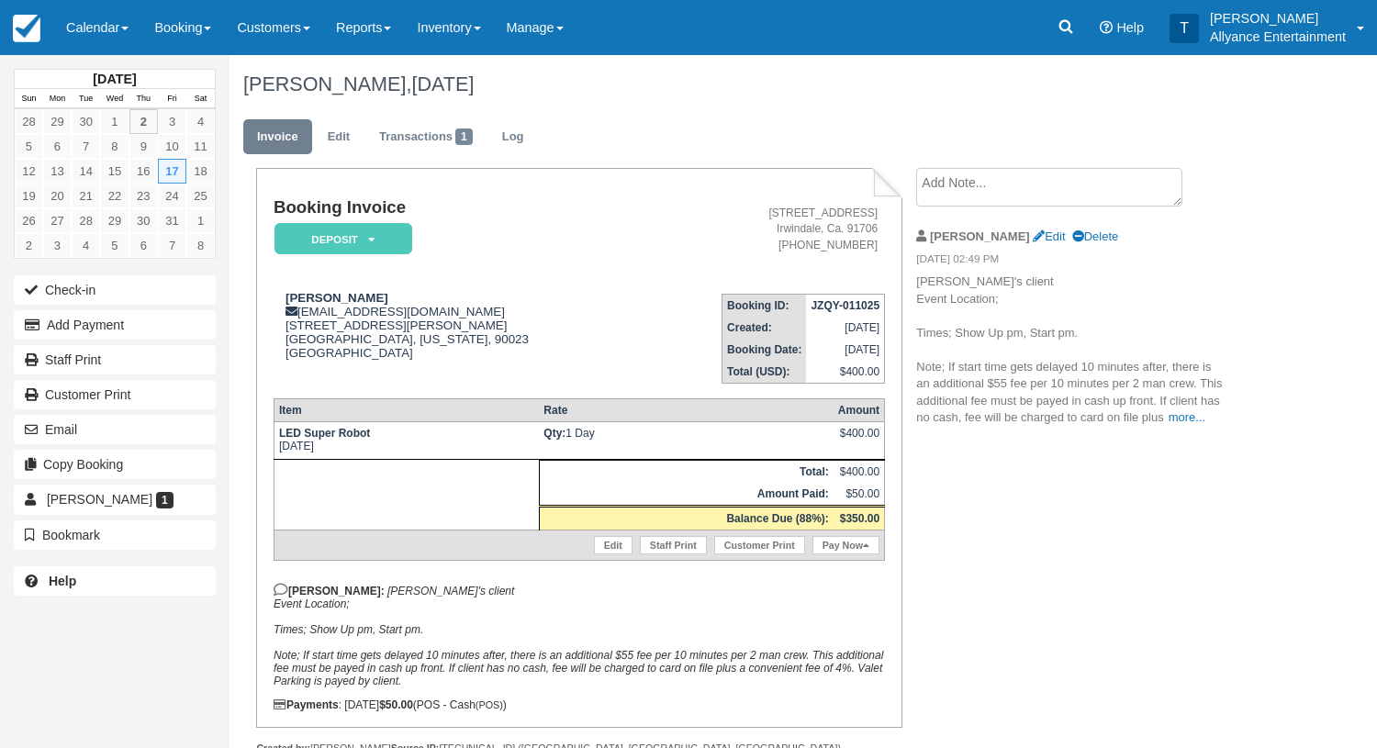
click at [755, 111] on div "Laura Campos, October 17 2025" at bounding box center [746, 84] width 1033 height 59
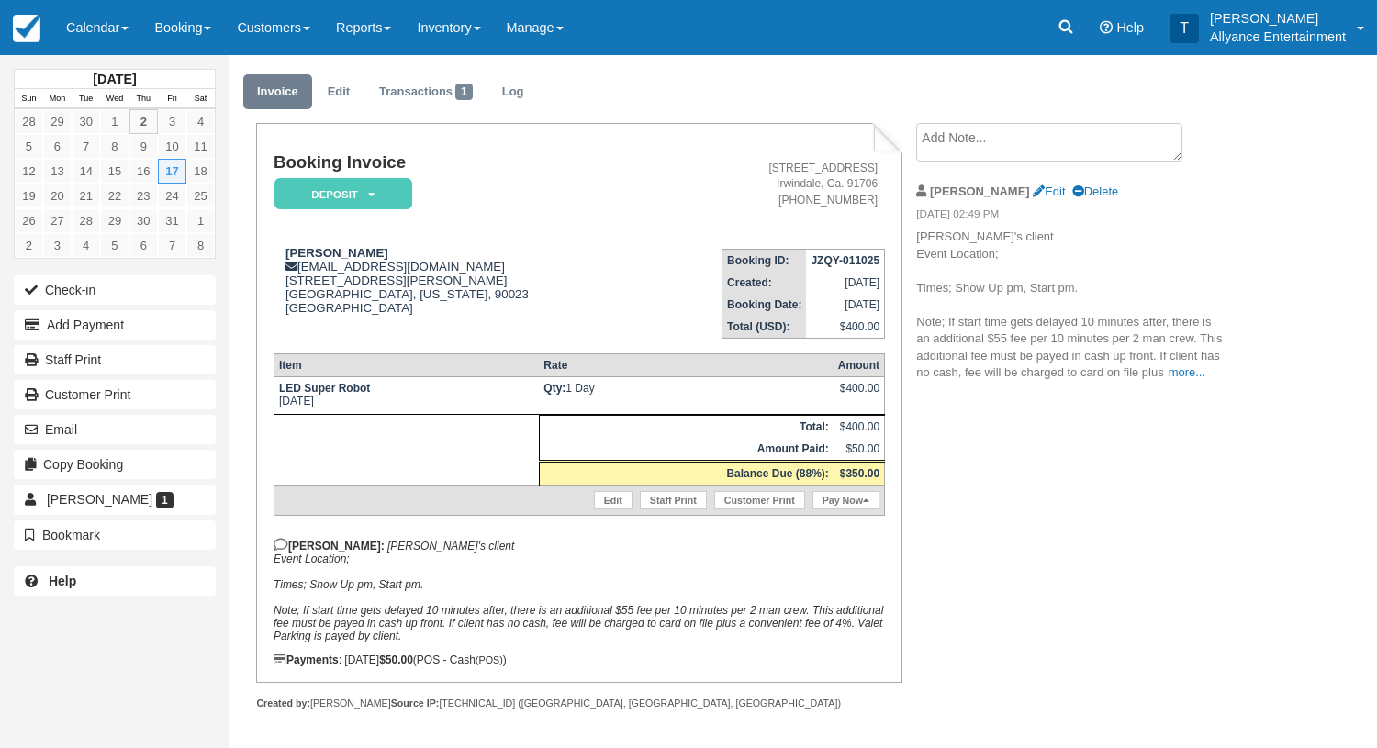
scroll to position [44, 0]
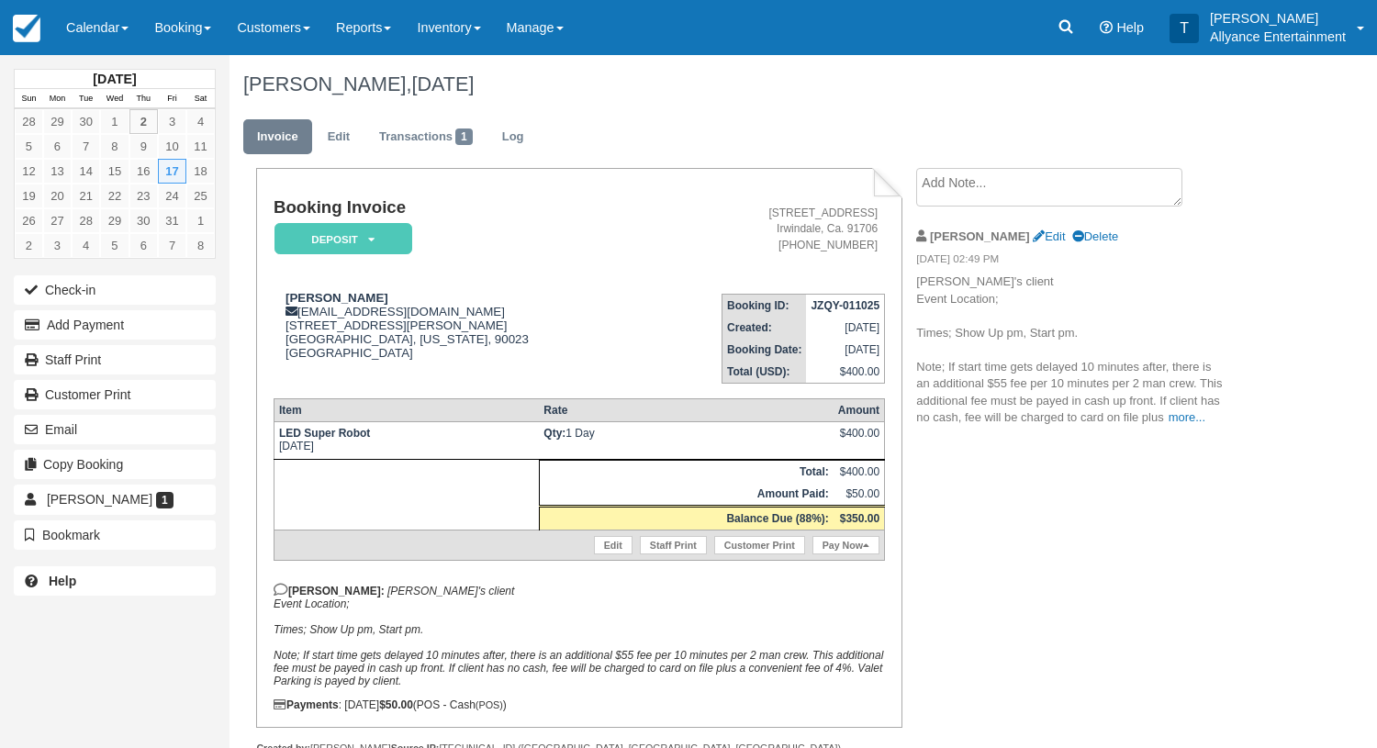
scroll to position [44, 0]
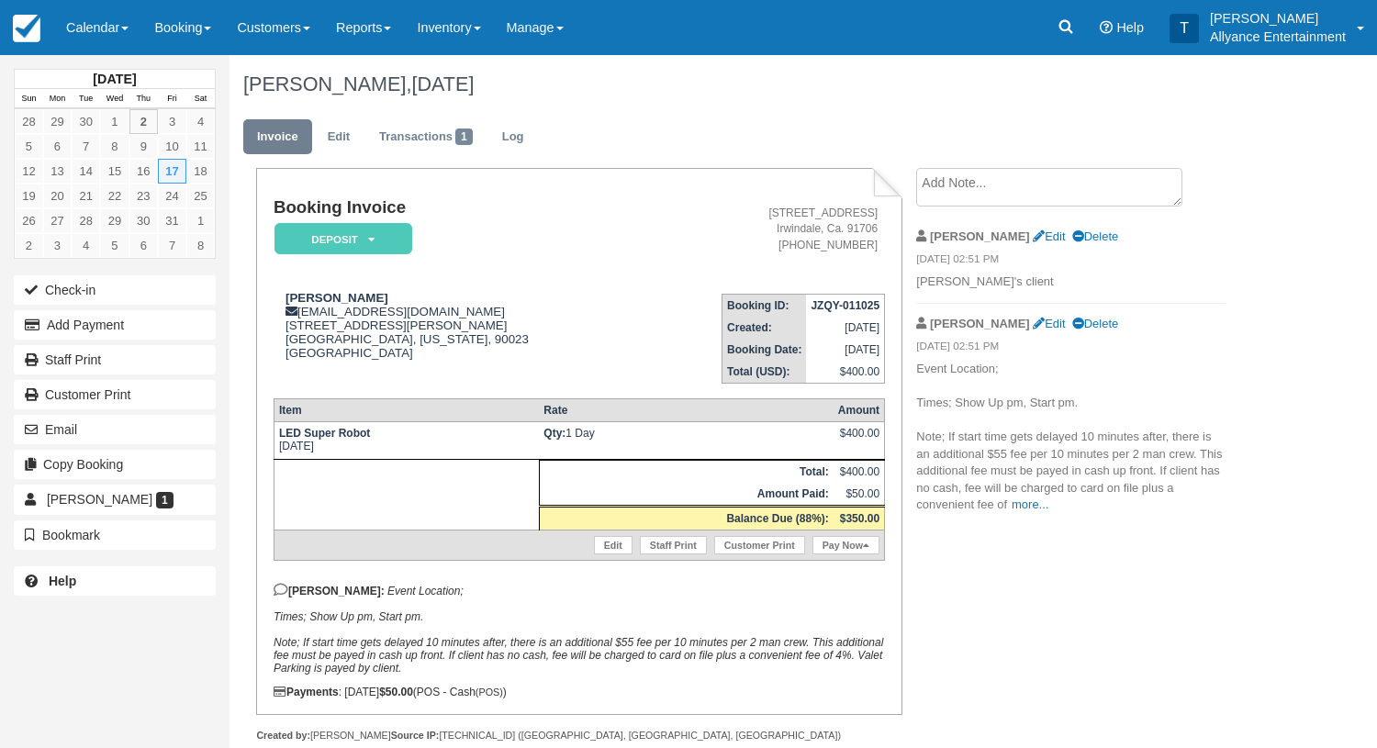
scroll to position [31, 0]
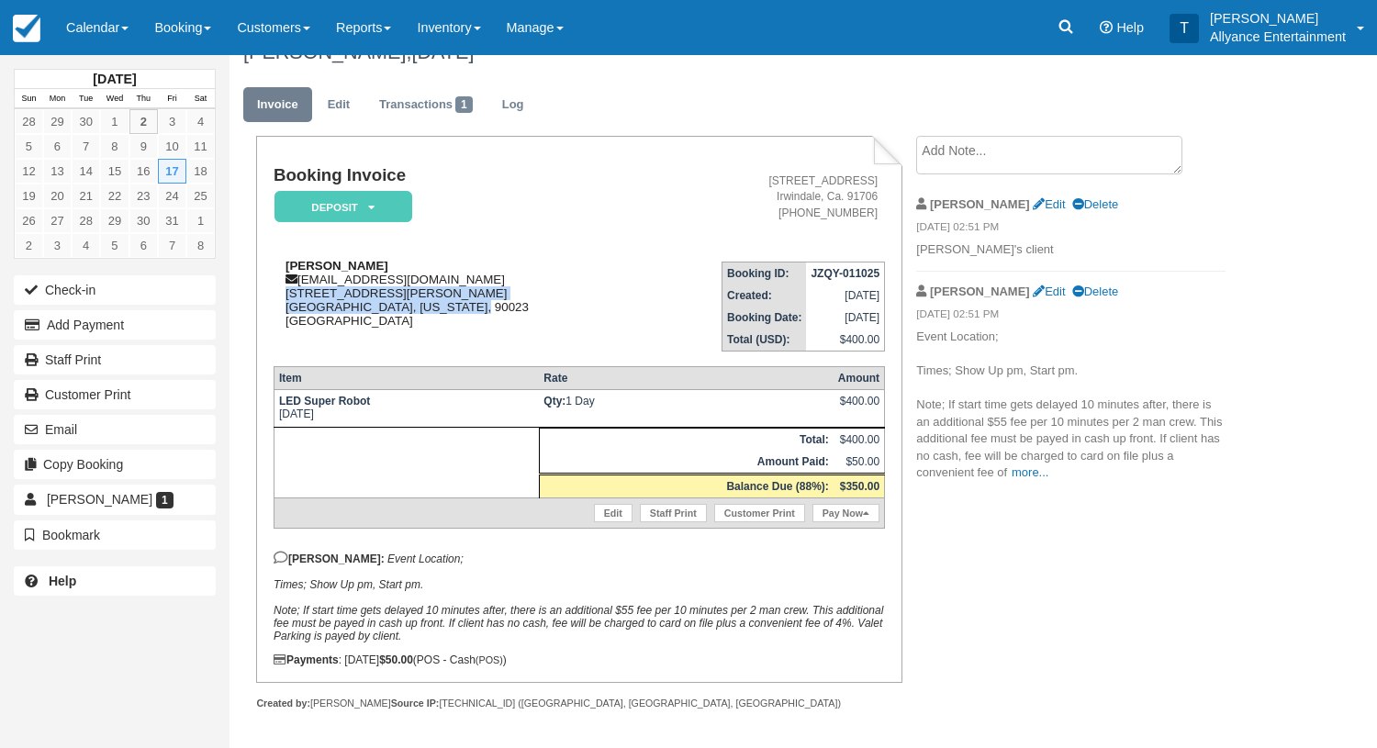
drag, startPoint x: 282, startPoint y: 294, endPoint x: 455, endPoint y: 311, distance: 174.4
click at [455, 311] on div "[PERSON_NAME] [EMAIL_ADDRESS][DOMAIN_NAME] [STREET_ADDRESS][PERSON_NAME][US_STA…" at bounding box center [460, 293] width 373 height 69
click at [924, 97] on ul "Invoice Edit Transactions 1 Log" at bounding box center [745, 109] width 1005 height 55
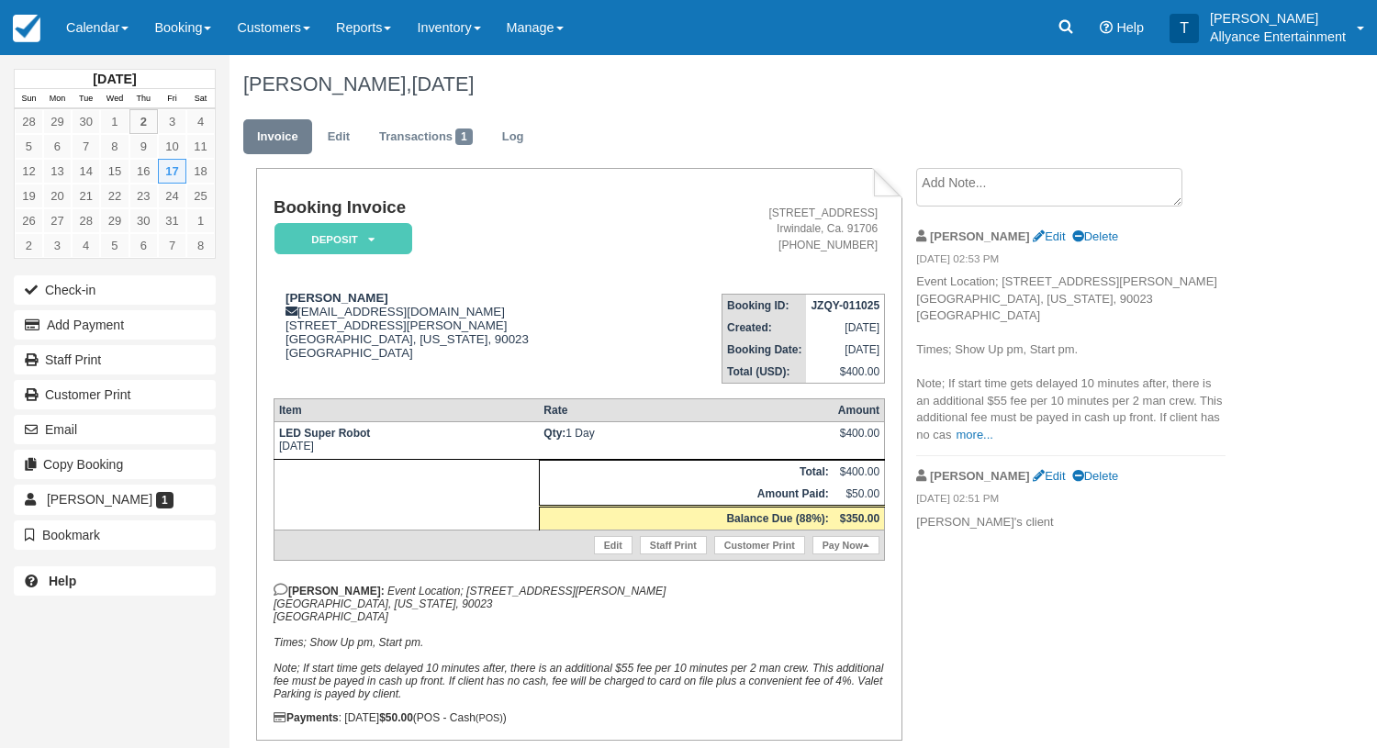
scroll to position [32, 0]
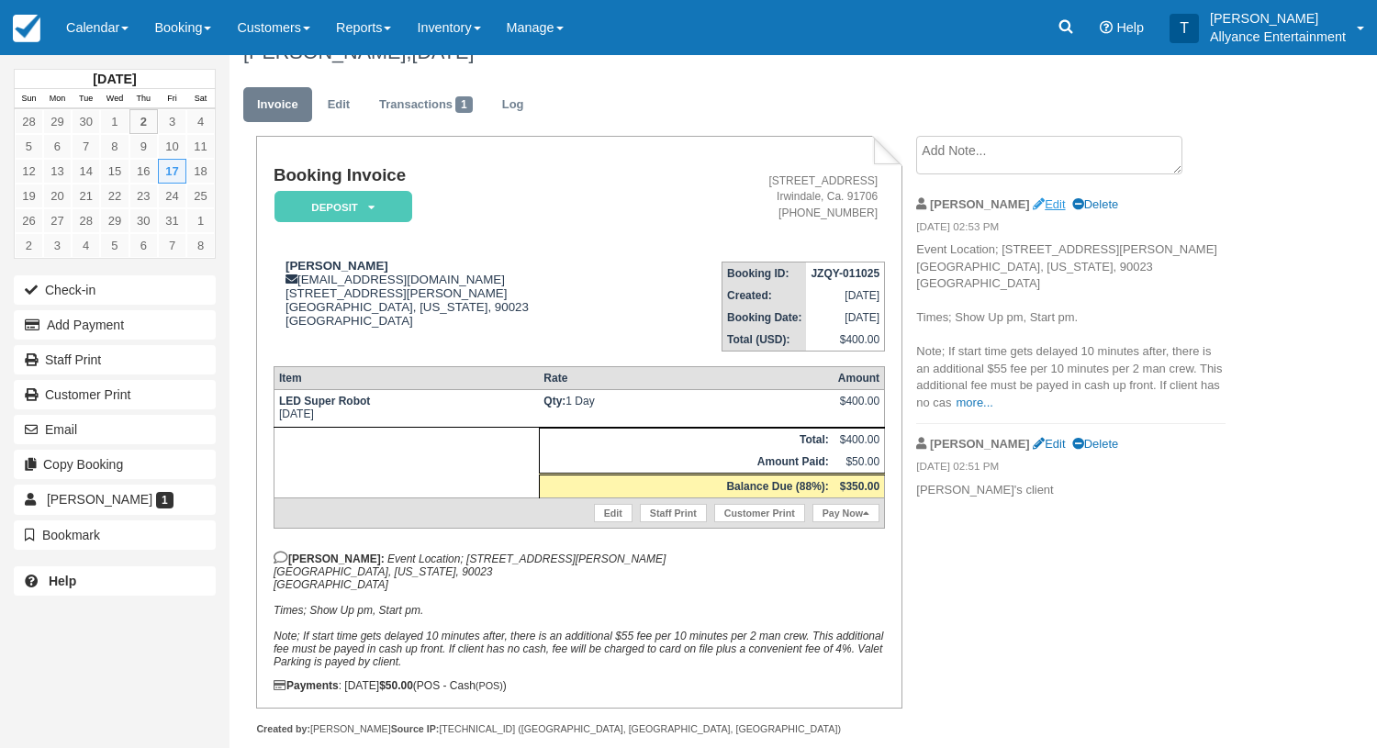
click at [1033, 202] on link "Edit" at bounding box center [1049, 204] width 32 height 14
type textarea "Event Location; [STREET_ADDRESS][PERSON_NAME][US_STATE] Times; Show Up pm, Star…"
checkbox input "true"
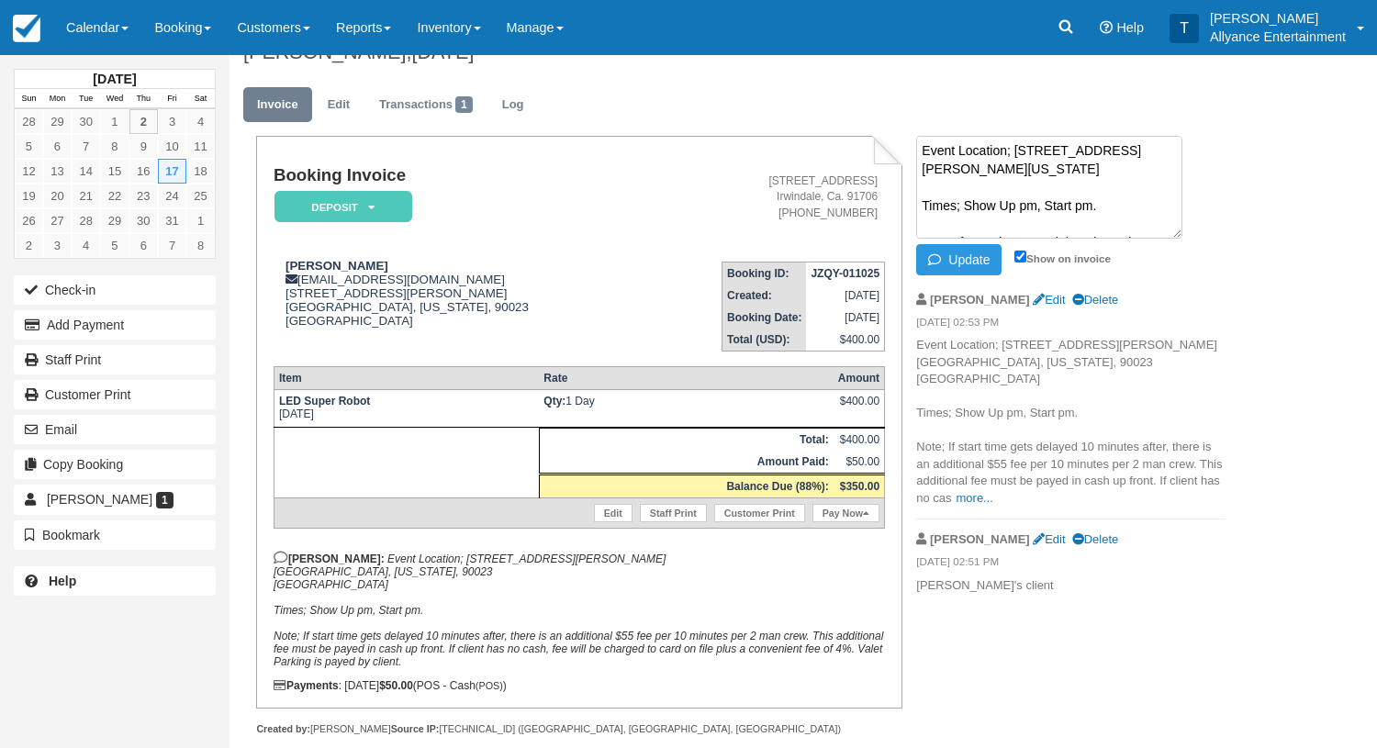
scroll to position [0, 0]
click at [1001, 189] on textarea "Event Location; [STREET_ADDRESS][PERSON_NAME][US_STATE] Times; Show Up pm, Star…" at bounding box center [1049, 187] width 266 height 103
type textarea "Event Location; [STREET_ADDRESS][PERSON_NAME] [GEOGRAPHIC_DATA], [US_STATE], 90…"
click at [959, 260] on button "Update" at bounding box center [958, 259] width 85 height 31
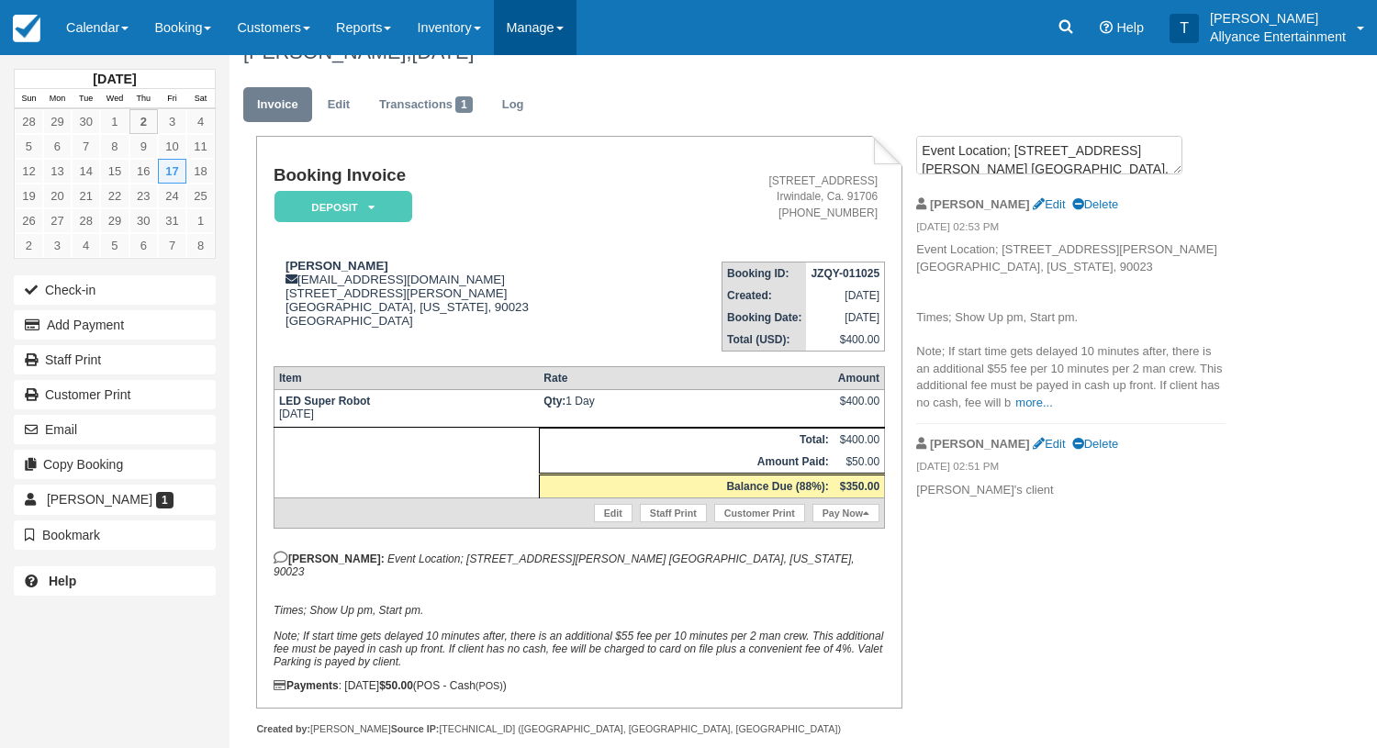
click at [573, 30] on link "Manage" at bounding box center [535, 27] width 83 height 55
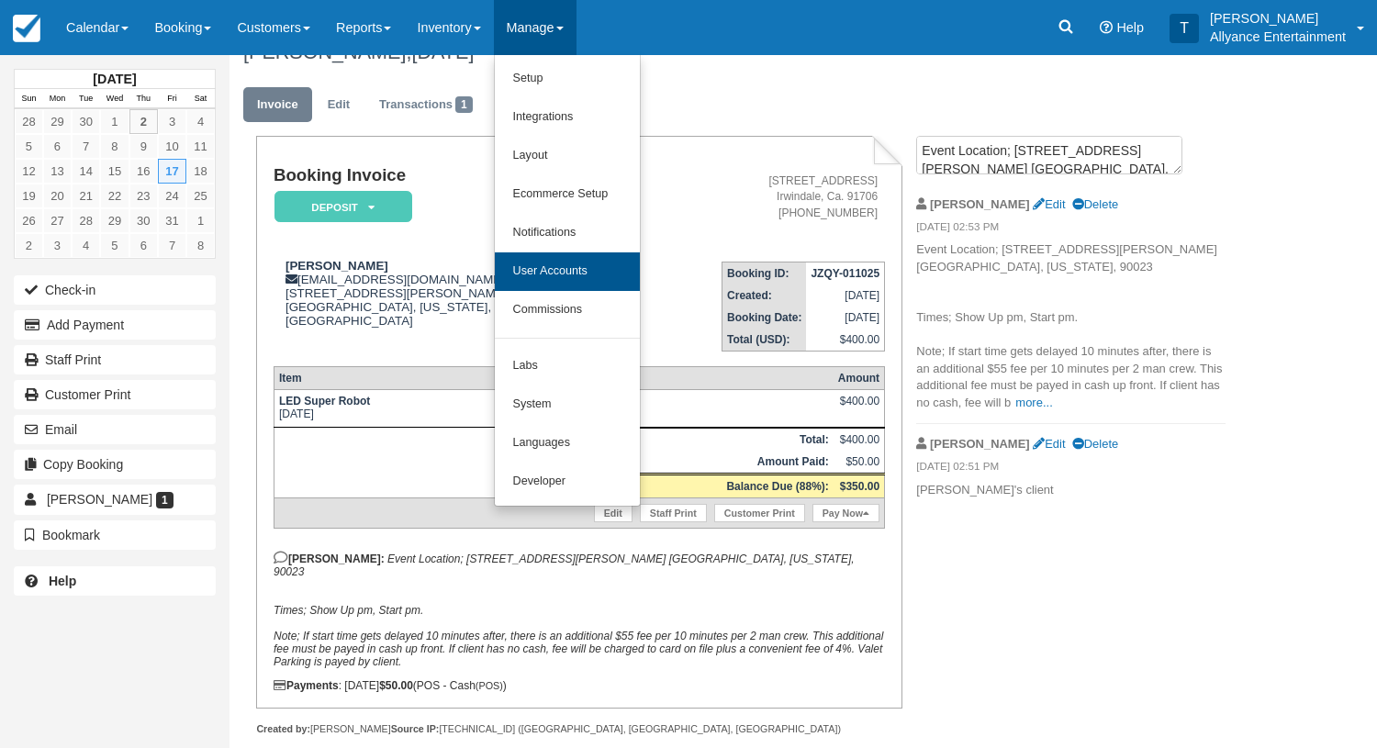
click at [574, 268] on link "User Accounts" at bounding box center [567, 271] width 145 height 39
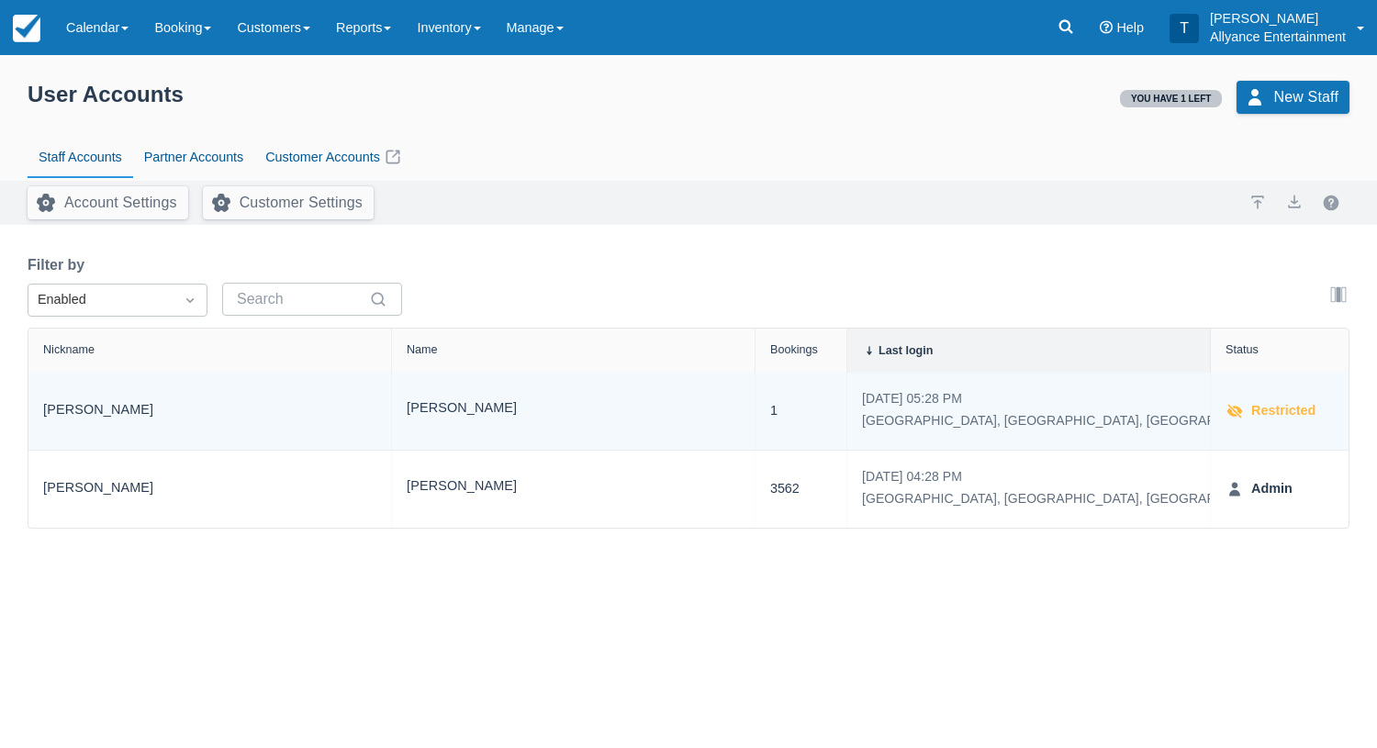
click at [1266, 409] on strong "Restricted" at bounding box center [1280, 411] width 72 height 20
click at [55, 409] on link "[PERSON_NAME]" at bounding box center [98, 410] width 110 height 21
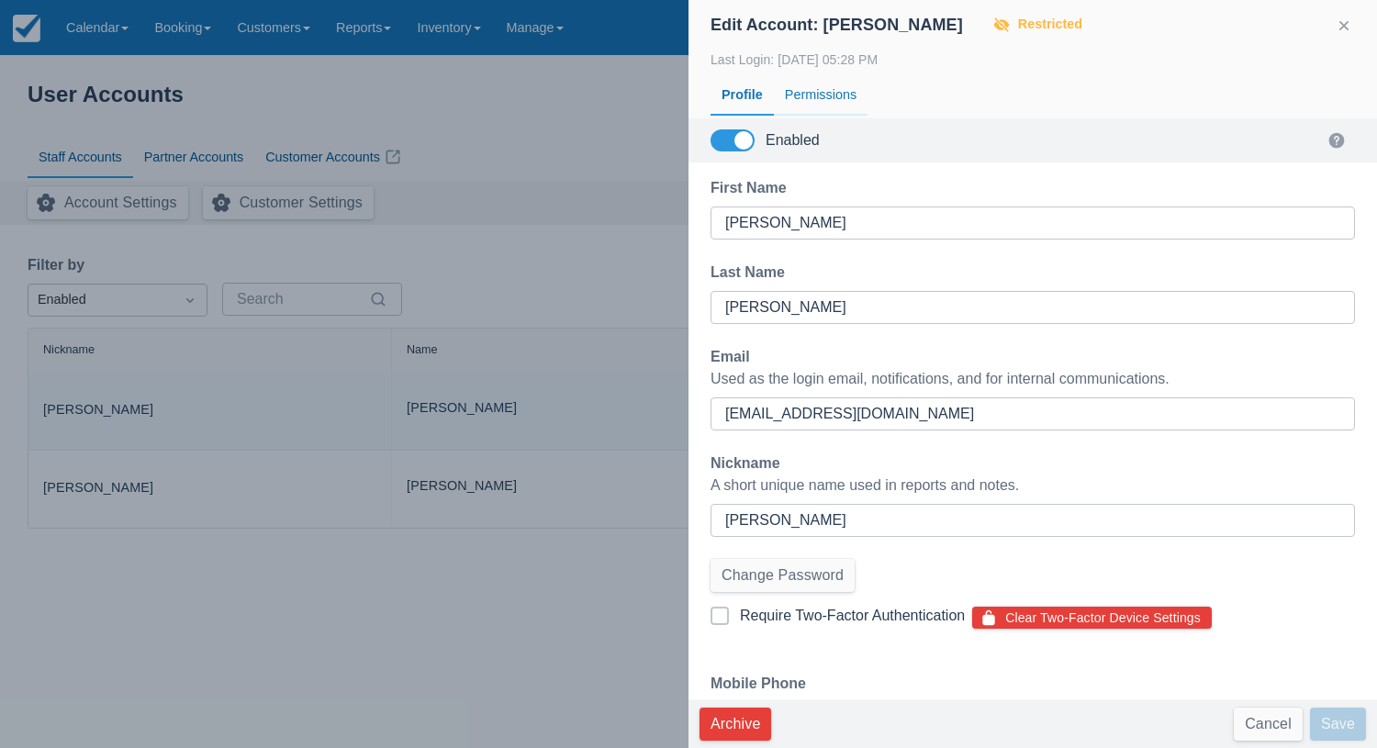
click at [835, 92] on div "Permissions" at bounding box center [821, 95] width 94 height 42
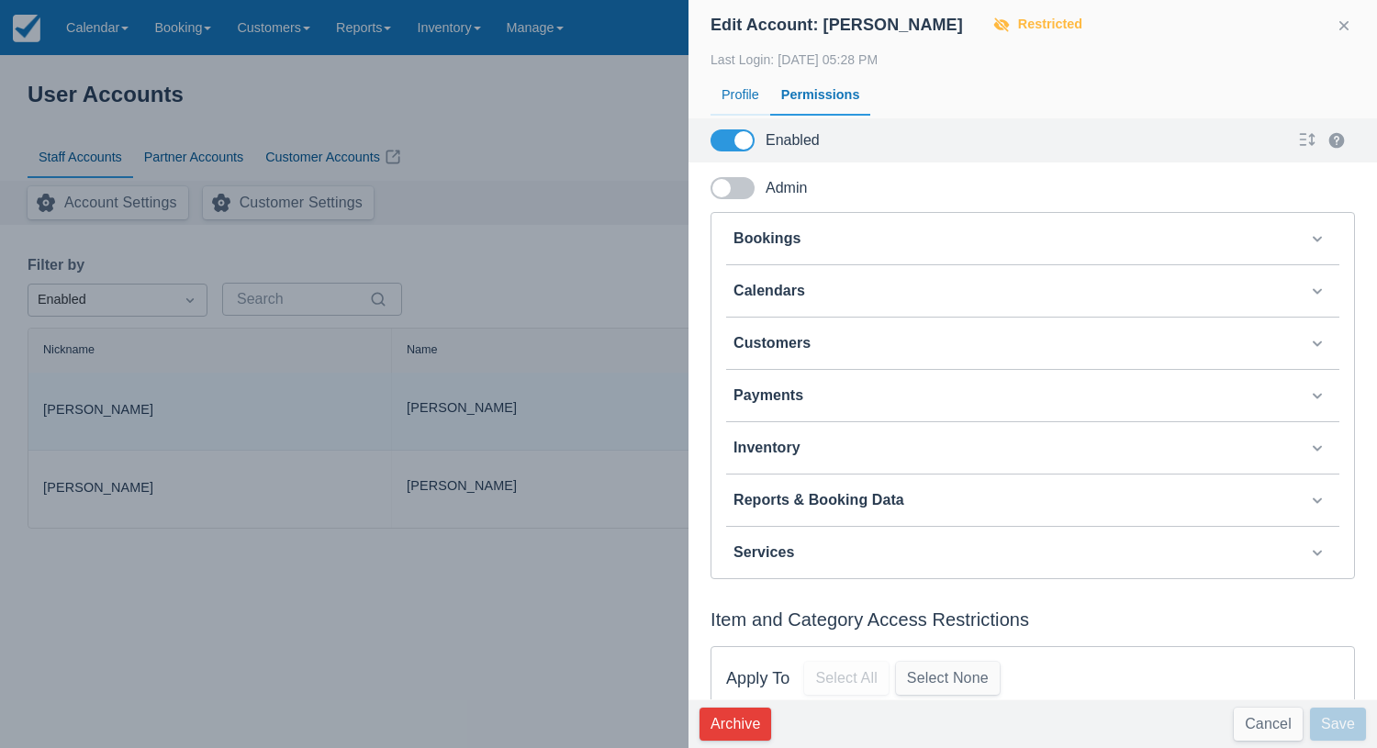
click at [751, 86] on div "Profile" at bounding box center [741, 95] width 60 height 42
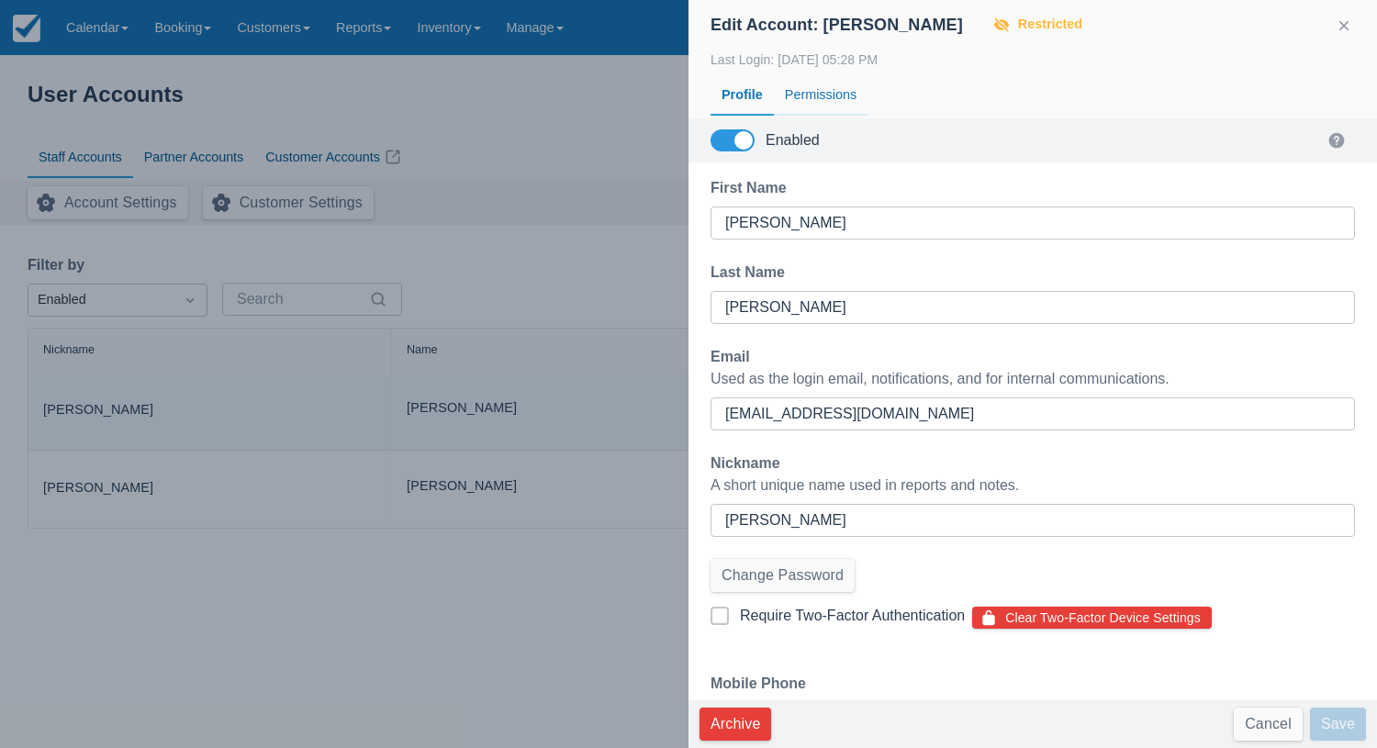
click at [830, 91] on div "Permissions" at bounding box center [821, 95] width 94 height 42
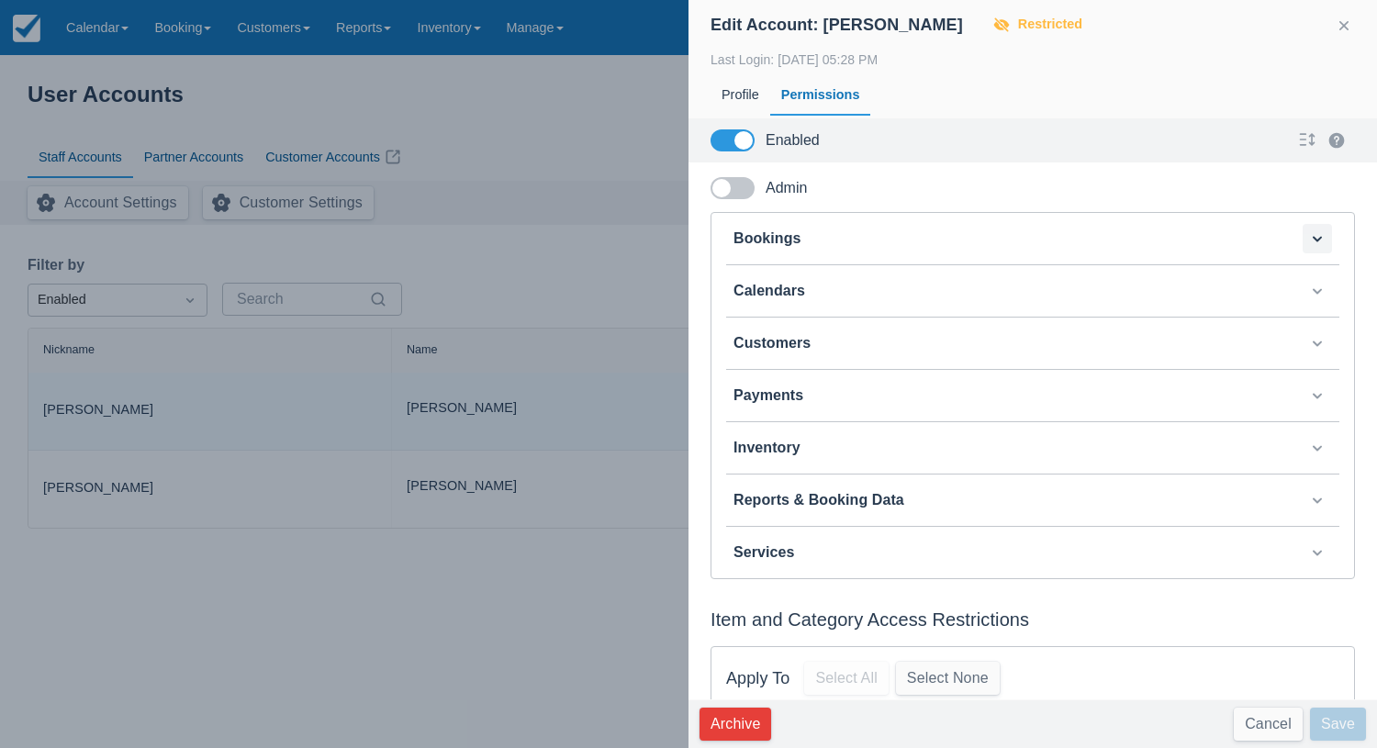
click at [1308, 239] on button "button" at bounding box center [1317, 238] width 29 height 29
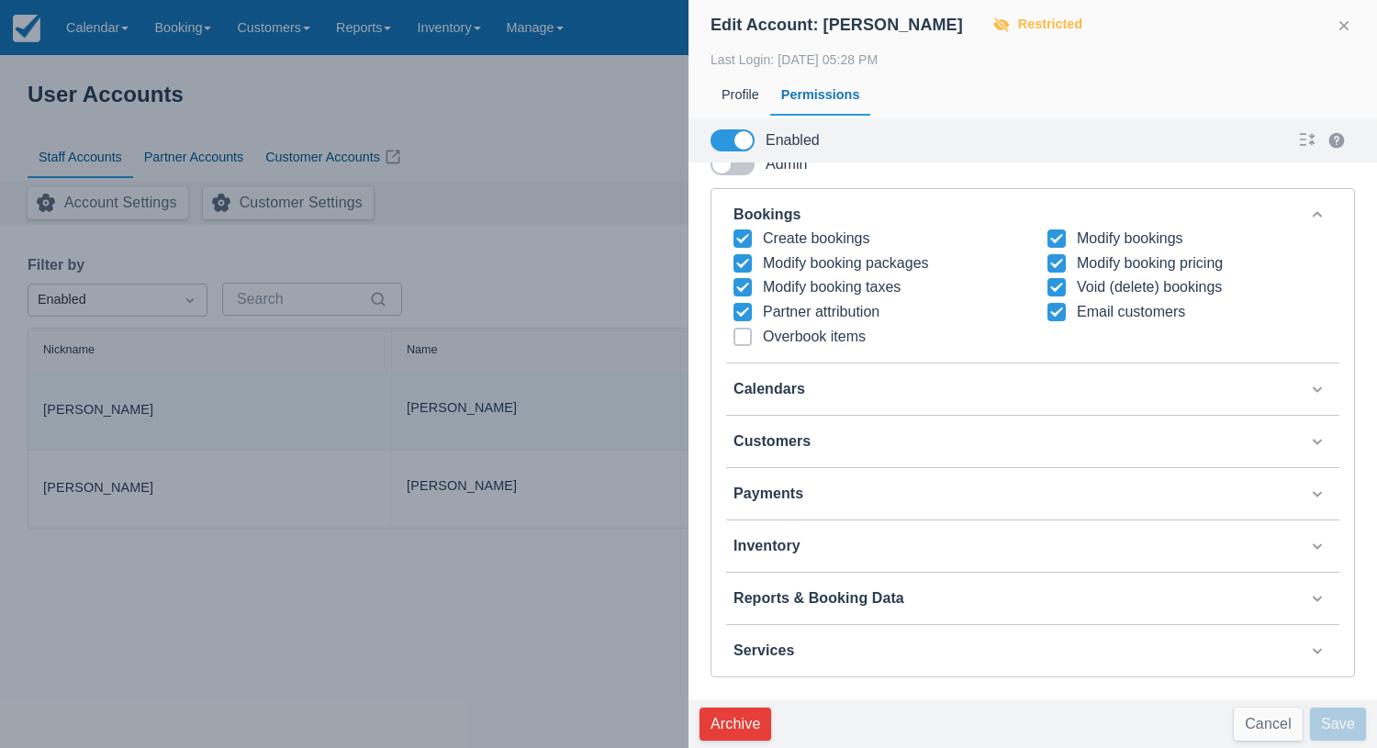
scroll to position [37, 0]
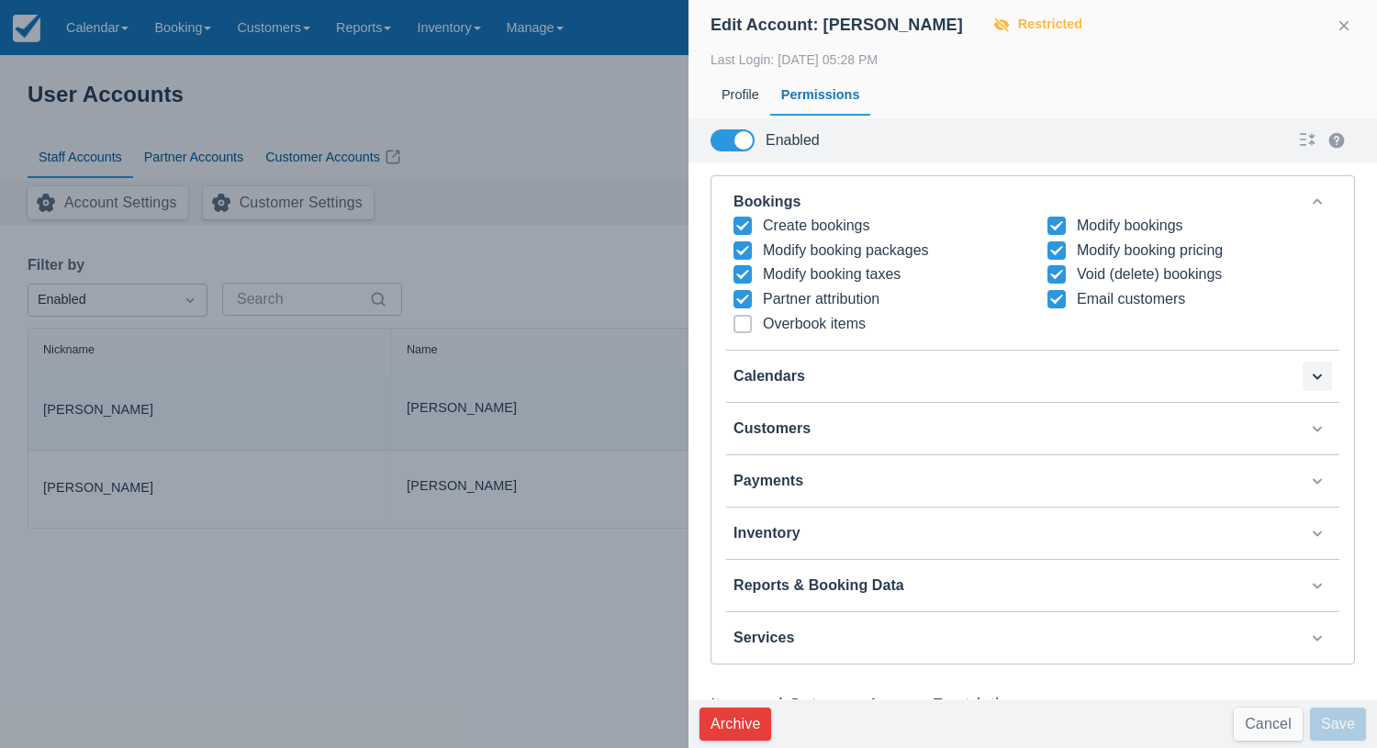
click at [1318, 366] on button "button" at bounding box center [1317, 376] width 29 height 29
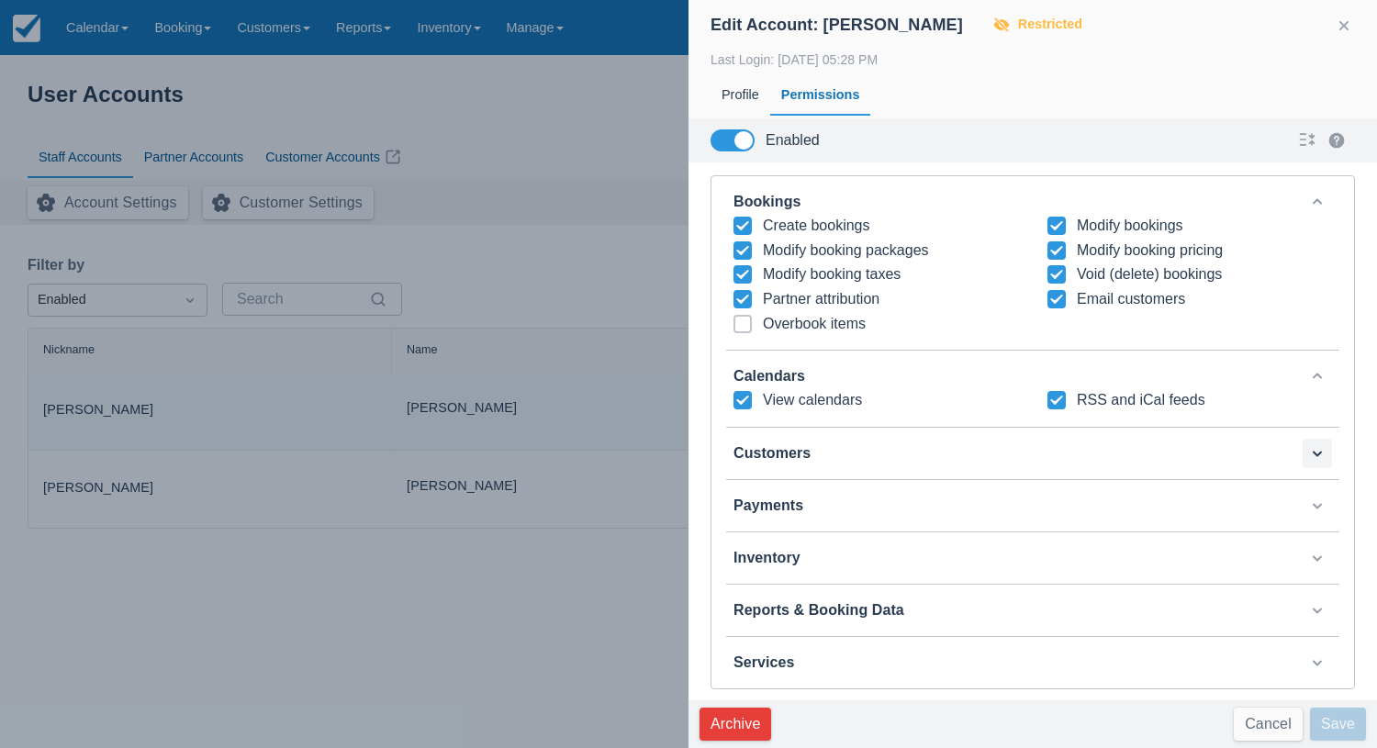
click at [1321, 445] on button "button" at bounding box center [1317, 453] width 29 height 29
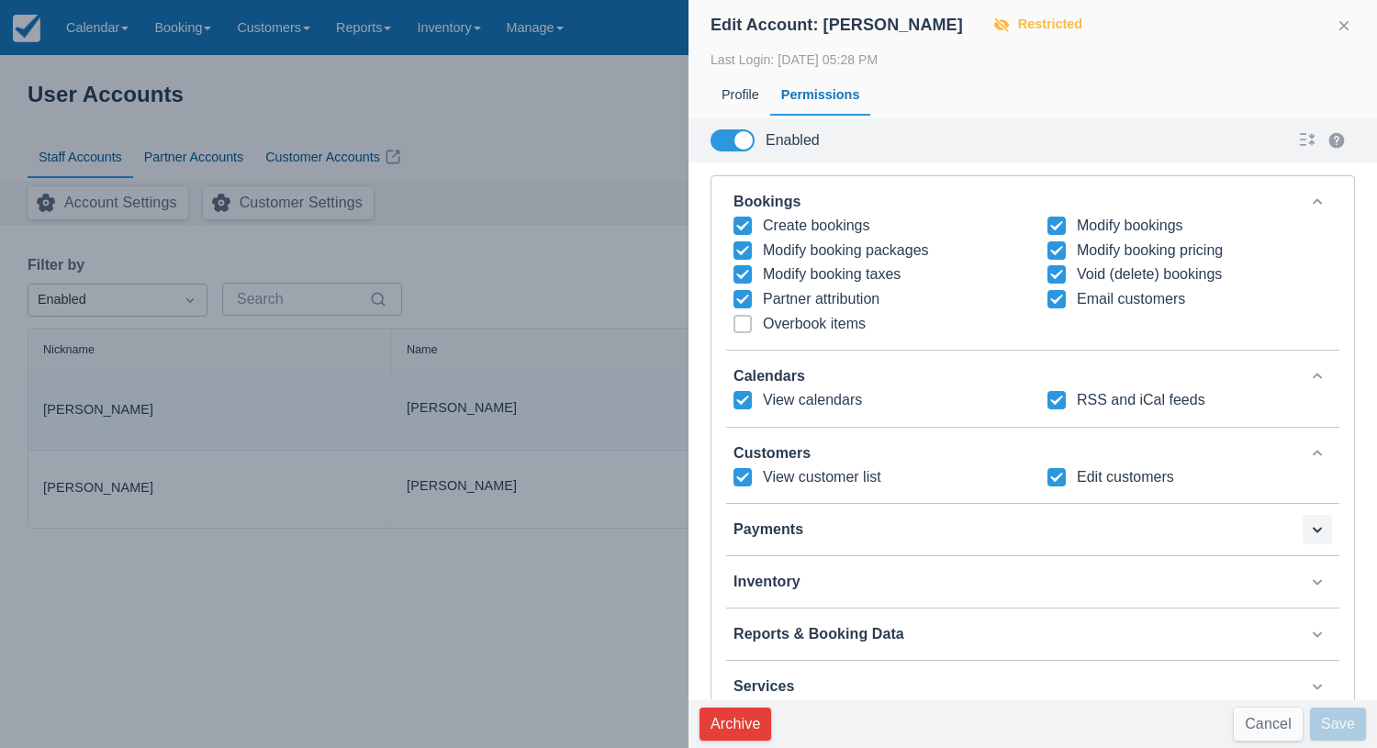
click at [1320, 517] on button "button" at bounding box center [1317, 529] width 29 height 29
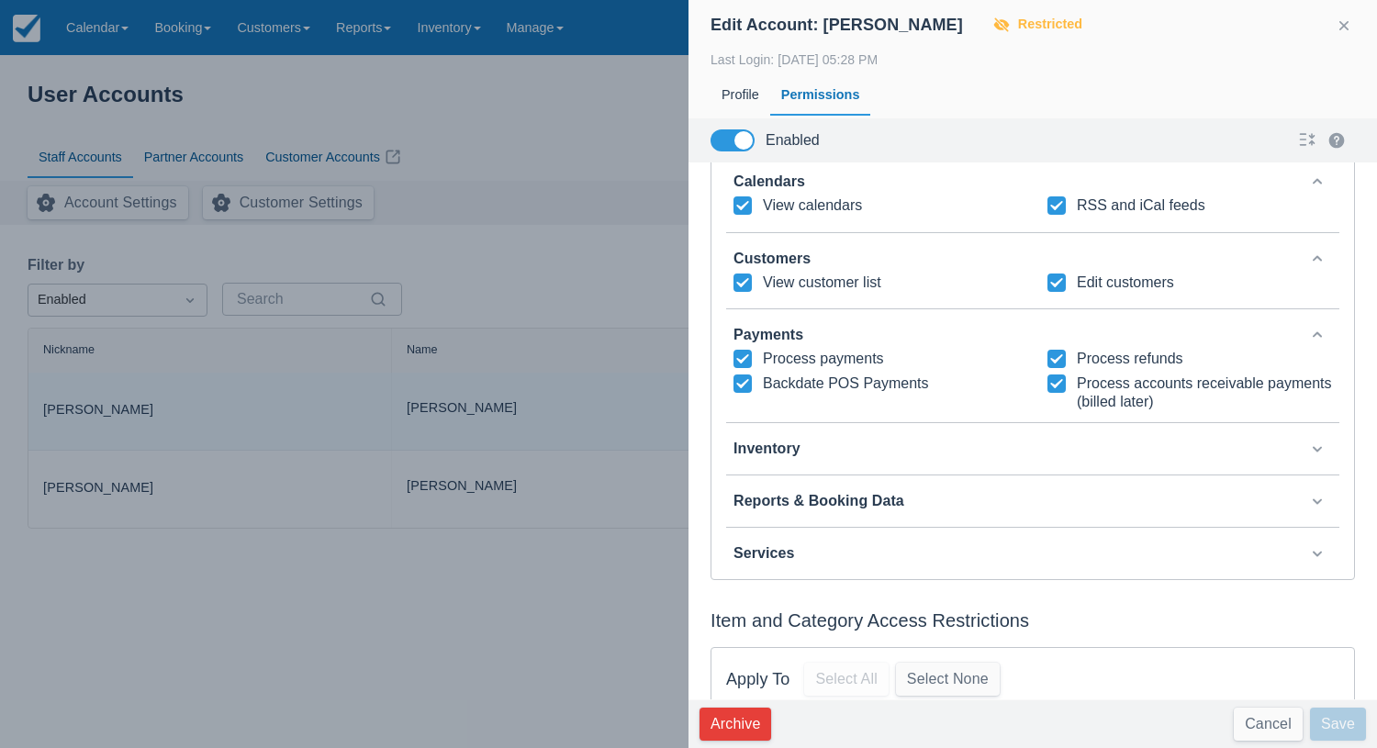
scroll to position [233, 0]
click at [1321, 437] on button "button" at bounding box center [1317, 446] width 29 height 29
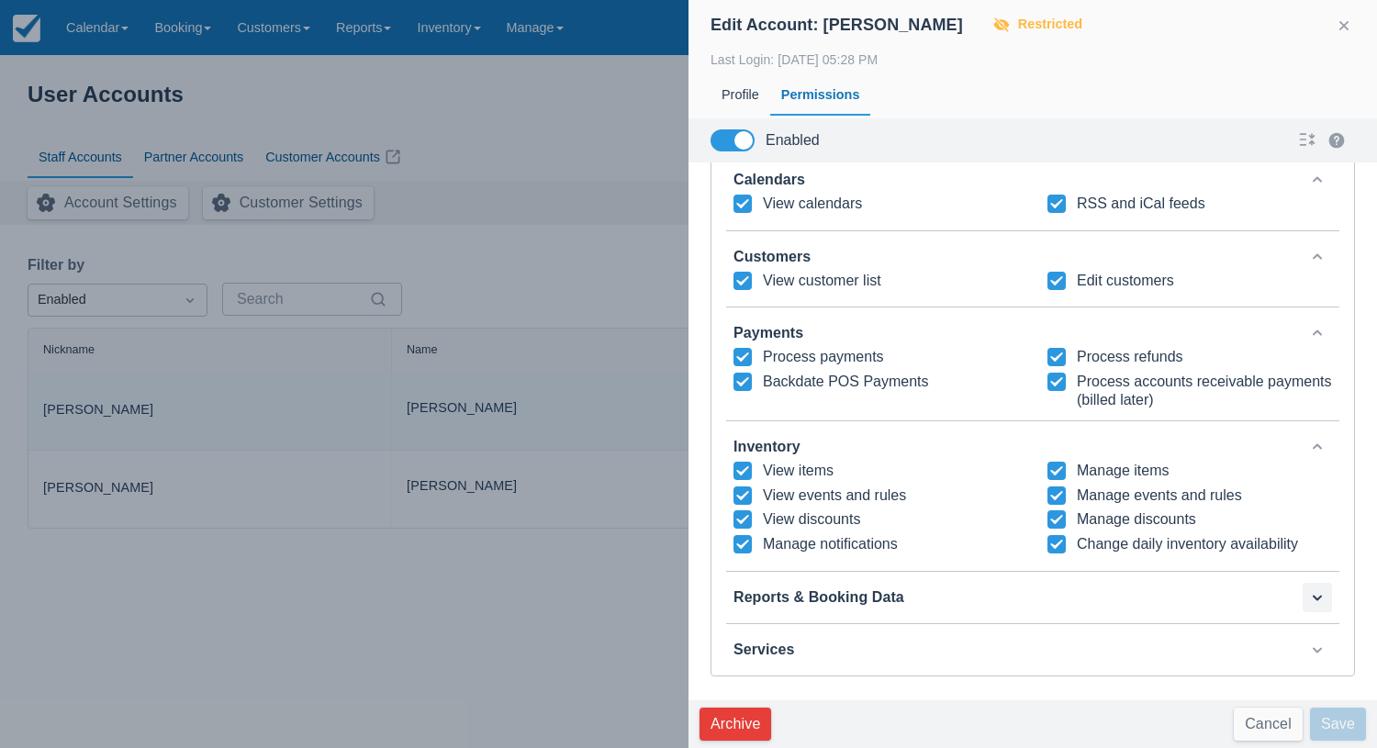
click at [1322, 583] on button "button" at bounding box center [1317, 597] width 29 height 29
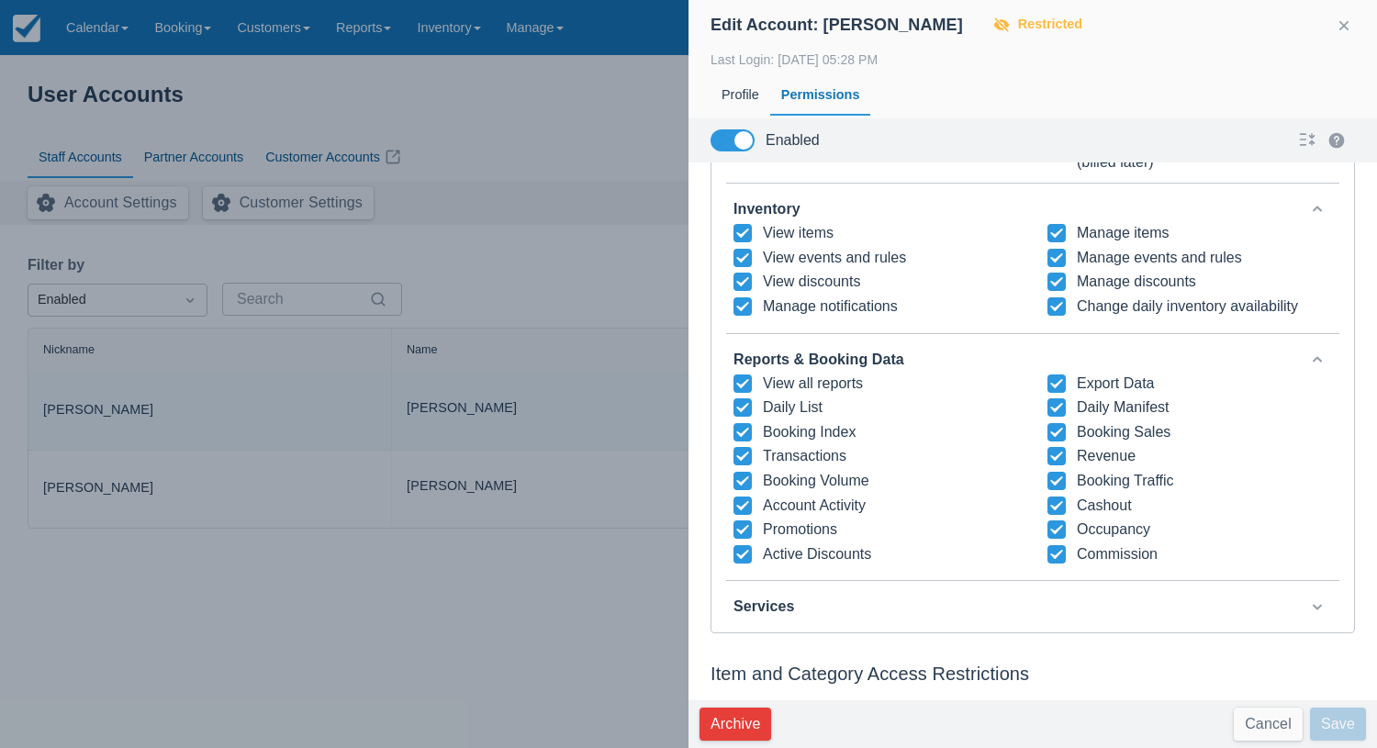
scroll to position [477, 0]
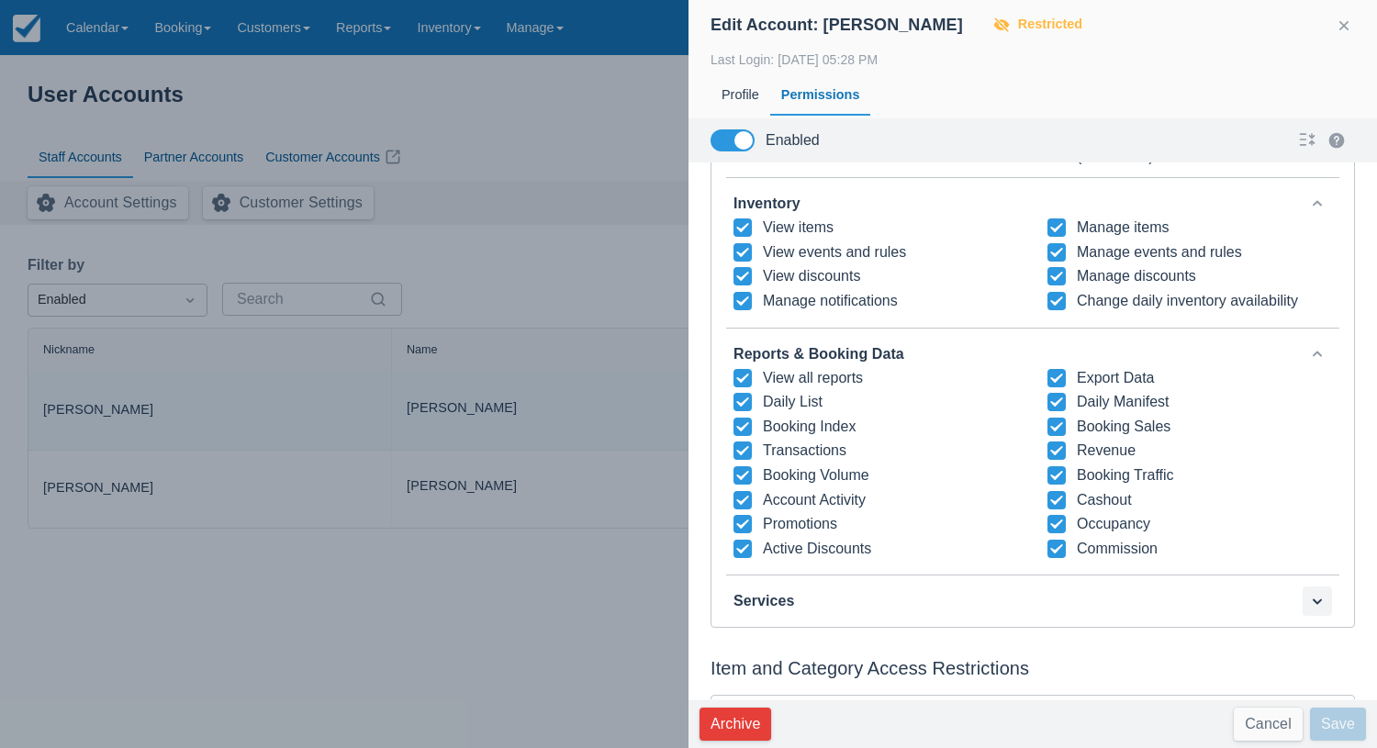
click at [1324, 587] on button "button" at bounding box center [1317, 601] width 29 height 29
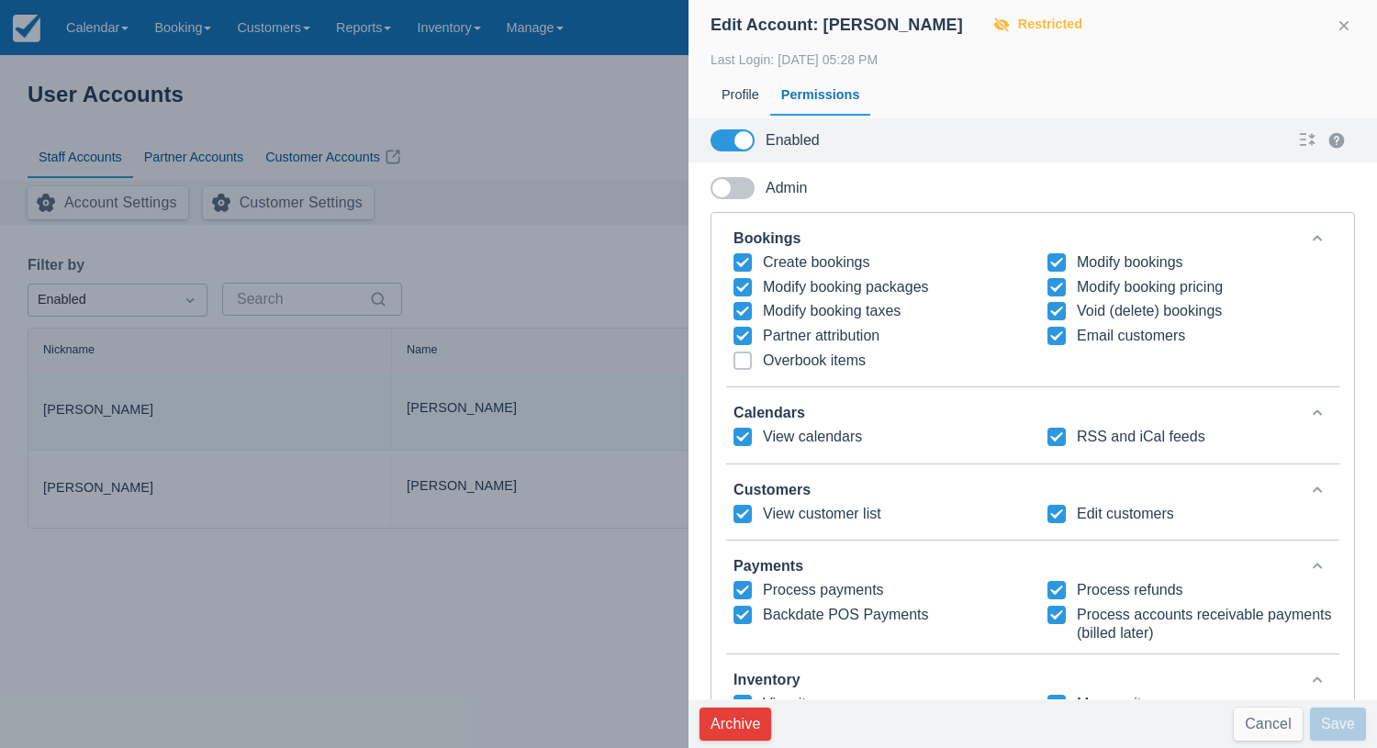
scroll to position [0, 0]
click at [734, 182] on span at bounding box center [733, 188] width 44 height 22
click at [0, 0] on input "Admin" at bounding box center [0, 0] width 0 height 0
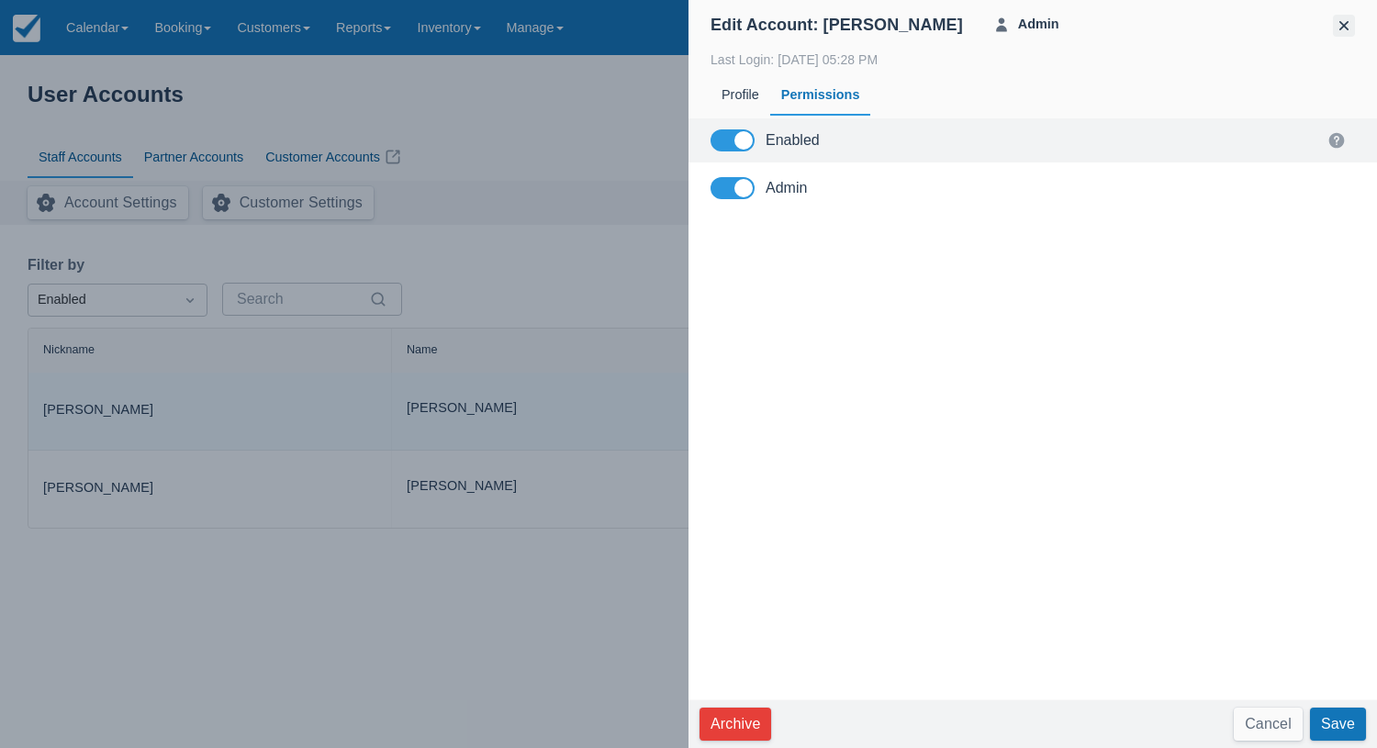
click at [1339, 25] on button "button" at bounding box center [1344, 26] width 22 height 22
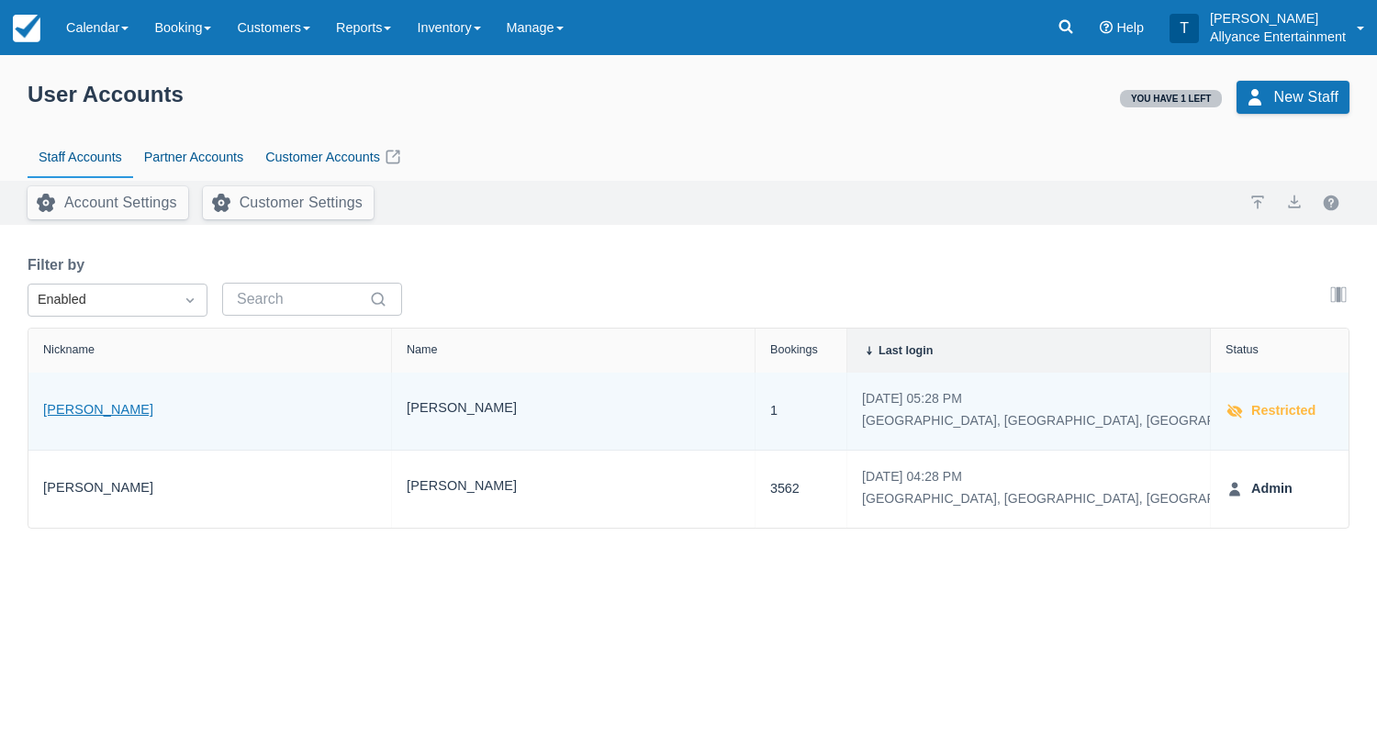
click at [69, 409] on link "[PERSON_NAME]" at bounding box center [98, 410] width 110 height 21
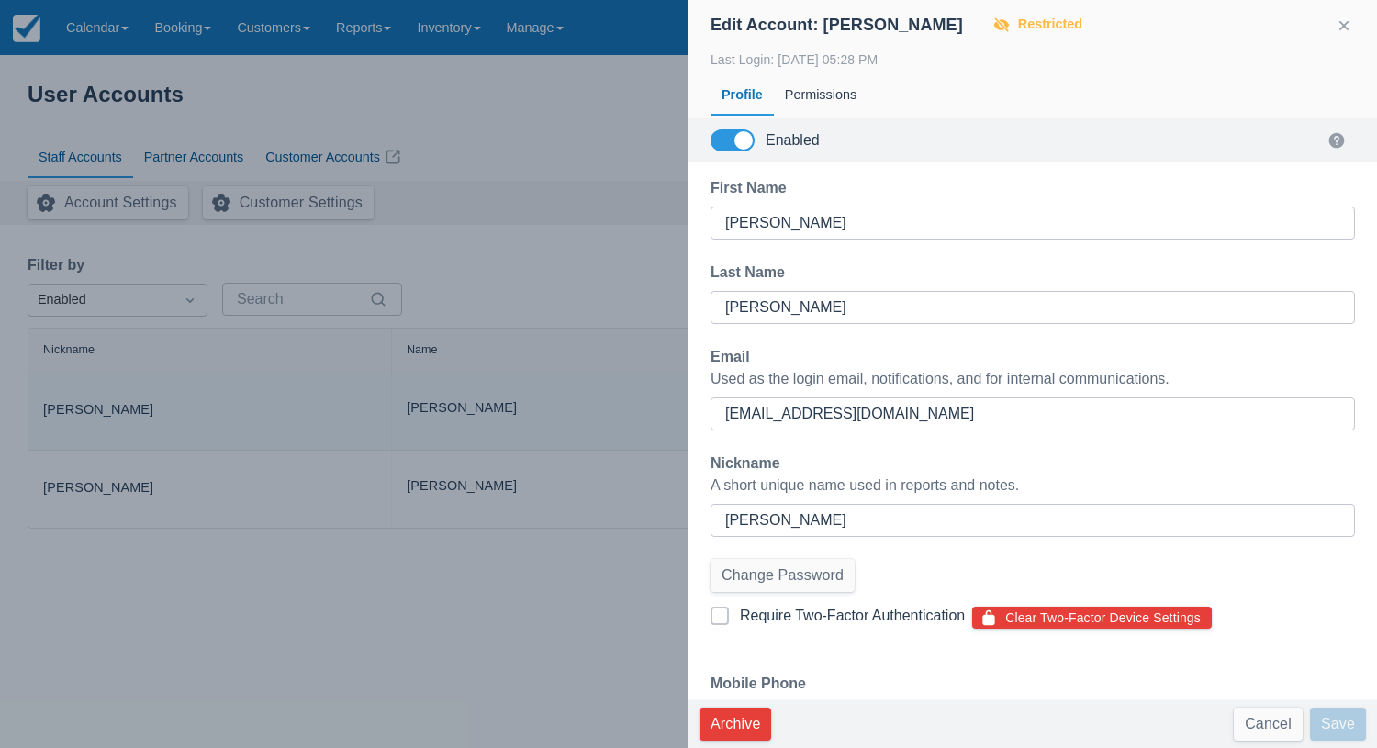
click at [753, 136] on span at bounding box center [743, 140] width 18 height 18
click at [0, 0] on input "Enabled" at bounding box center [0, 0] width 0 height 0
click at [729, 139] on span at bounding box center [721, 140] width 18 height 18
click at [0, 0] on input "Enabled" at bounding box center [0, 0] width 0 height 0
click at [814, 106] on div "Permissions" at bounding box center [821, 95] width 94 height 42
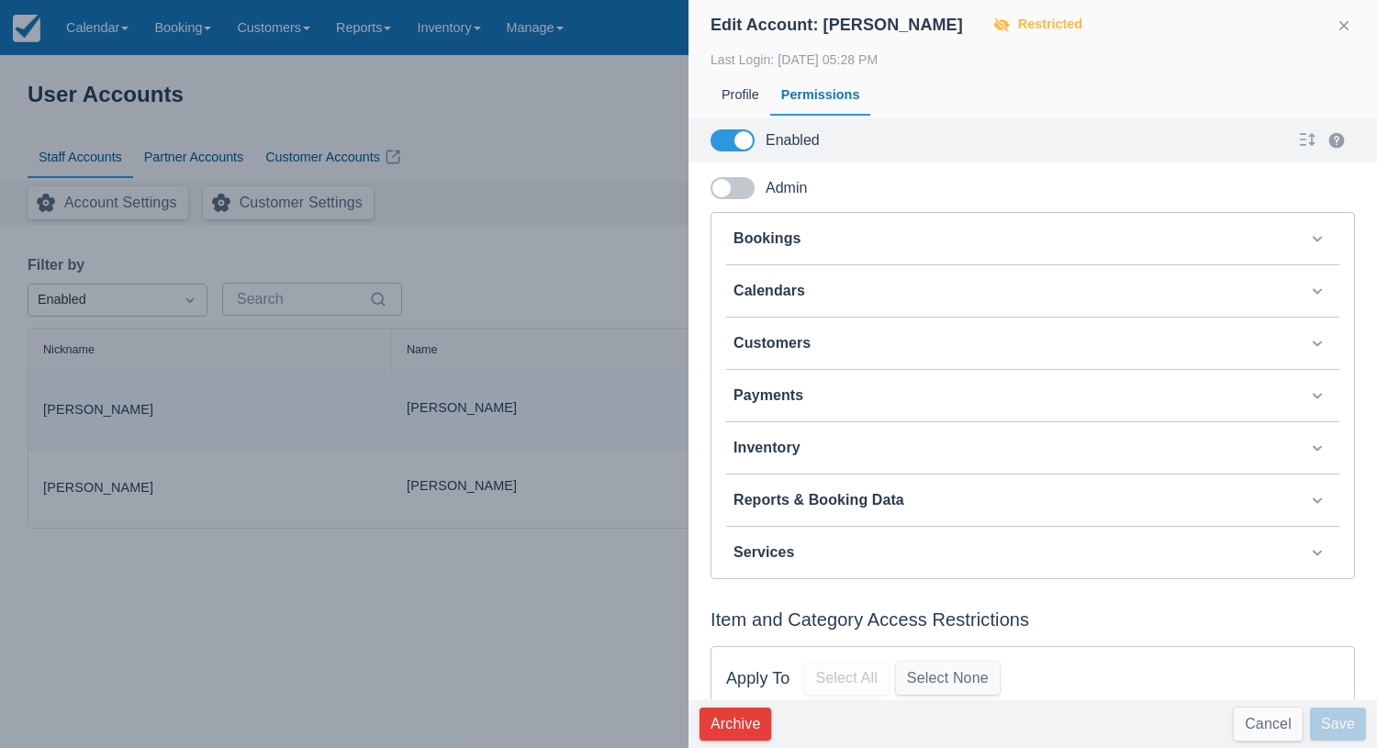
click at [733, 182] on span at bounding box center [733, 188] width 44 height 22
click at [0, 0] on input "Admin" at bounding box center [0, 0] width 0 height 0
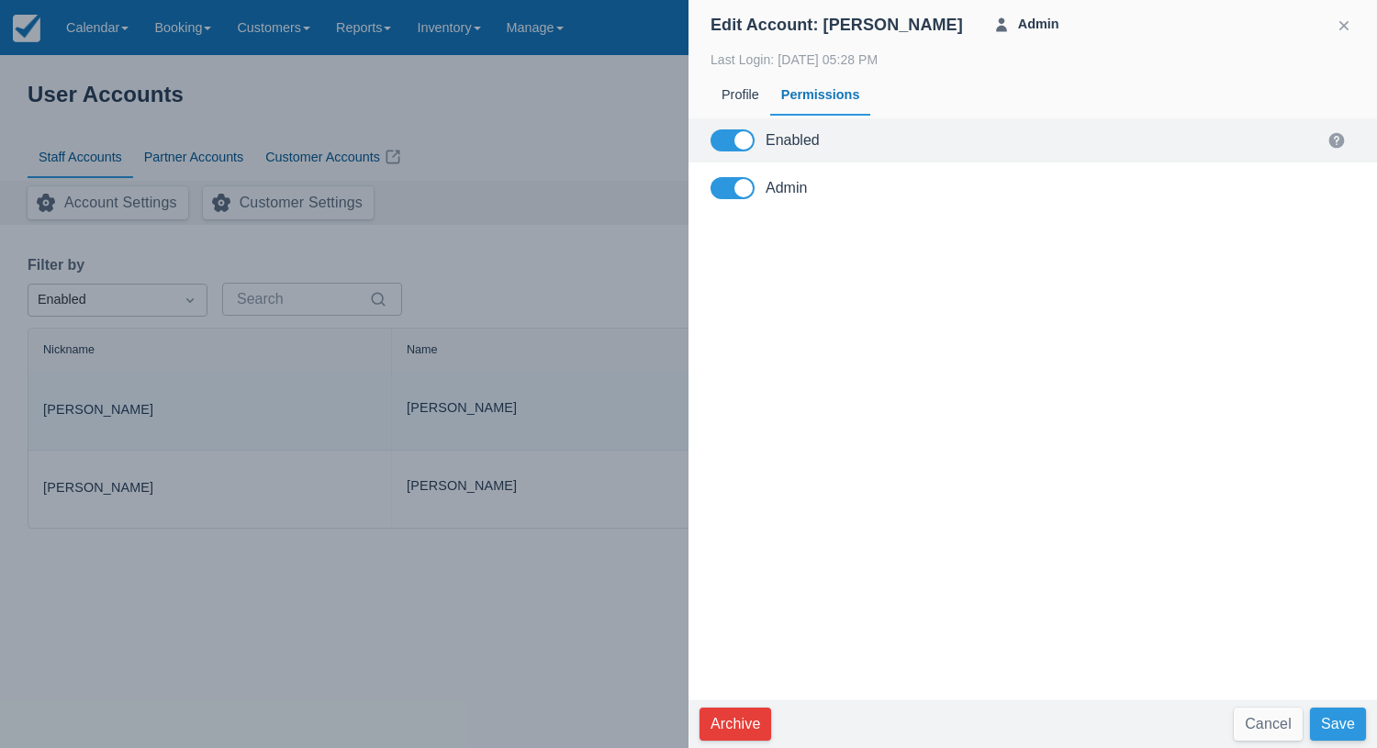
click at [1335, 722] on button "Save" at bounding box center [1338, 724] width 56 height 33
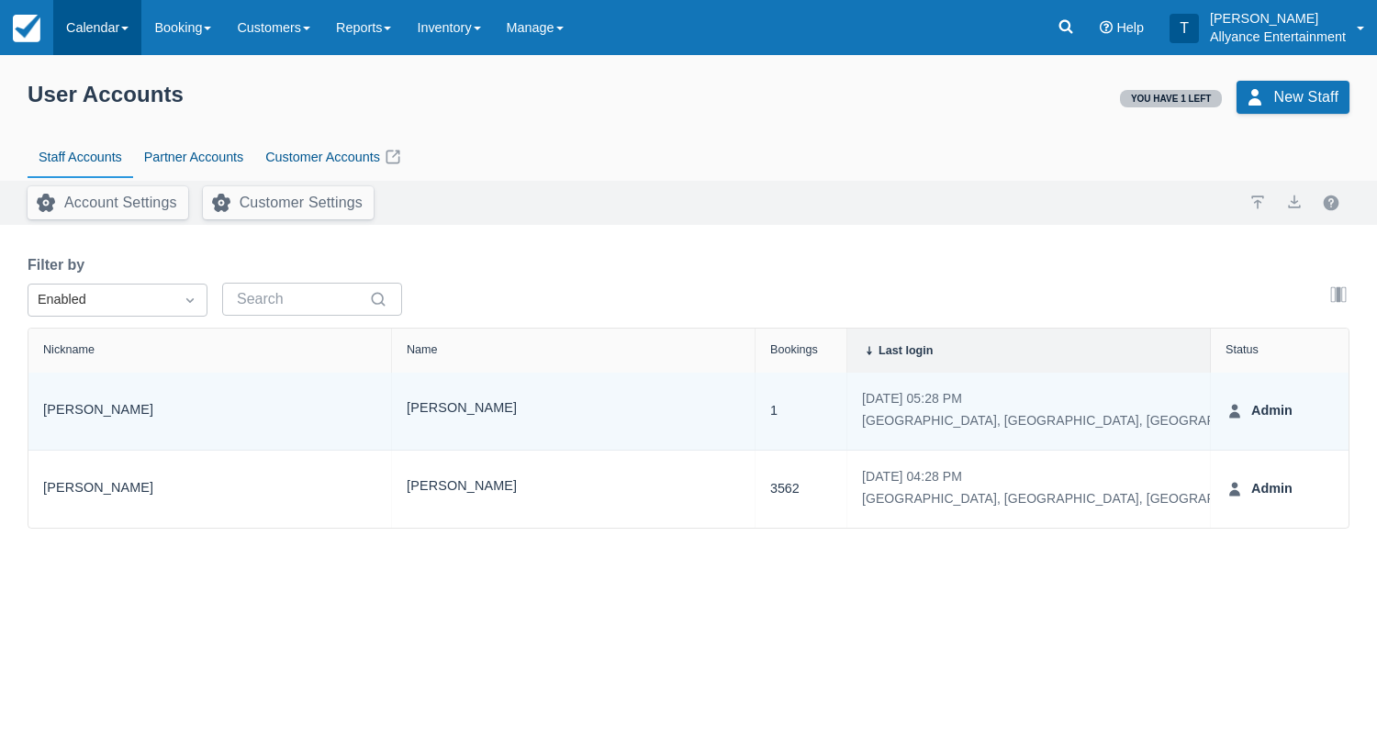
click at [73, 30] on link "Calendar" at bounding box center [97, 27] width 88 height 55
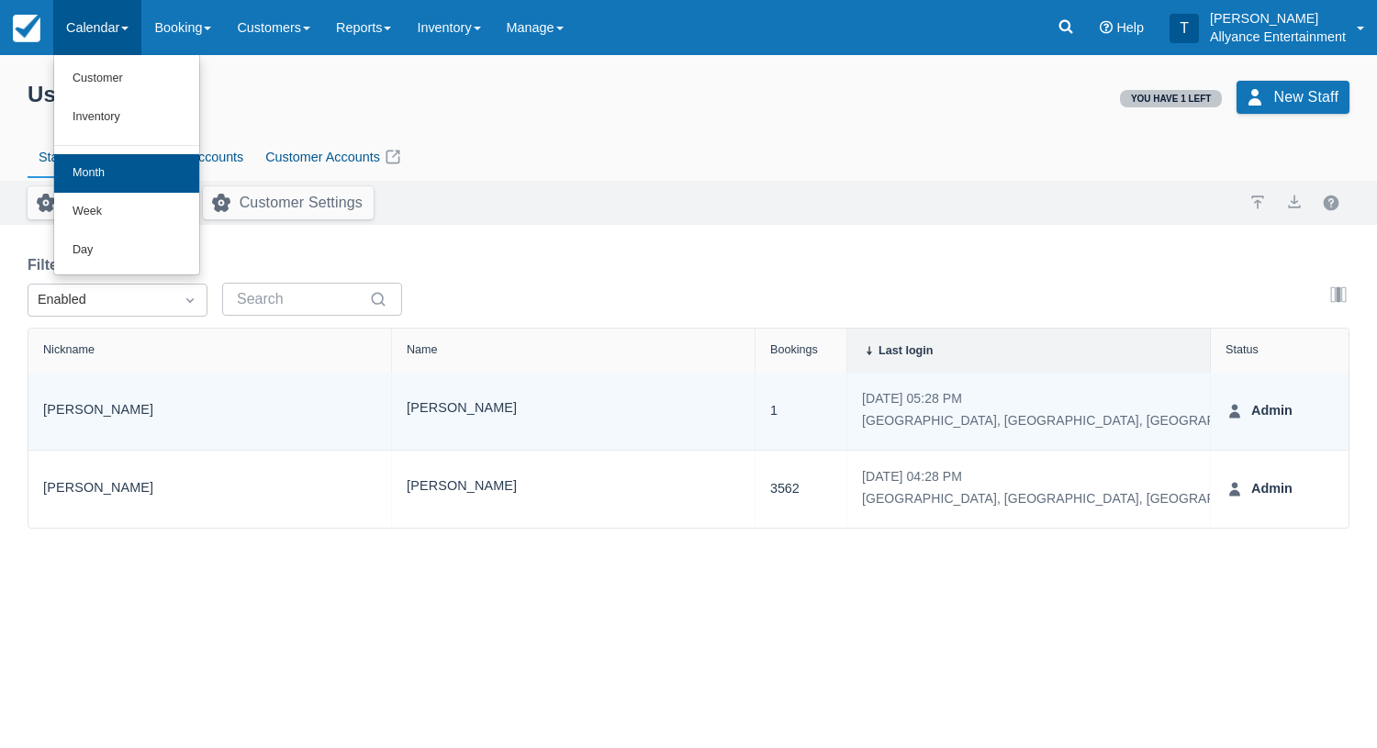
click at [87, 165] on link "Month" at bounding box center [126, 173] width 145 height 39
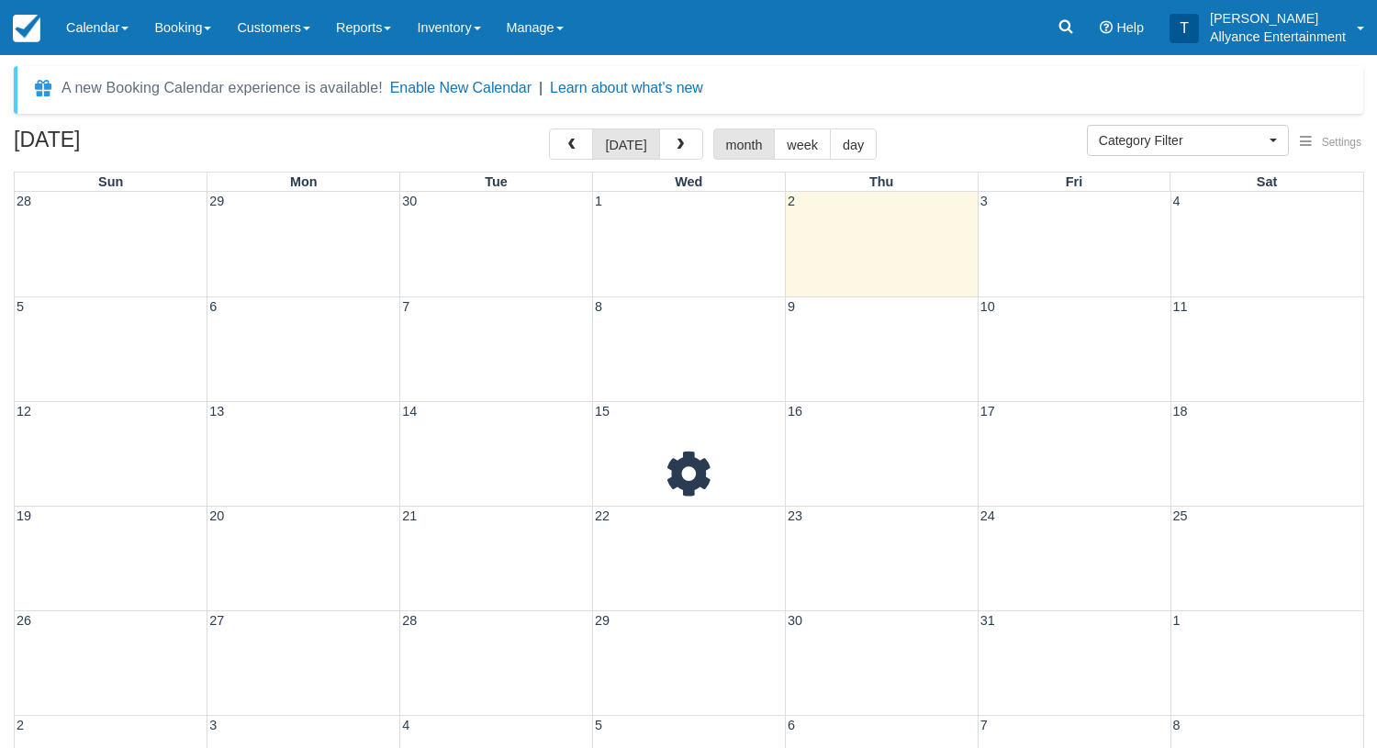
select select
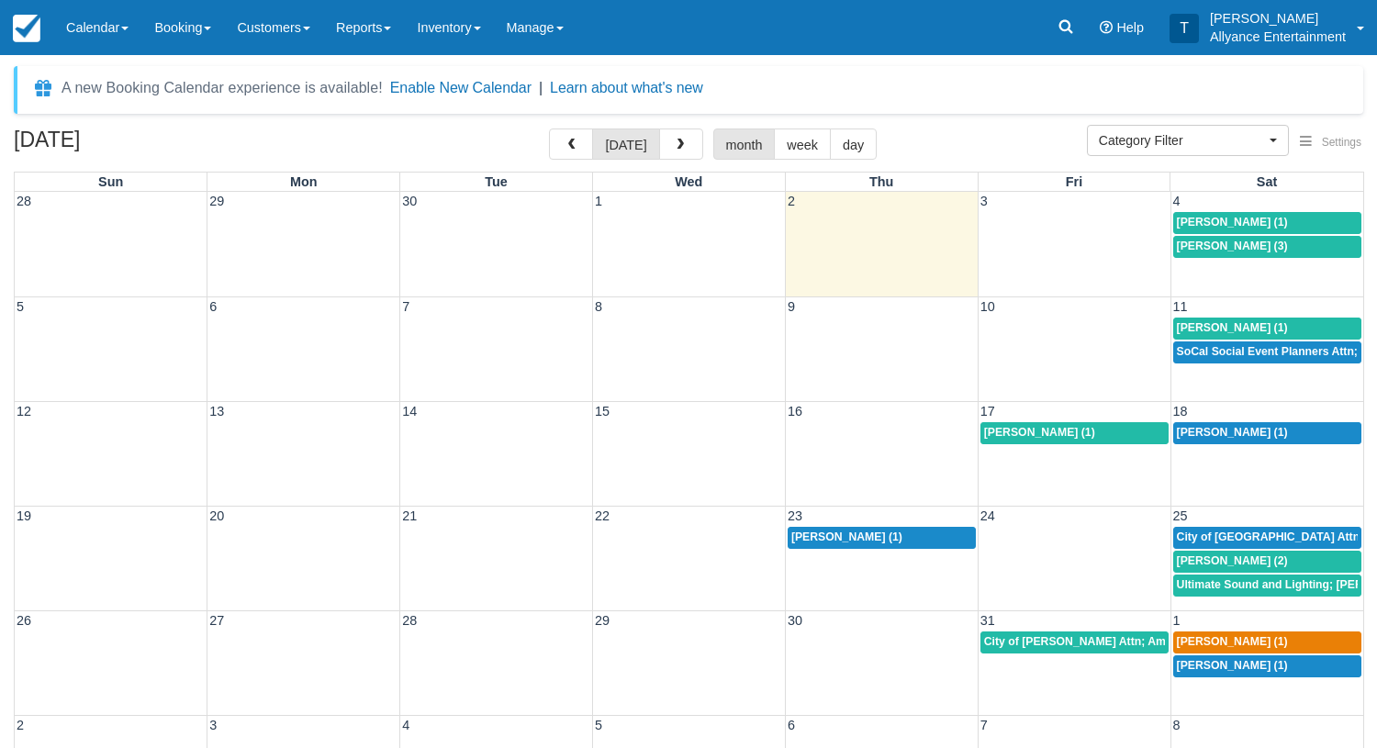
click at [1010, 432] on span "Laura Campos (1)" at bounding box center [1039, 432] width 111 height 13
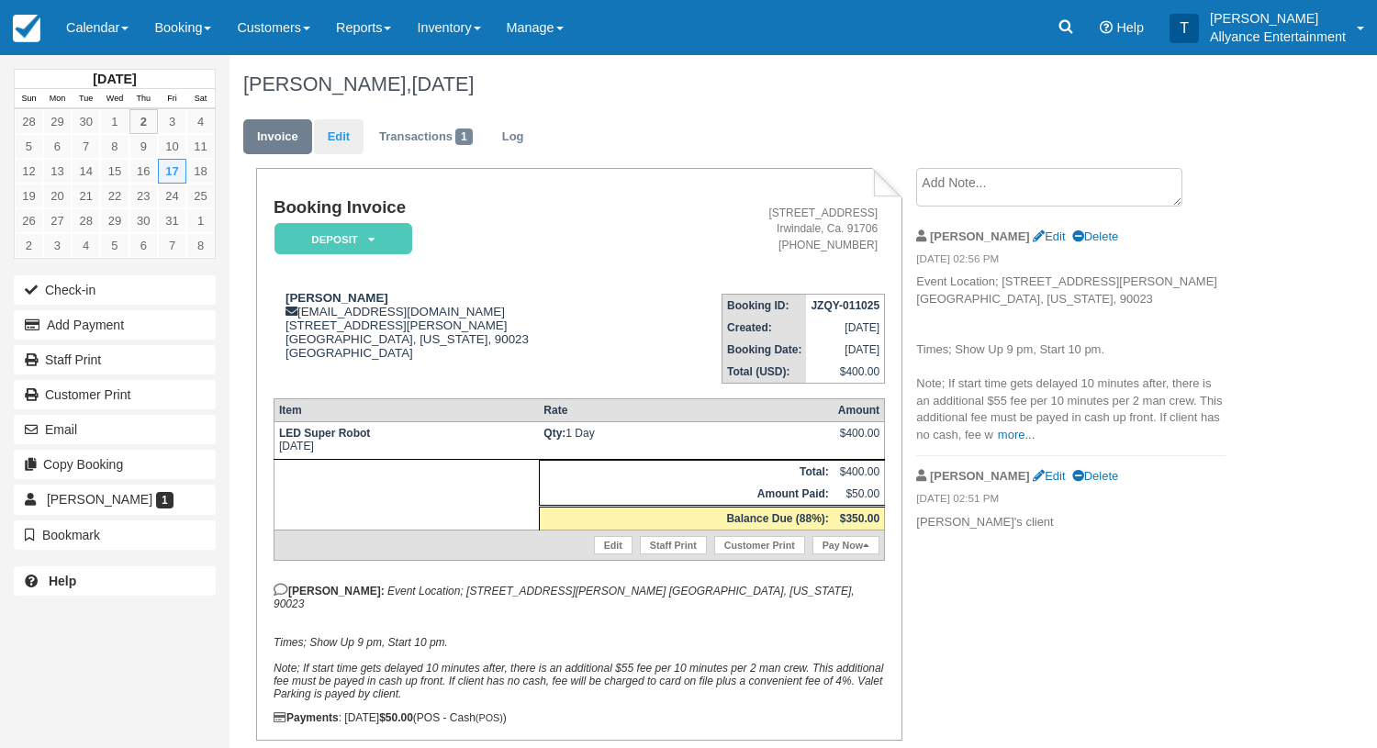
click at [331, 133] on link "Edit" at bounding box center [339, 137] width 50 height 36
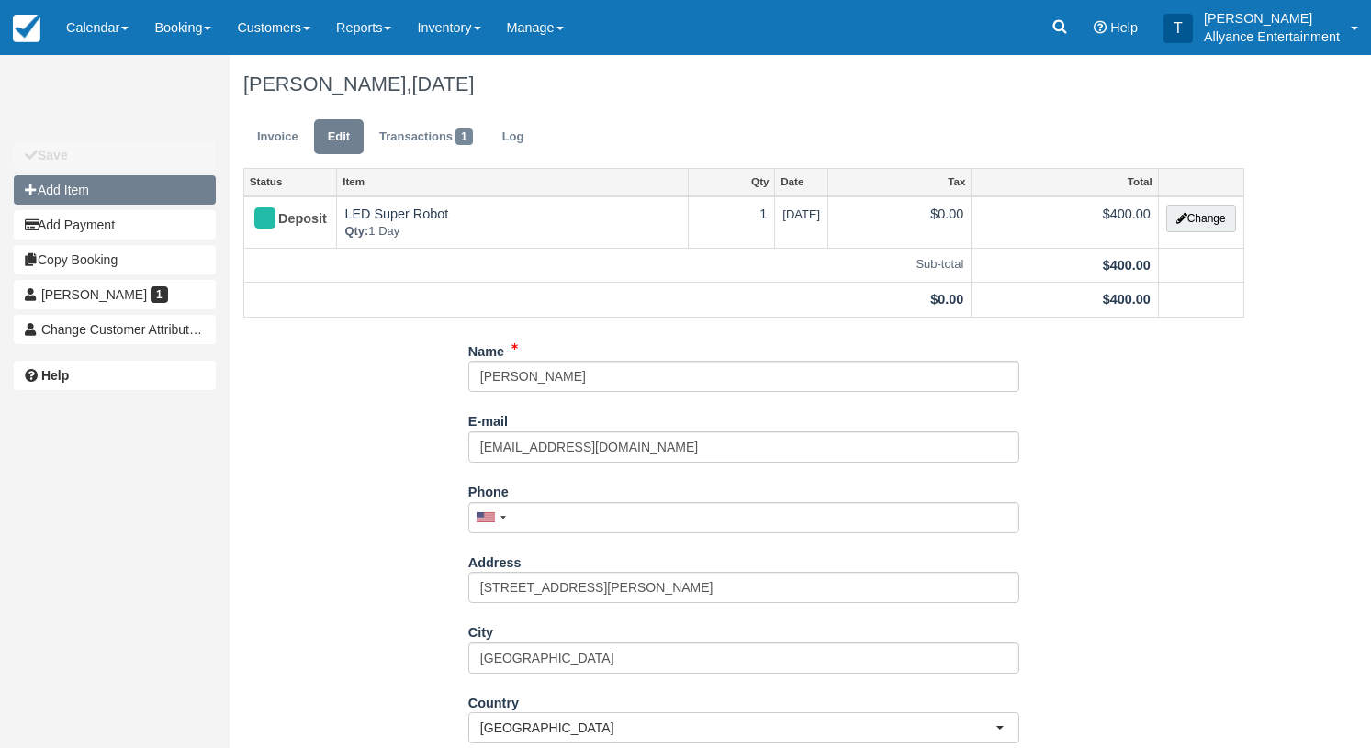
click at [154, 190] on button "Add Item" at bounding box center [115, 189] width 202 height 29
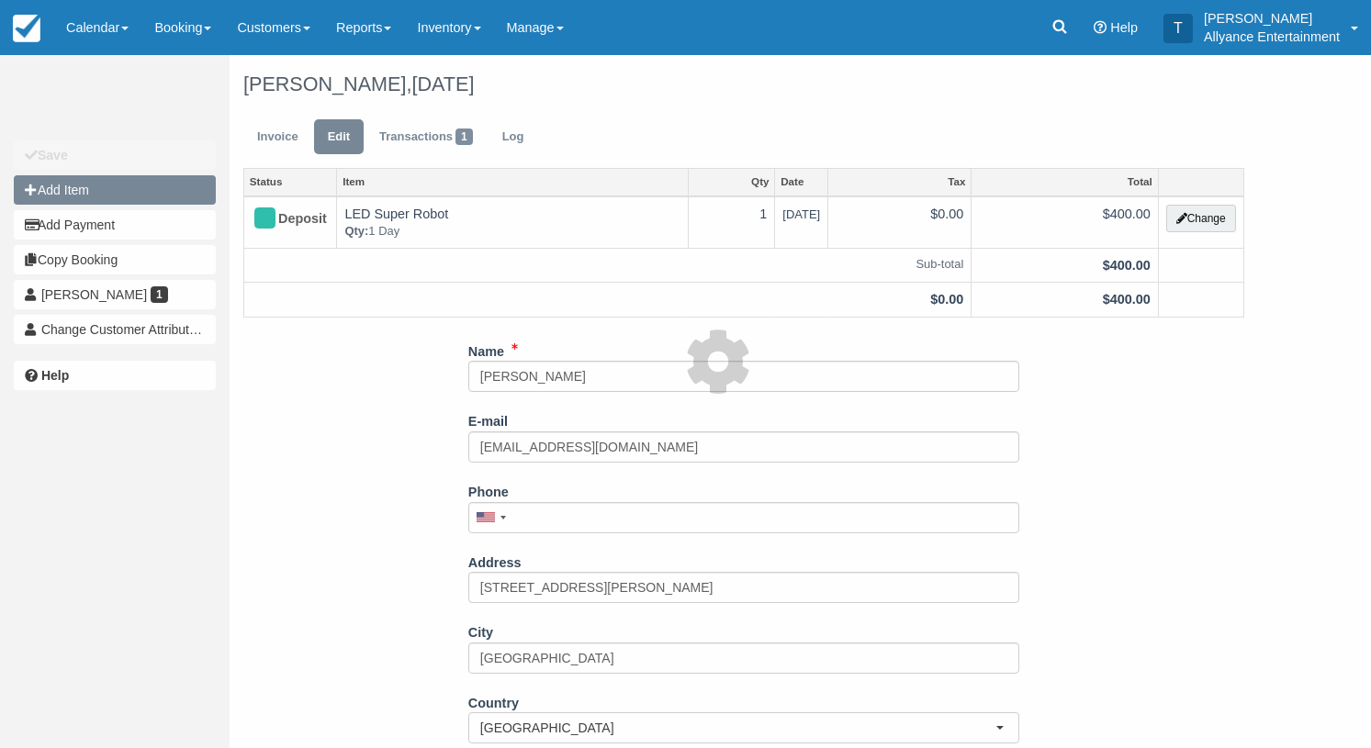
type input "0.00"
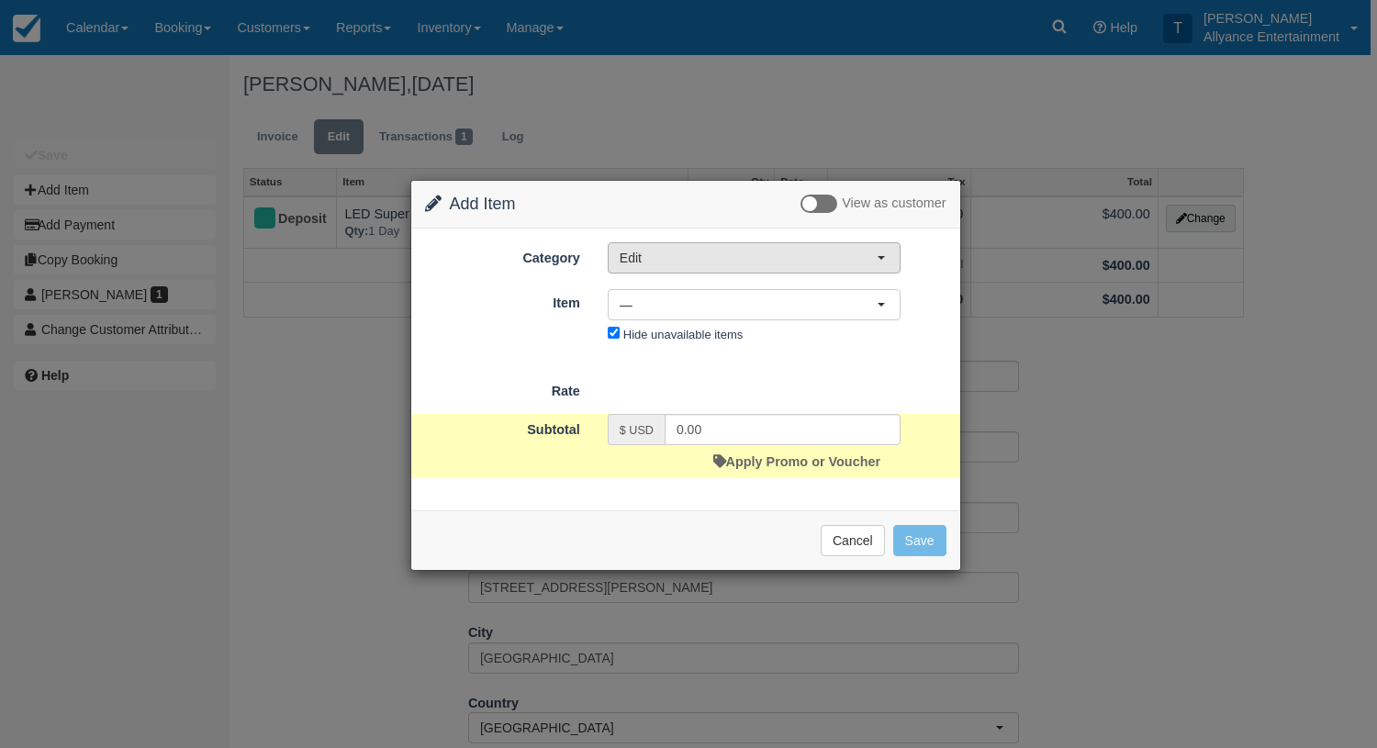
click at [884, 251] on button "Edit" at bounding box center [754, 257] width 293 height 31
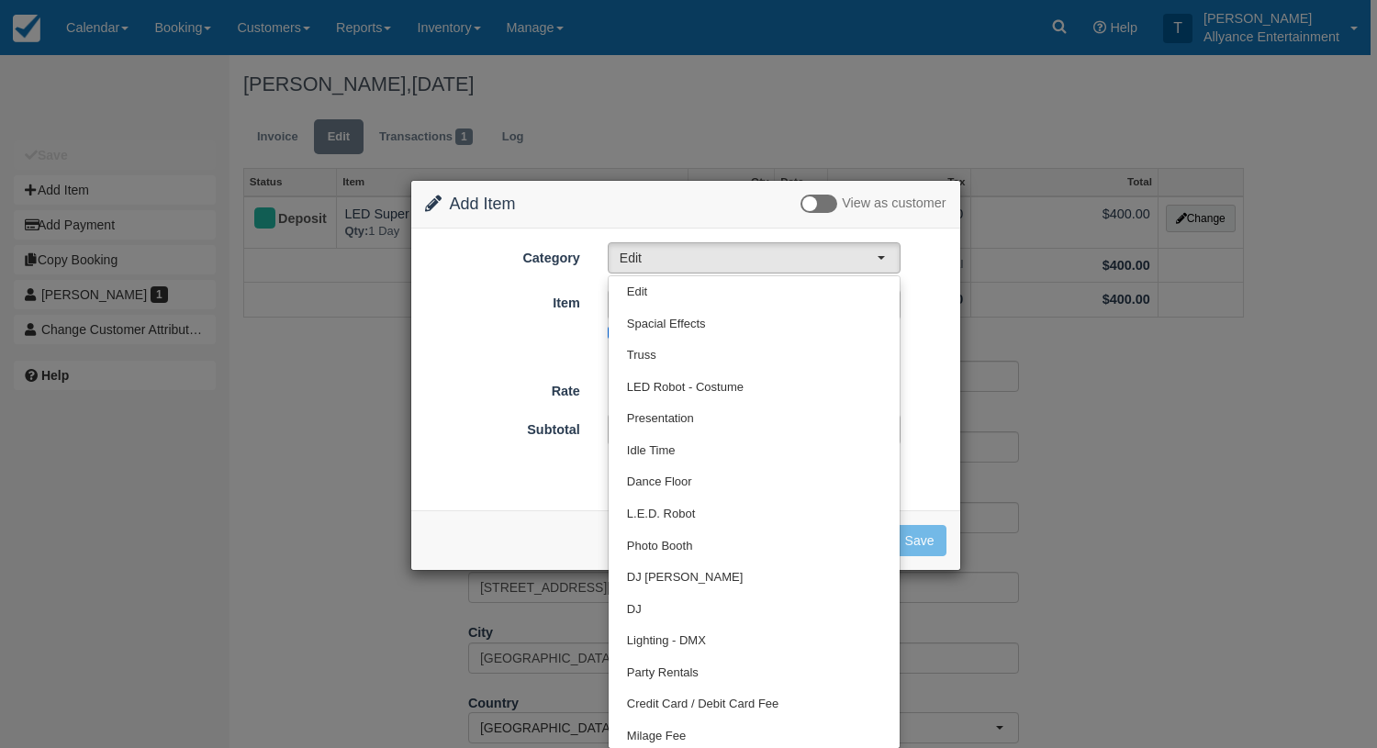
click at [811, 207] on label at bounding box center [819, 204] width 37 height 18
click at [801, 206] on input "checkbox" at bounding box center [801, 206] width 0 height 0
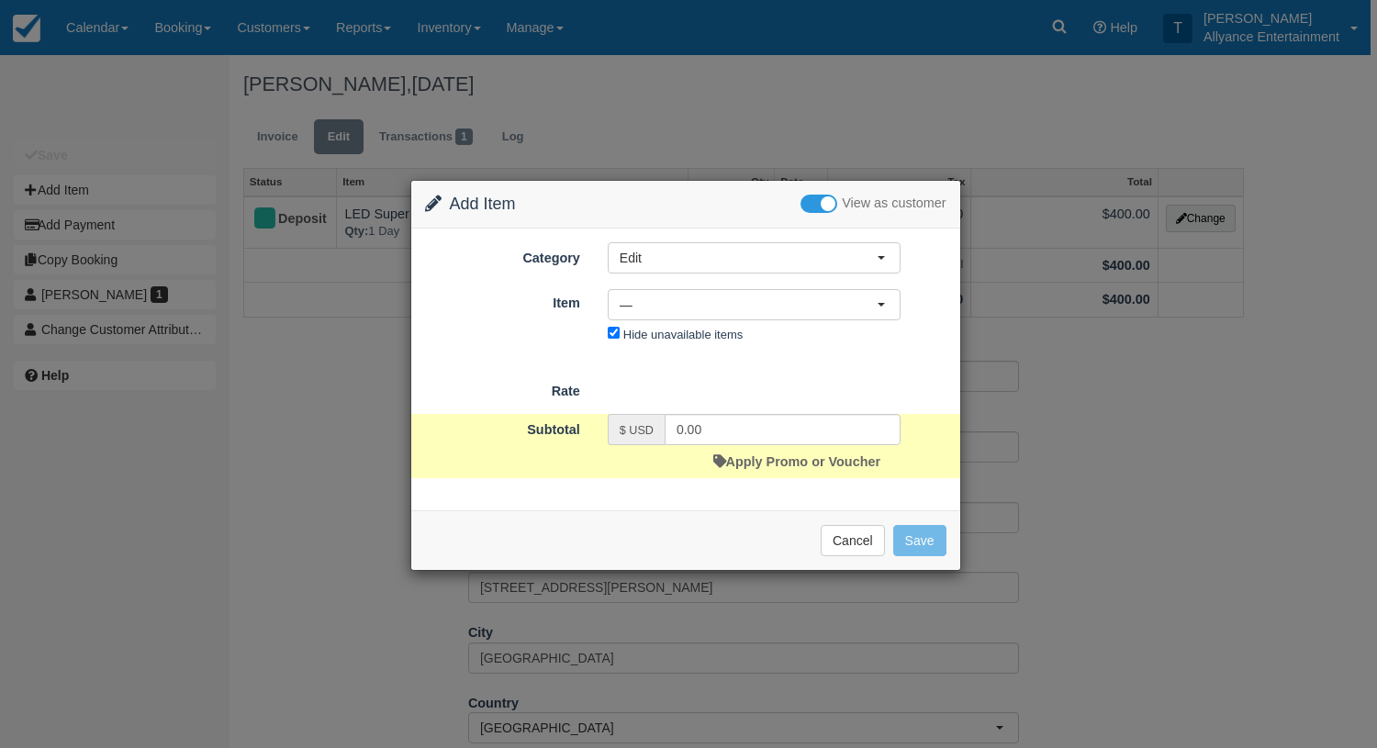
click at [811, 207] on label at bounding box center [819, 204] width 37 height 18
click at [801, 206] on input "checkbox" at bounding box center [801, 206] width 0 height 0
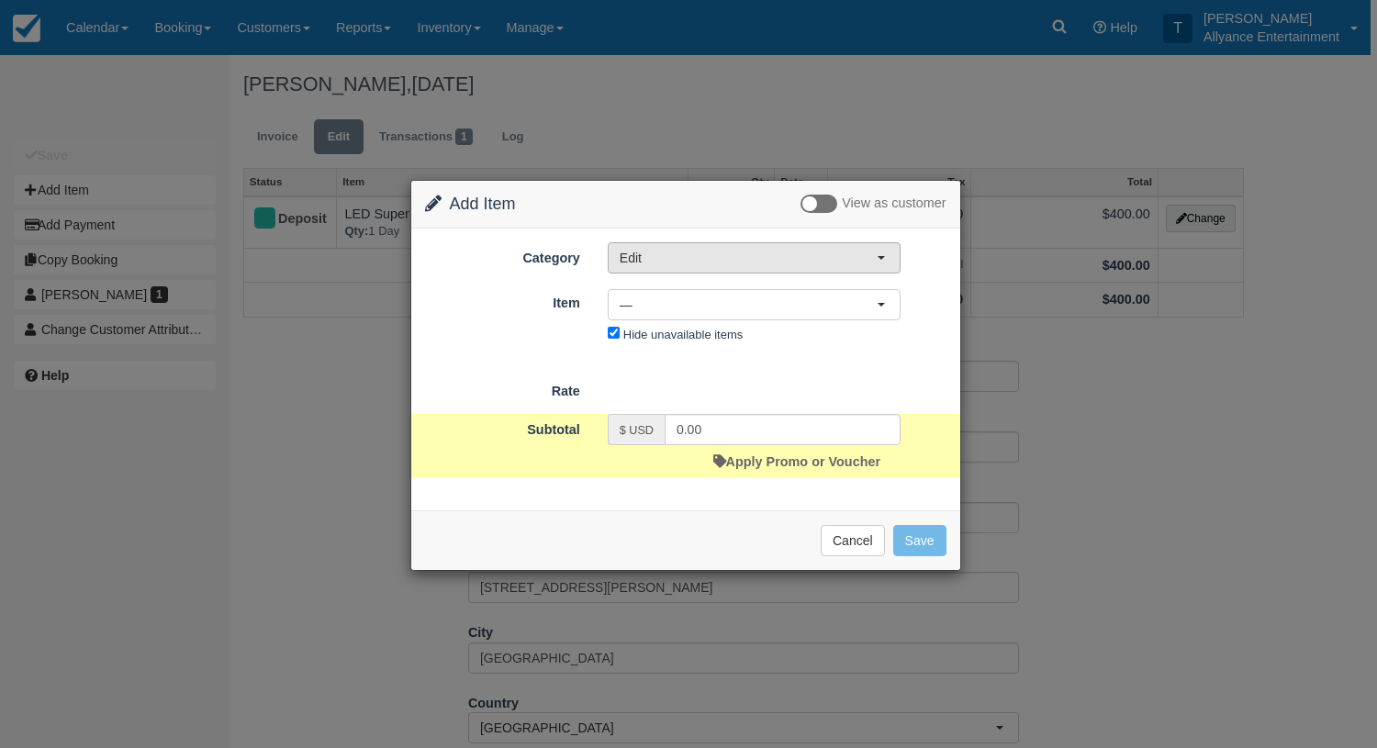
click at [883, 257] on span "button" at bounding box center [881, 258] width 7 height 4
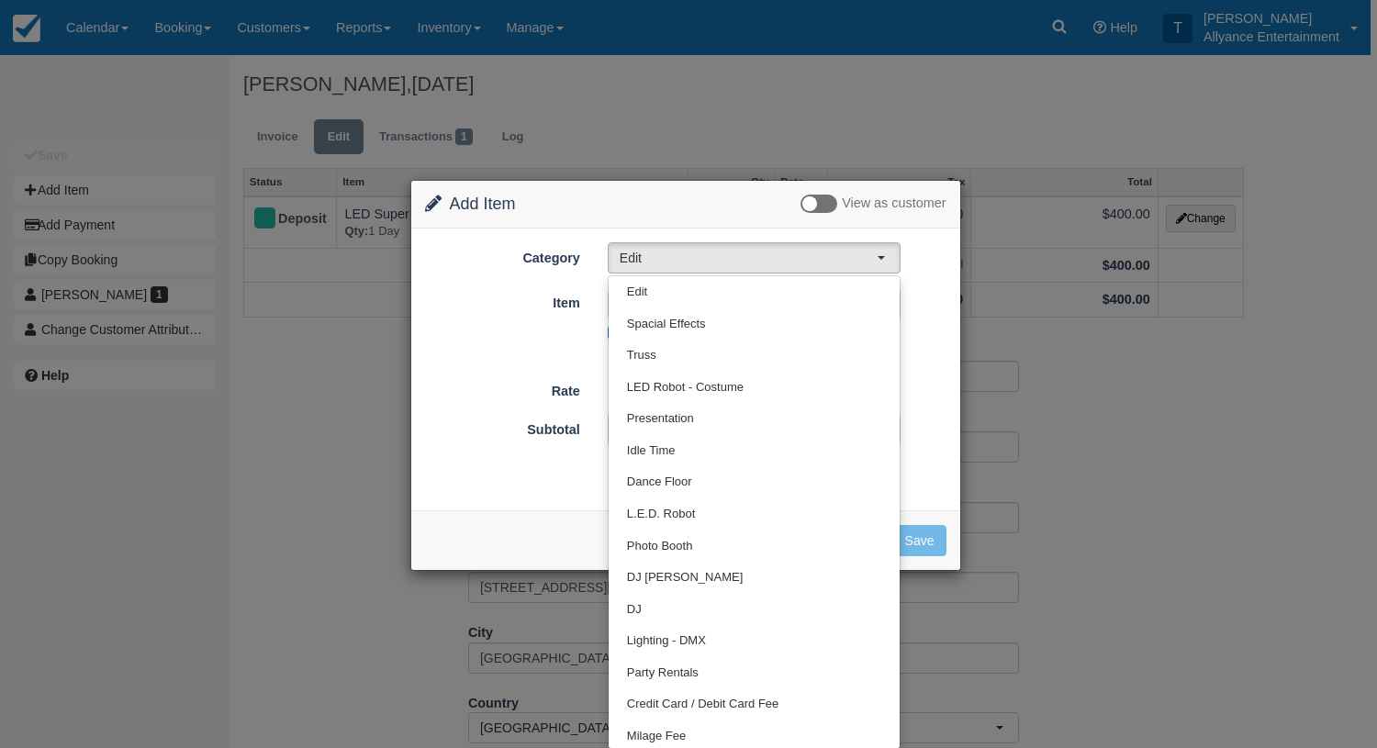
click at [916, 422] on div "Subtotal $ USD 0.00 Apply Promo or Voucher" at bounding box center [685, 446] width 549 height 64
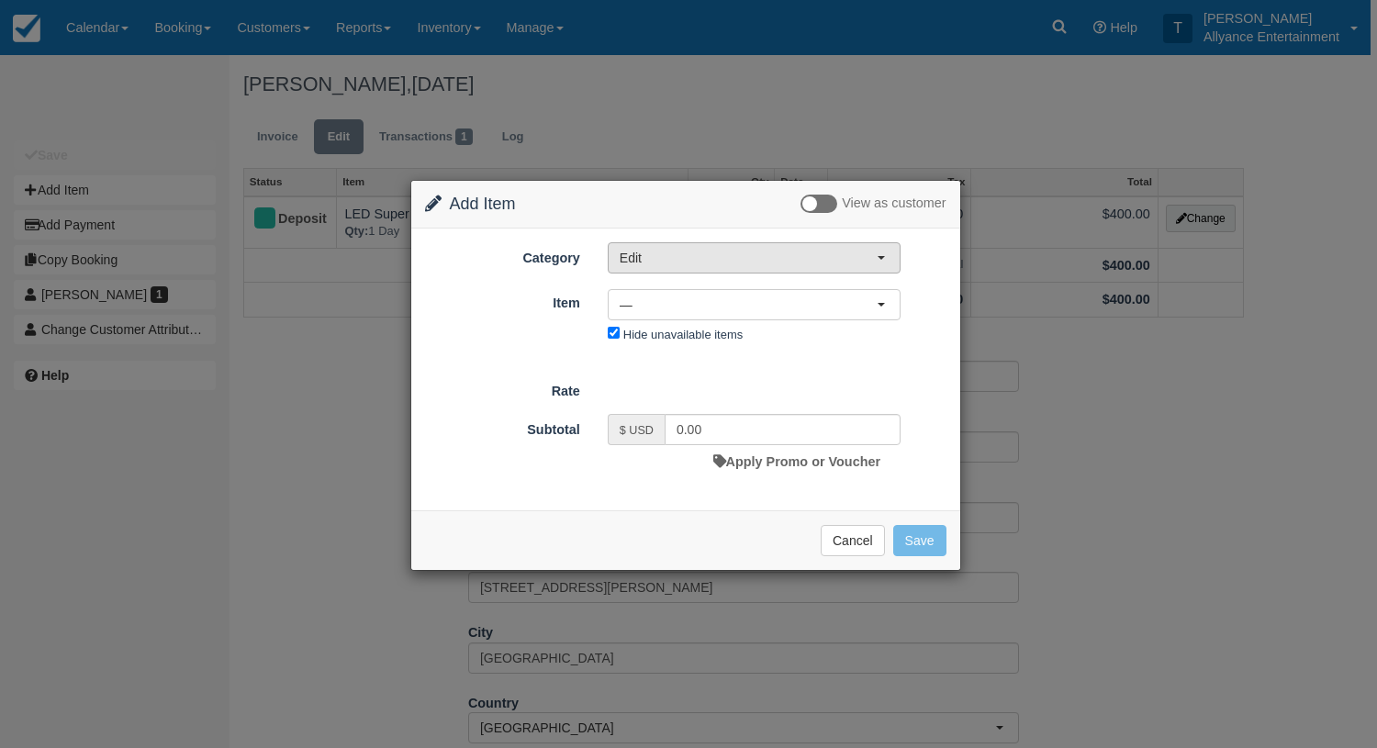
click at [881, 259] on button "Edit" at bounding box center [754, 257] width 293 height 31
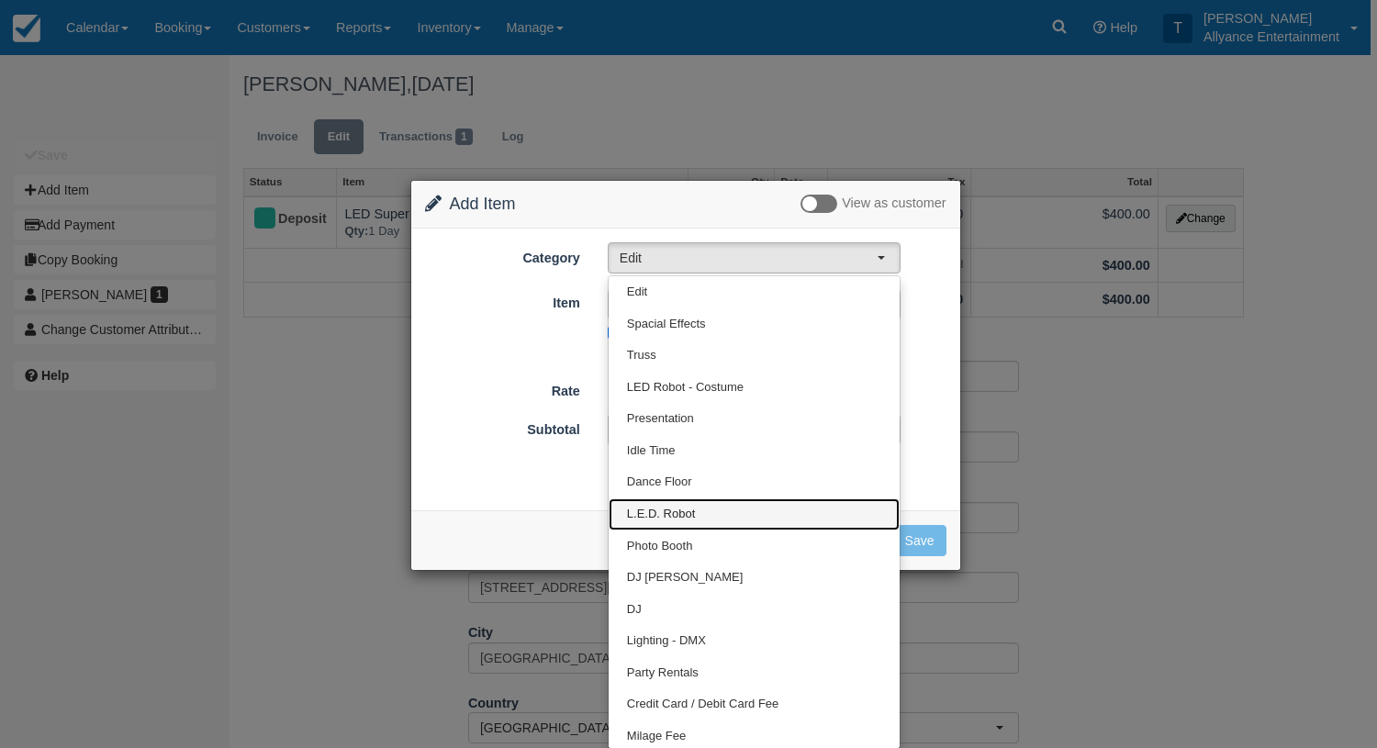
click at [684, 511] on span "L.E.D. Robot" at bounding box center [661, 514] width 68 height 17
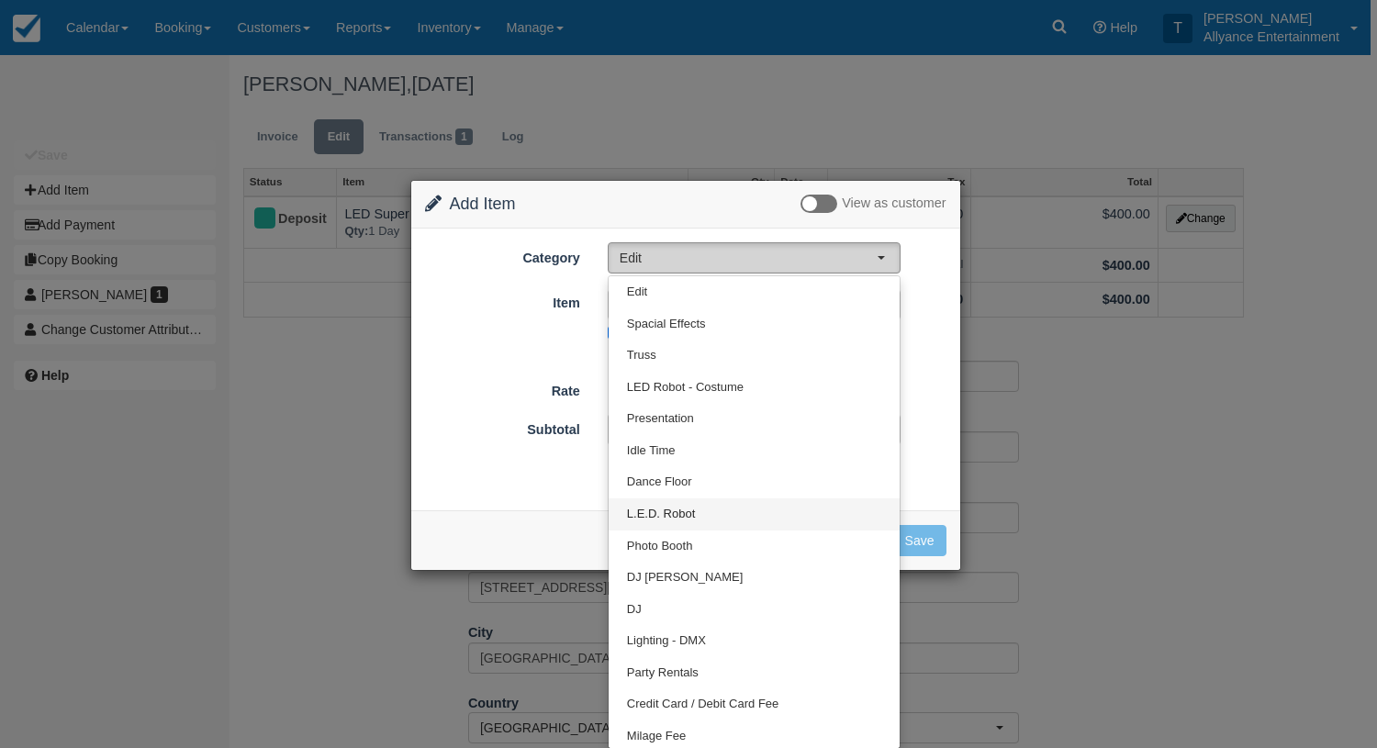
select select "29"
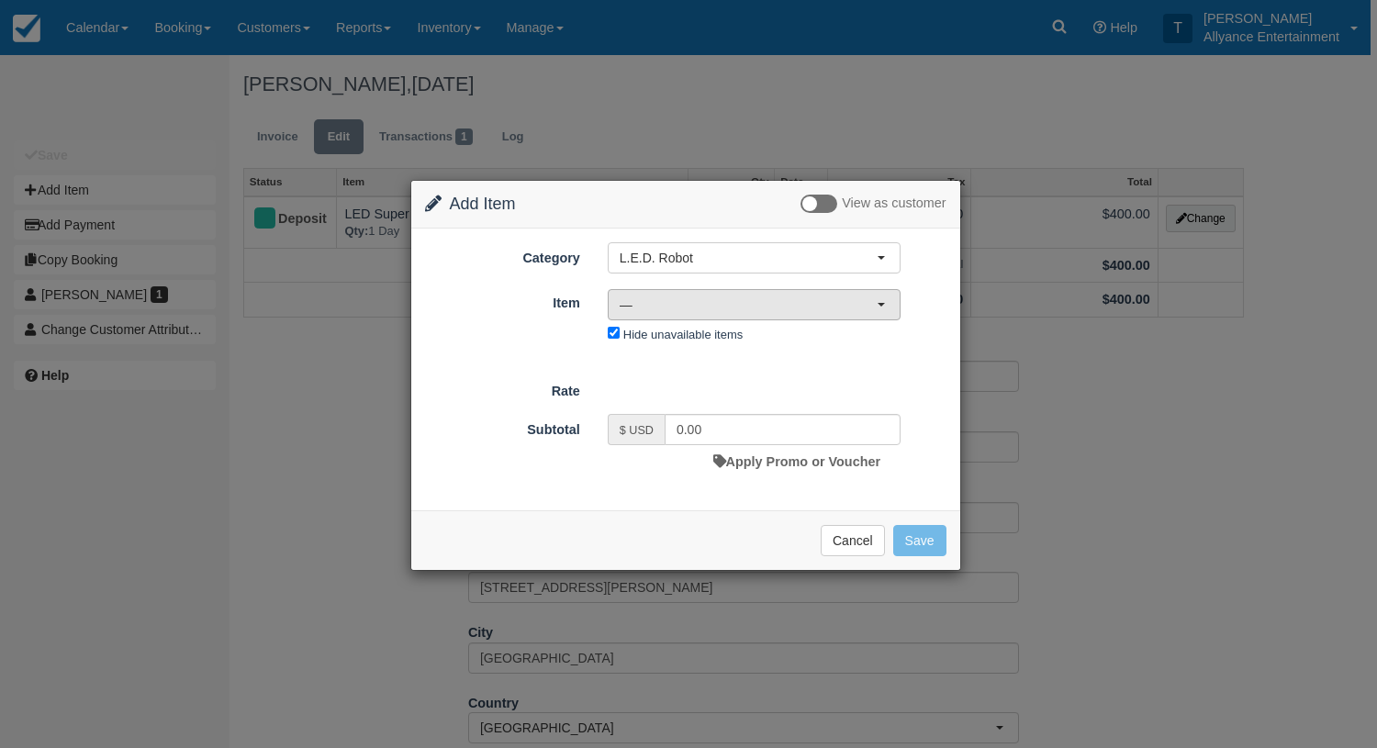
click at [882, 304] on span "button" at bounding box center [881, 305] width 7 height 4
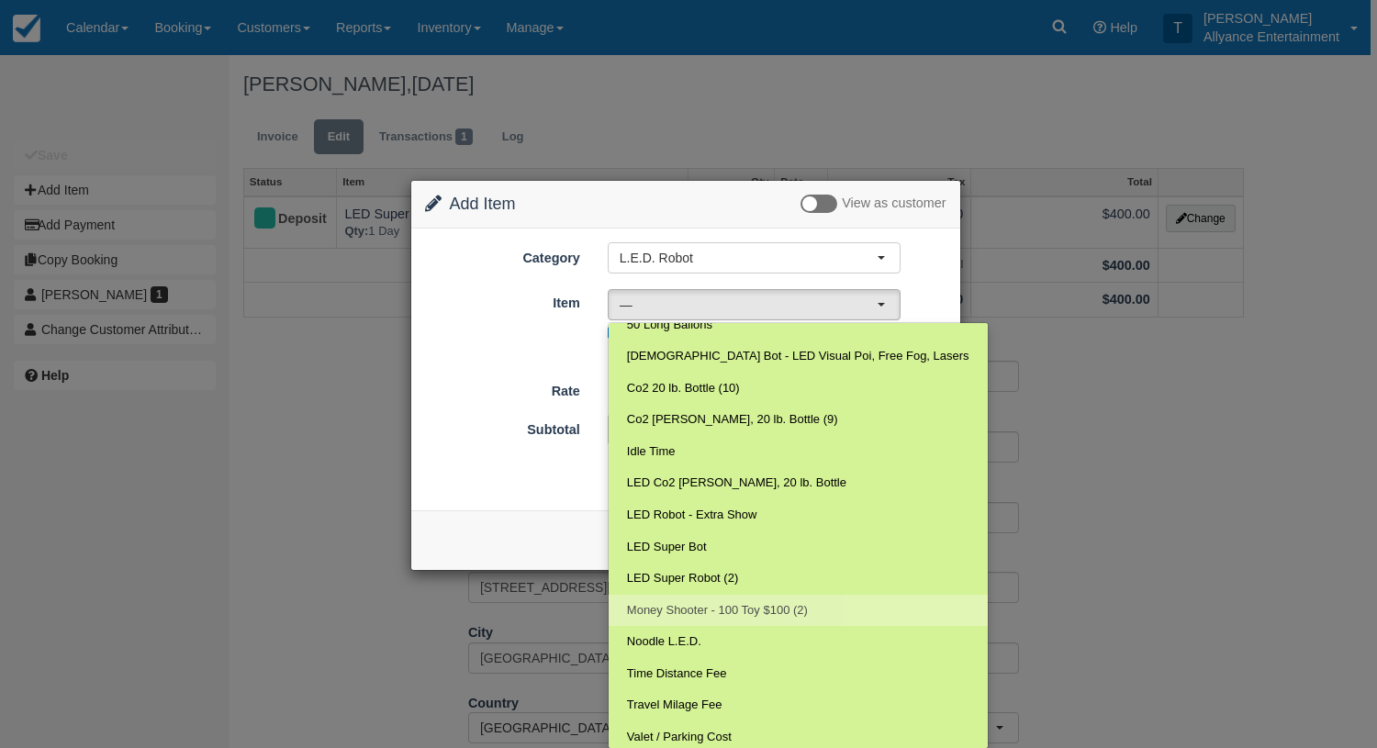
scroll to position [45, 0]
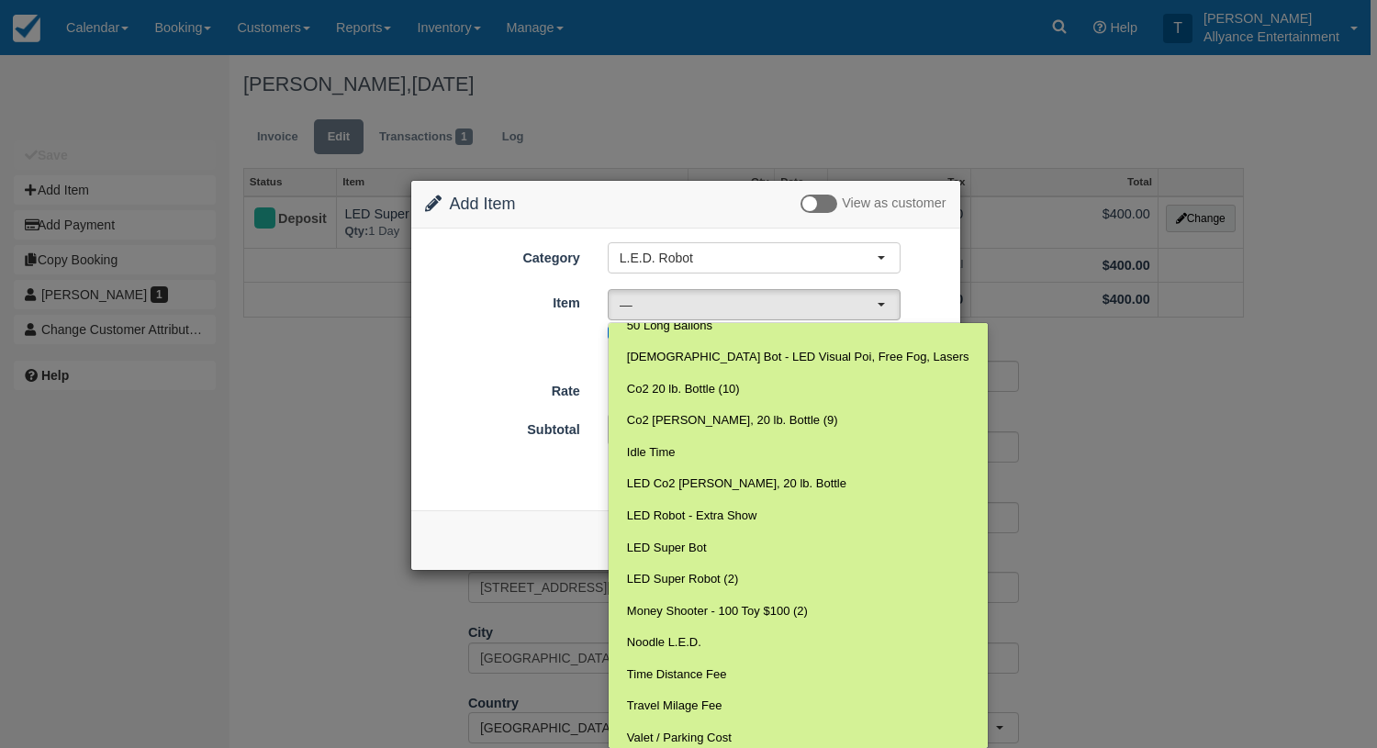
click at [808, 202] on label at bounding box center [819, 204] width 37 height 18
click at [801, 206] on input "checkbox" at bounding box center [801, 206] width 0 height 0
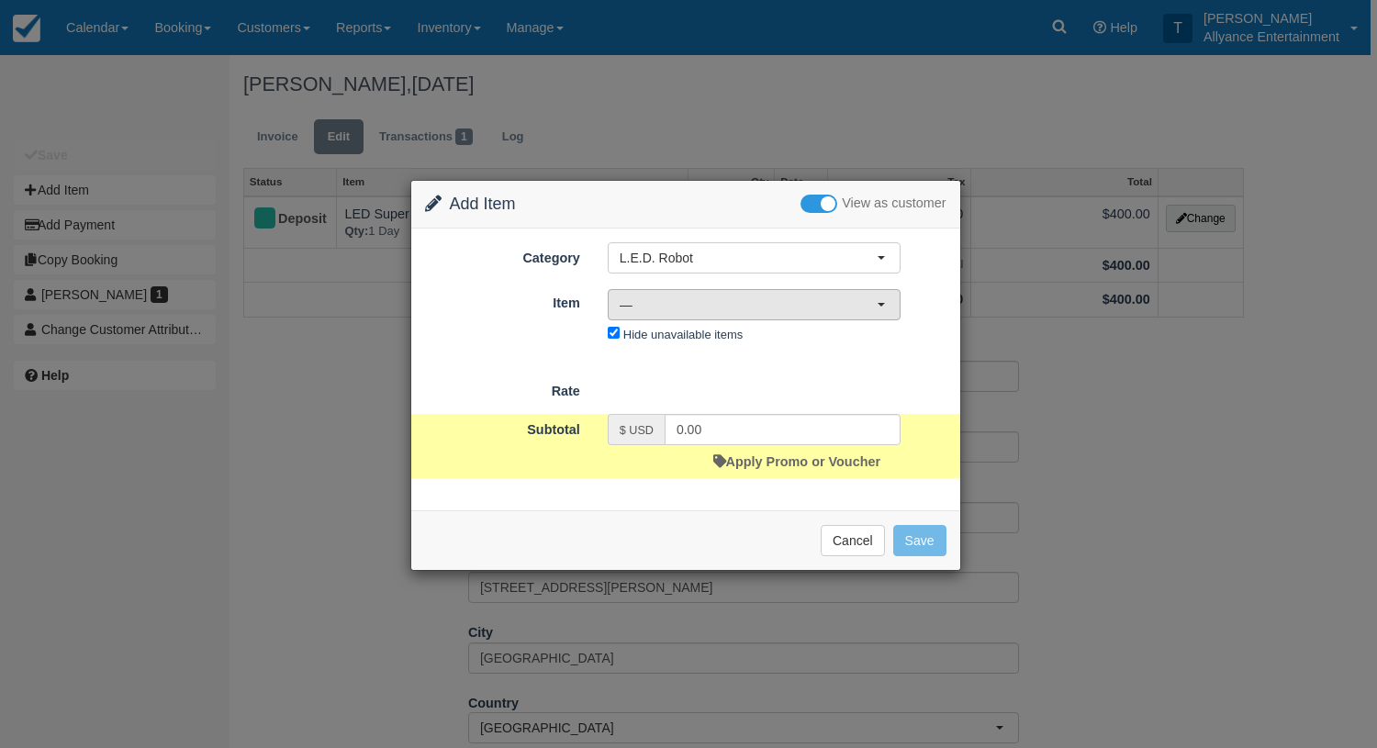
click at [873, 308] on span "—" at bounding box center [748, 305] width 257 height 18
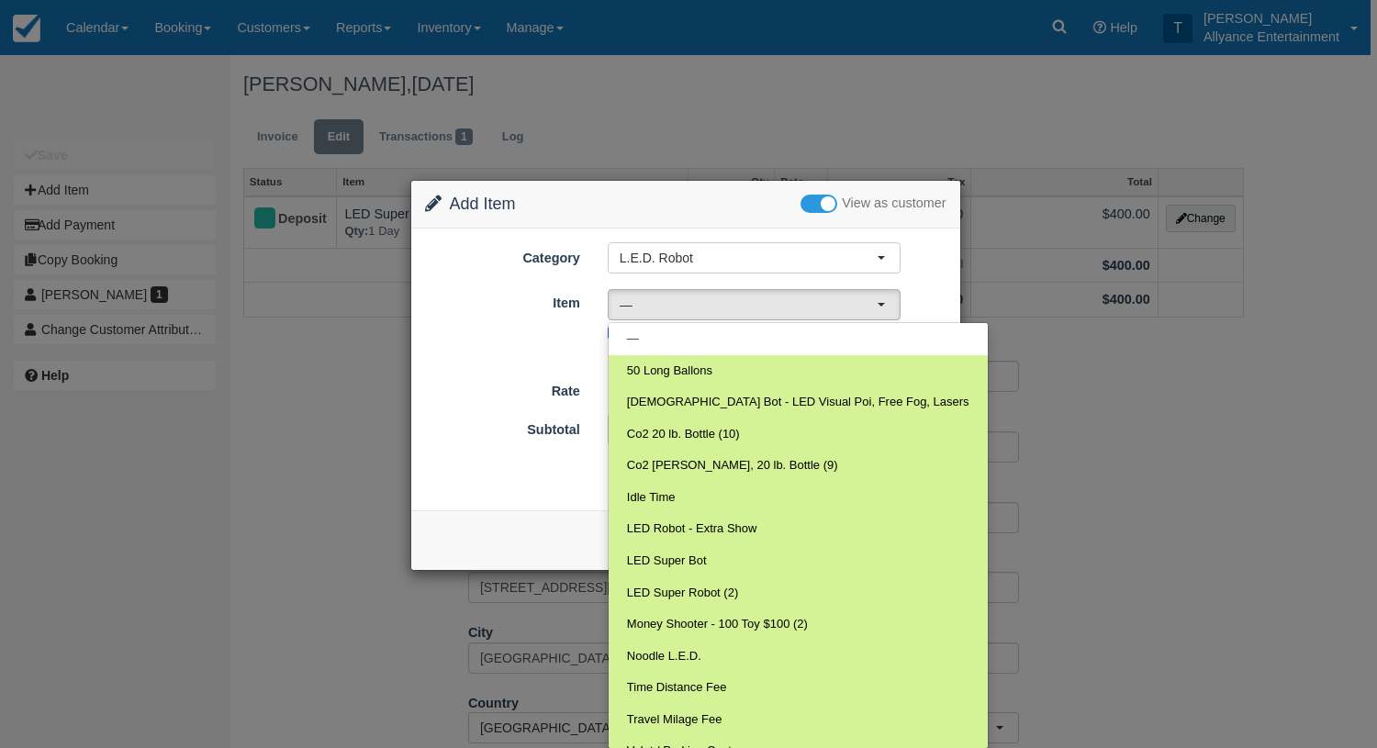
click at [911, 427] on div "$ USD 0.00 Apply Promo or Voucher" at bounding box center [754, 446] width 320 height 64
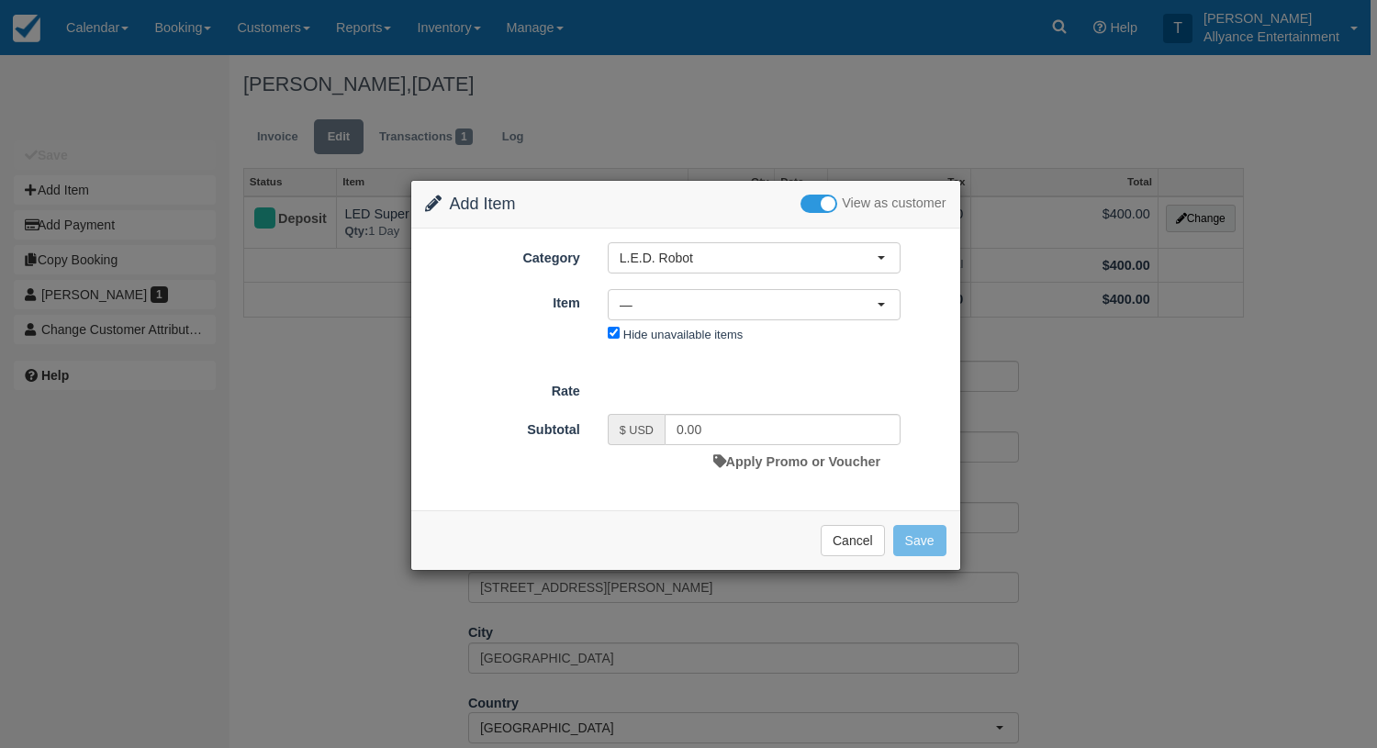
click at [430, 361] on form "Category L.E.D. Robot Edit Spacial Effects Truss LED Robot - Costume Presentati…" at bounding box center [685, 360] width 521 height 236
click at [870, 308] on span "—" at bounding box center [748, 305] width 257 height 18
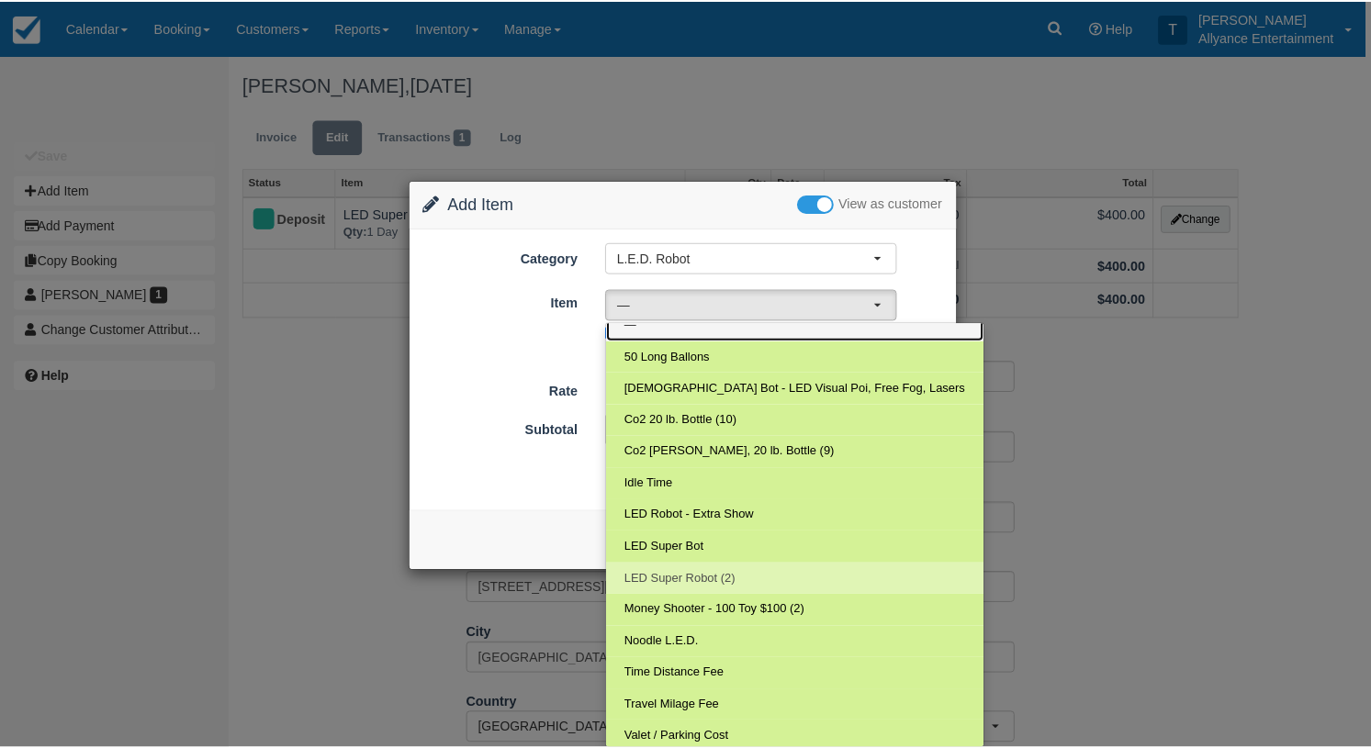
scroll to position [13, 0]
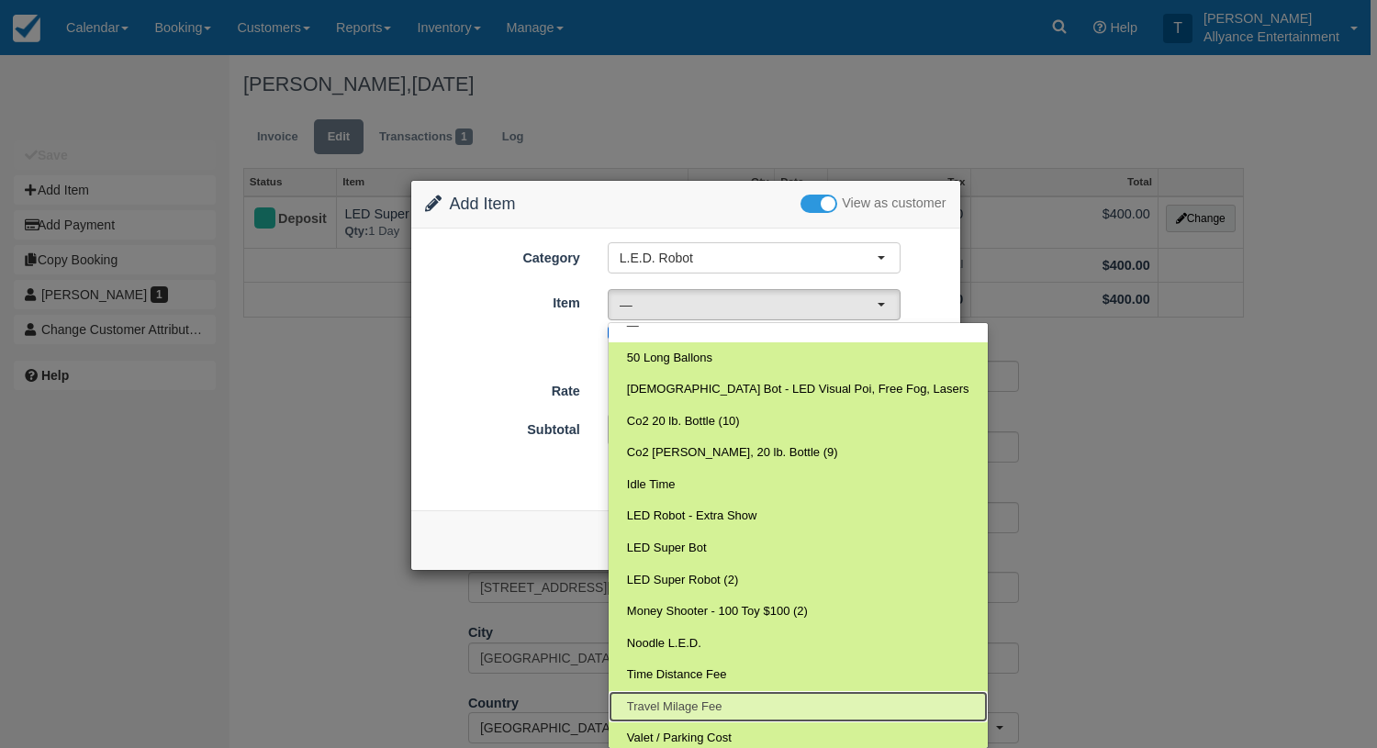
click at [695, 699] on span "Travel Milage Fee" at bounding box center [674, 707] width 95 height 17
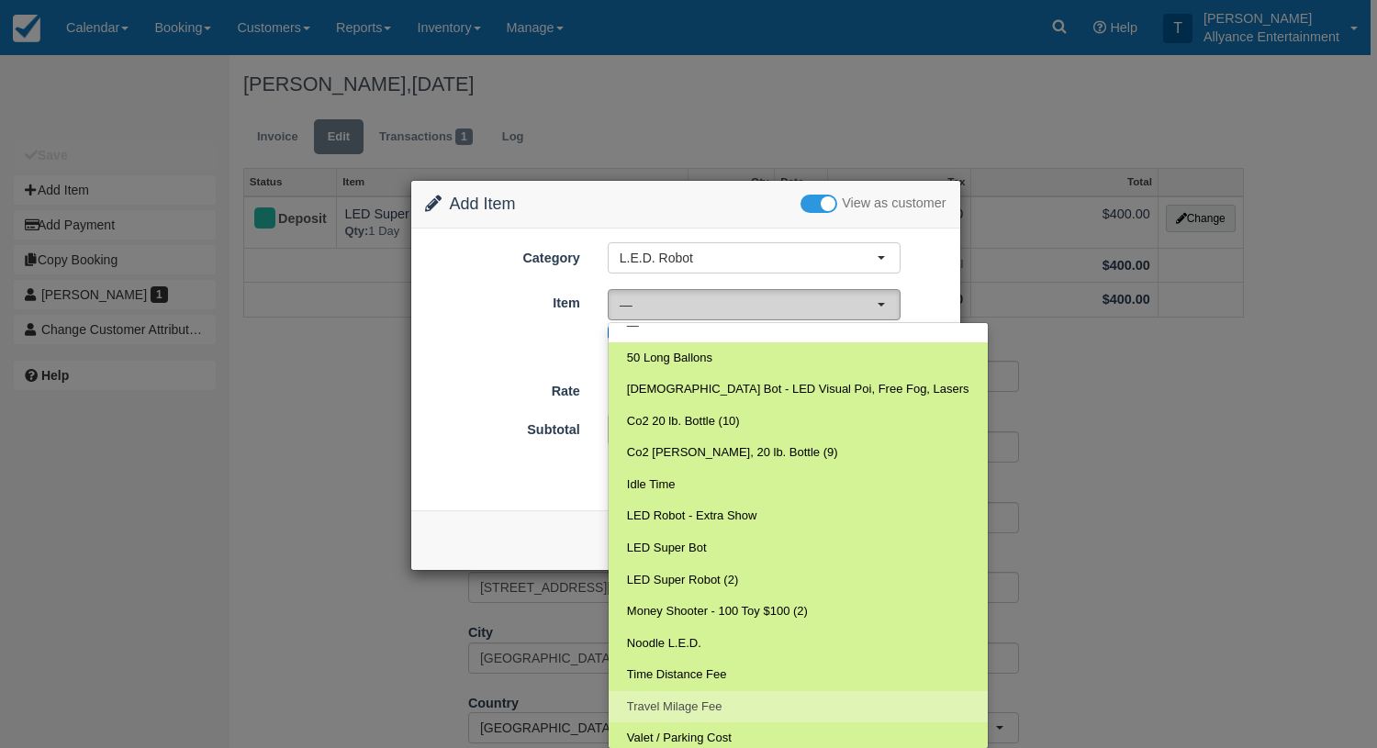
select select "123"
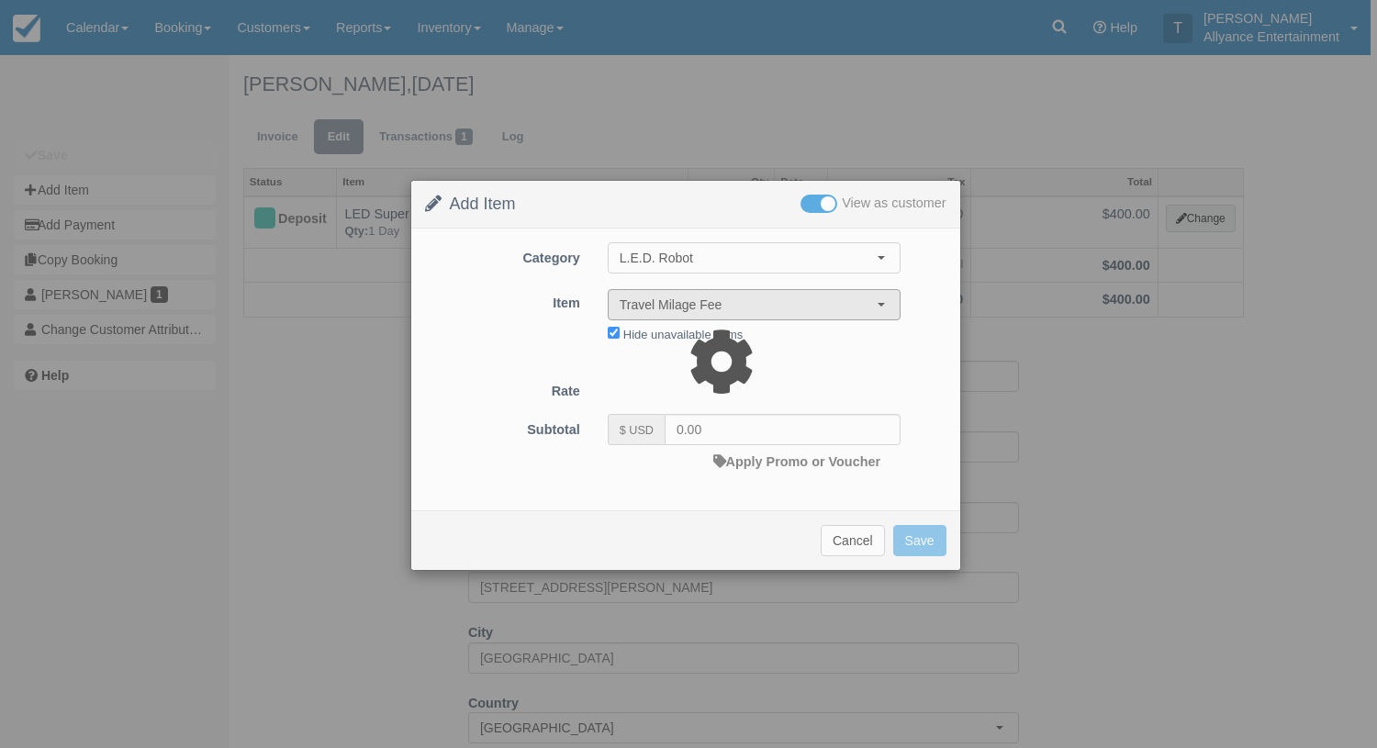
type input "3.00"
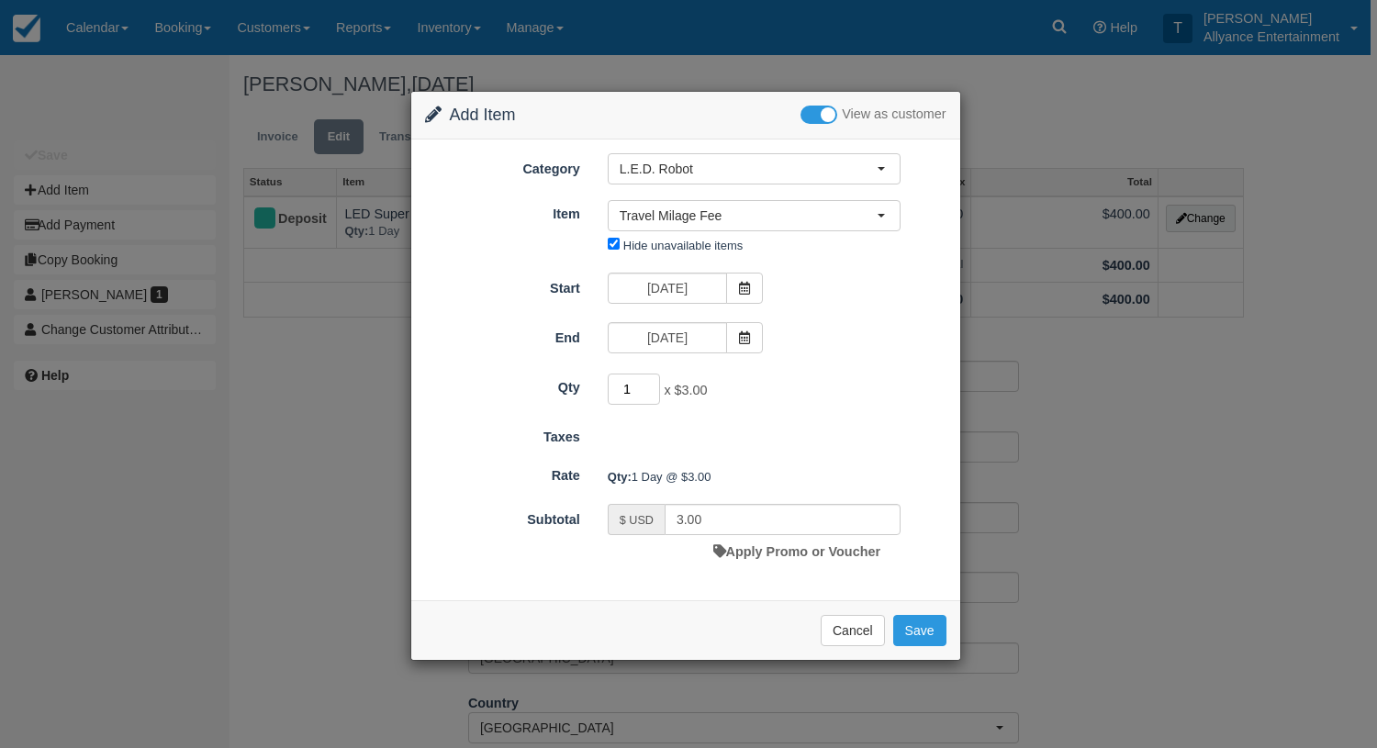
click at [632, 389] on input "1" at bounding box center [634, 389] width 53 height 31
type input "5"
type input "15.00"
click at [865, 632] on button "Cancel" at bounding box center [853, 630] width 64 height 31
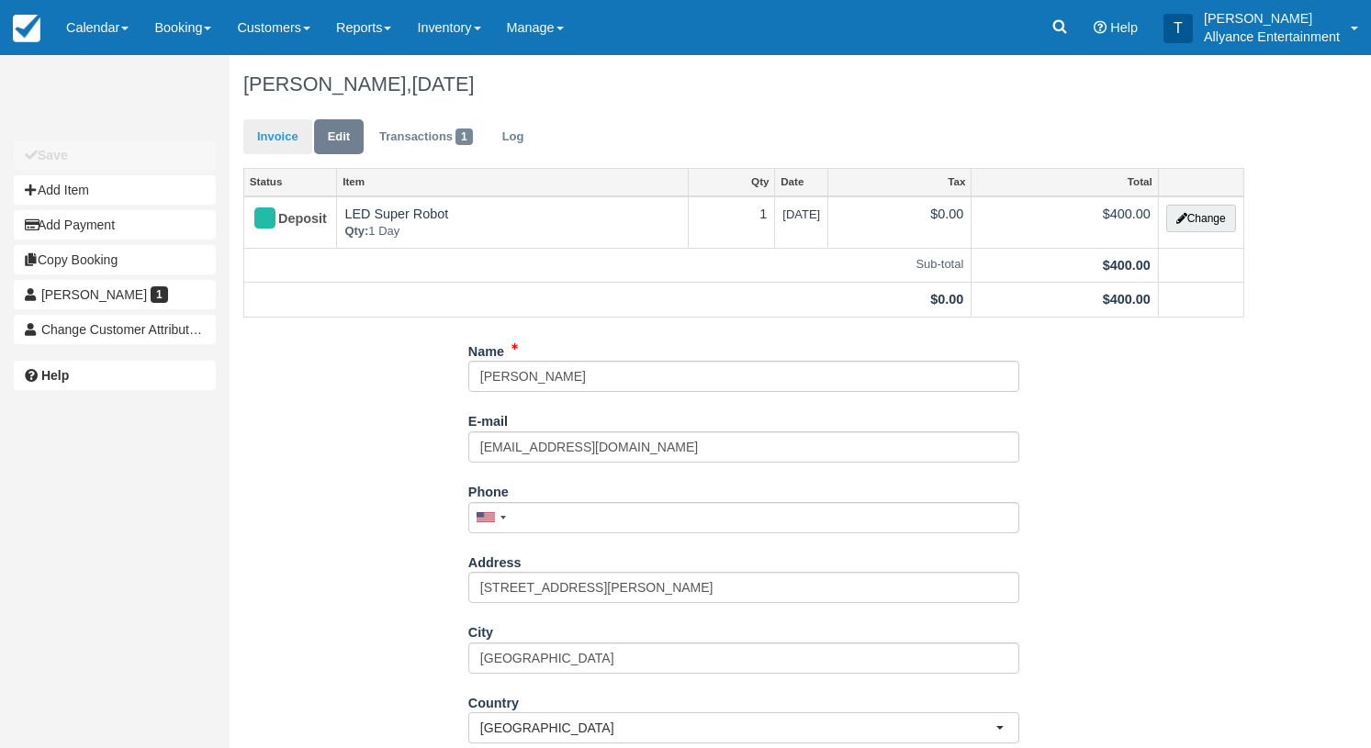
click at [275, 140] on link "Invoice" at bounding box center [277, 137] width 69 height 36
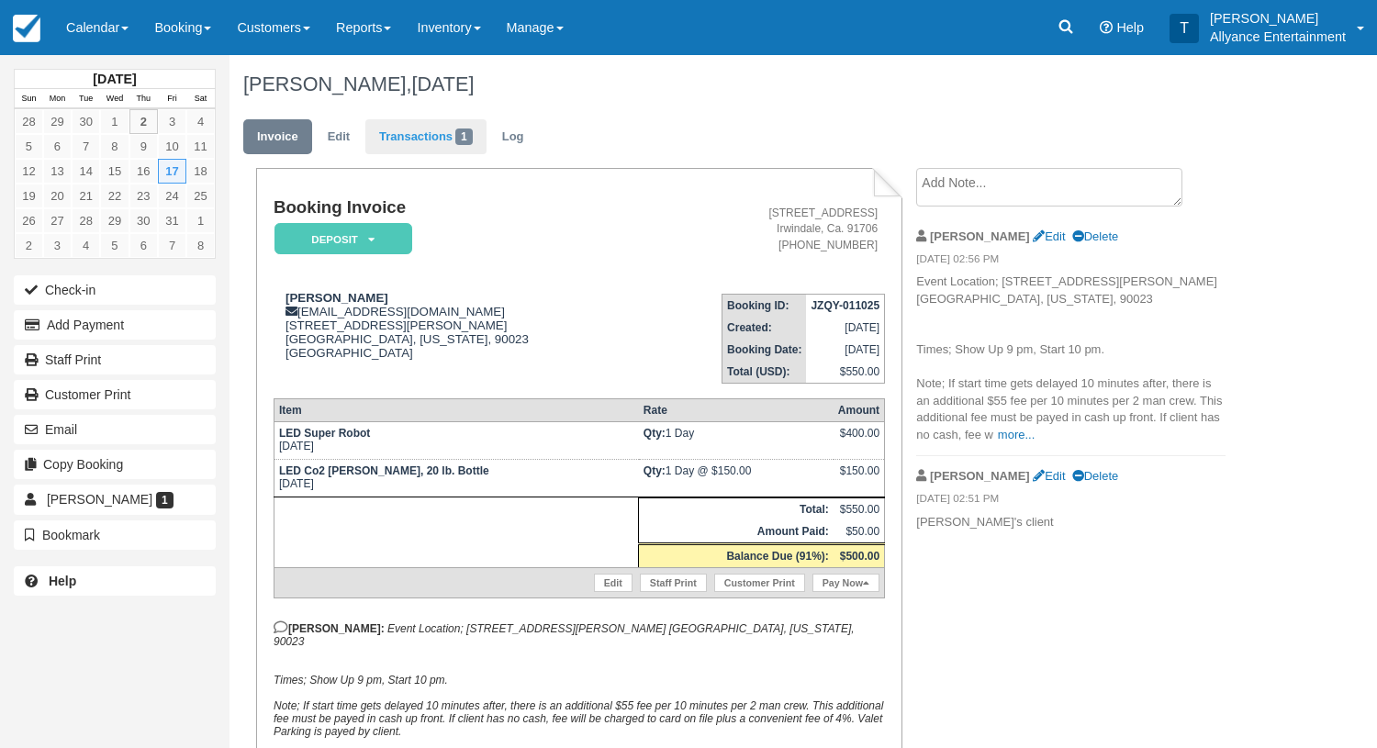
click at [409, 133] on link "Transactions 1" at bounding box center [425, 137] width 121 height 36
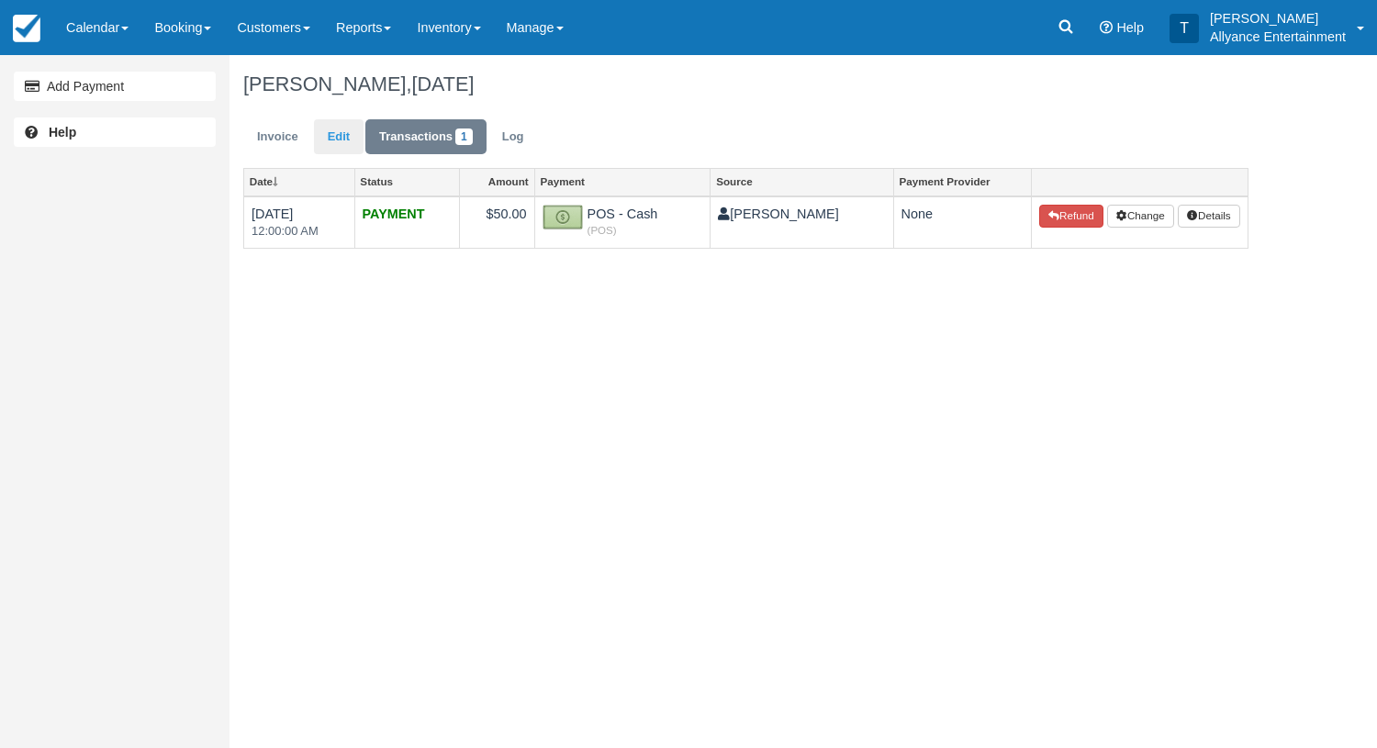
click at [349, 138] on link "Edit" at bounding box center [339, 137] width 50 height 36
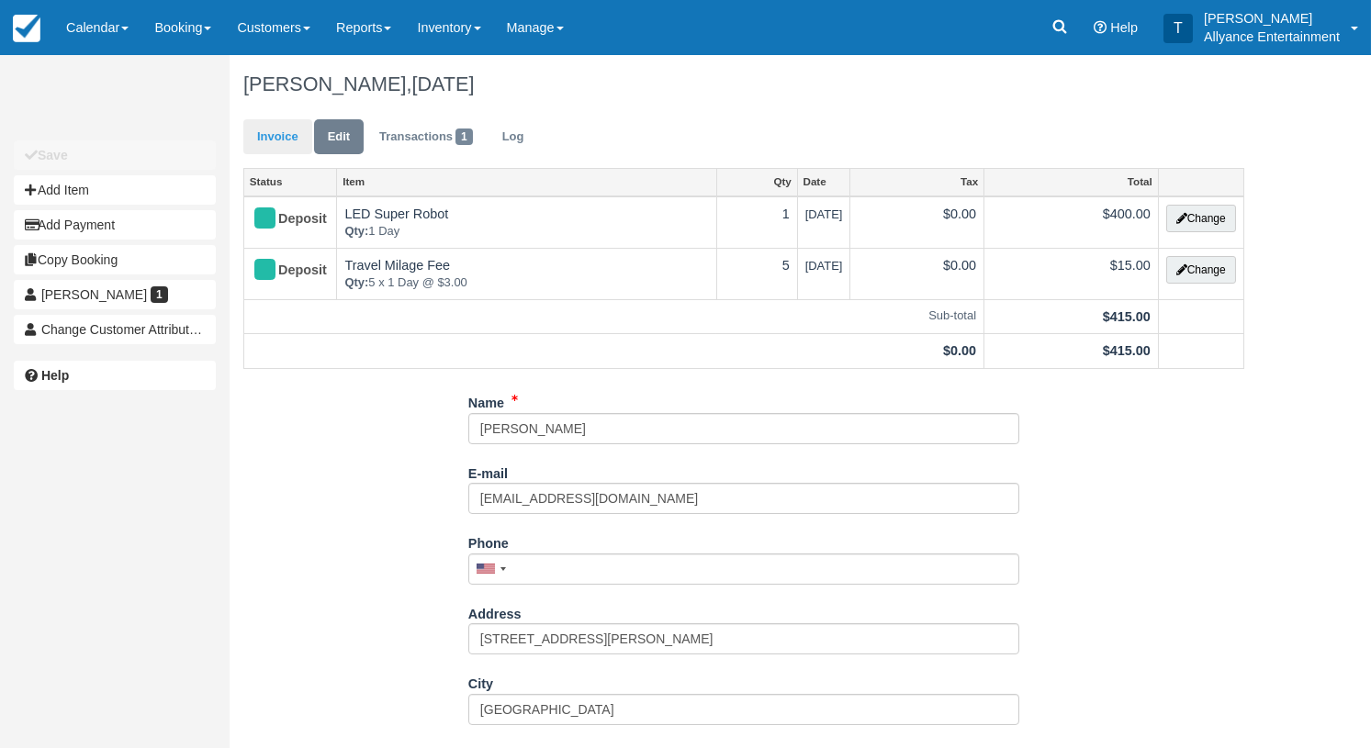
click at [278, 122] on link "Invoice" at bounding box center [277, 137] width 69 height 36
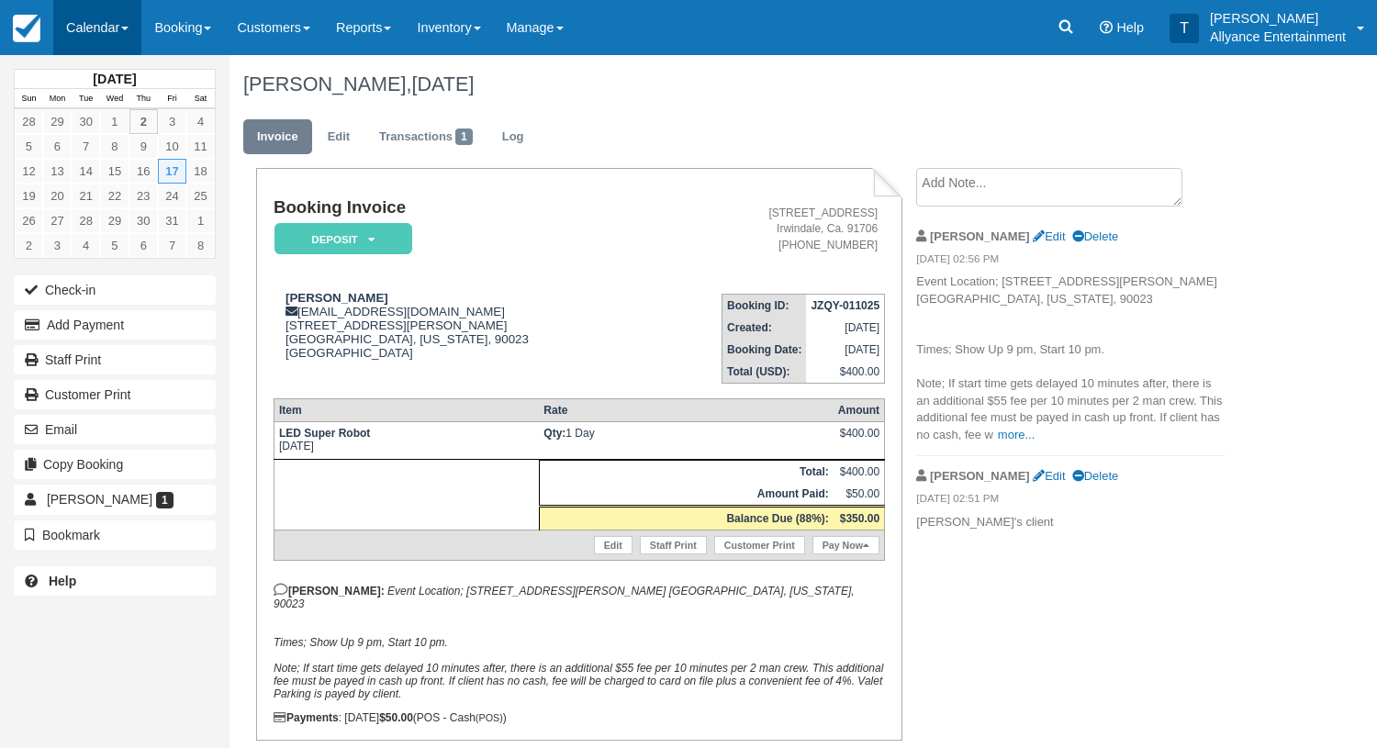
click at [90, 36] on link "Calendar" at bounding box center [97, 27] width 88 height 55
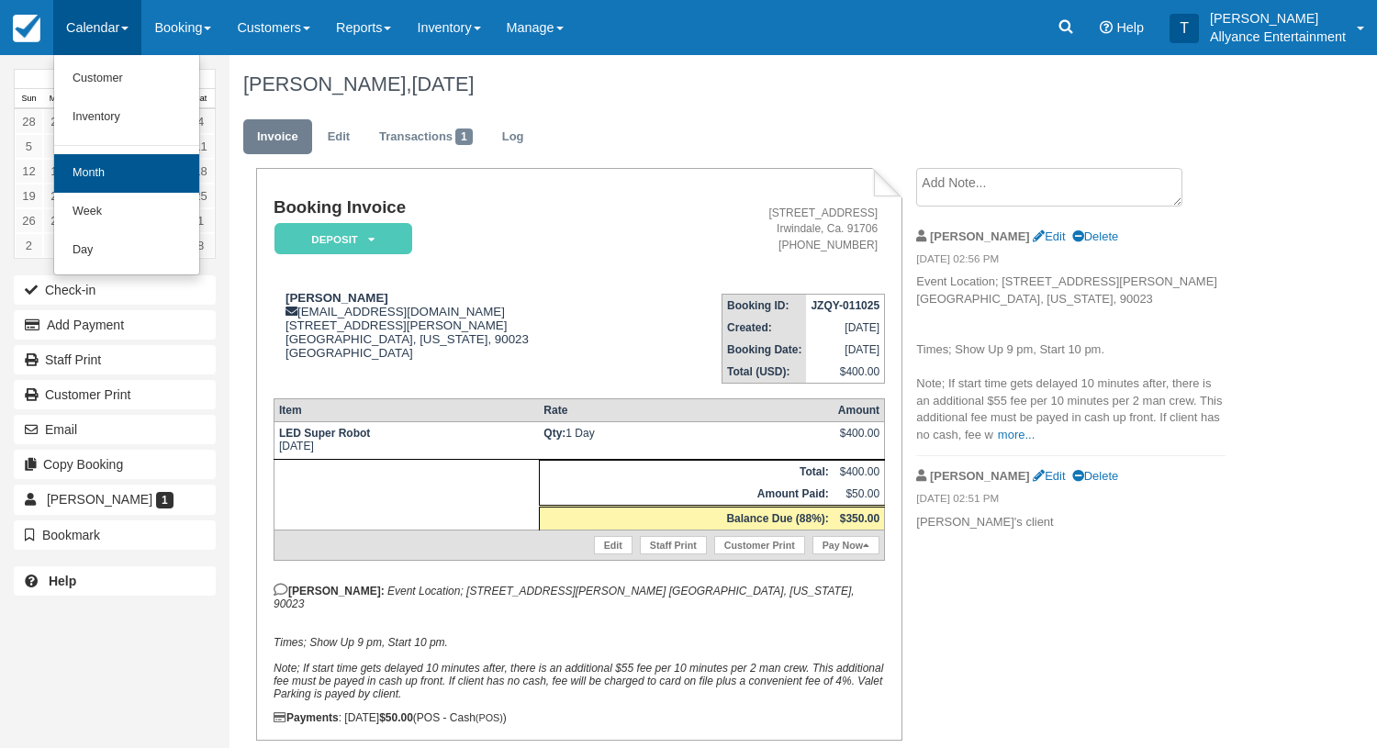
click at [103, 172] on link "Month" at bounding box center [126, 173] width 145 height 39
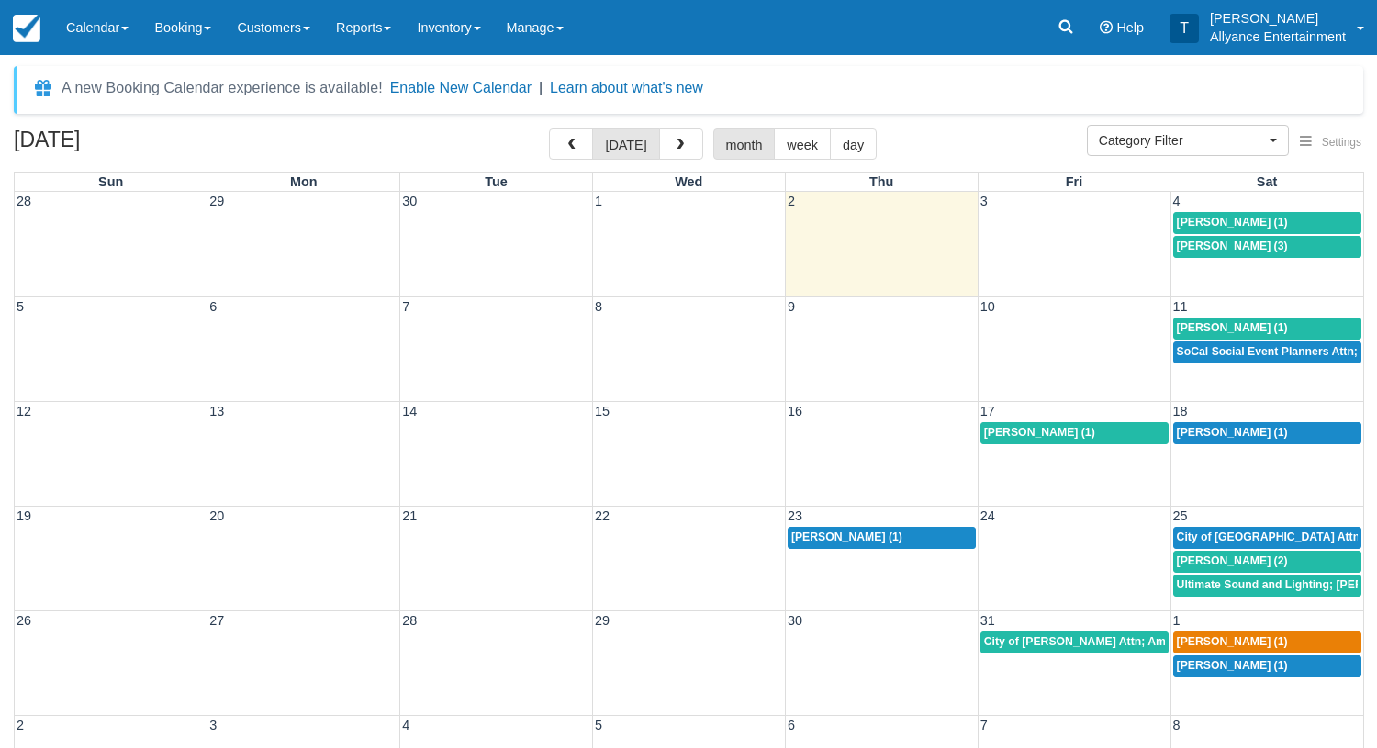
select select
click at [1047, 435] on span "[PERSON_NAME] (1)" at bounding box center [1039, 432] width 111 height 13
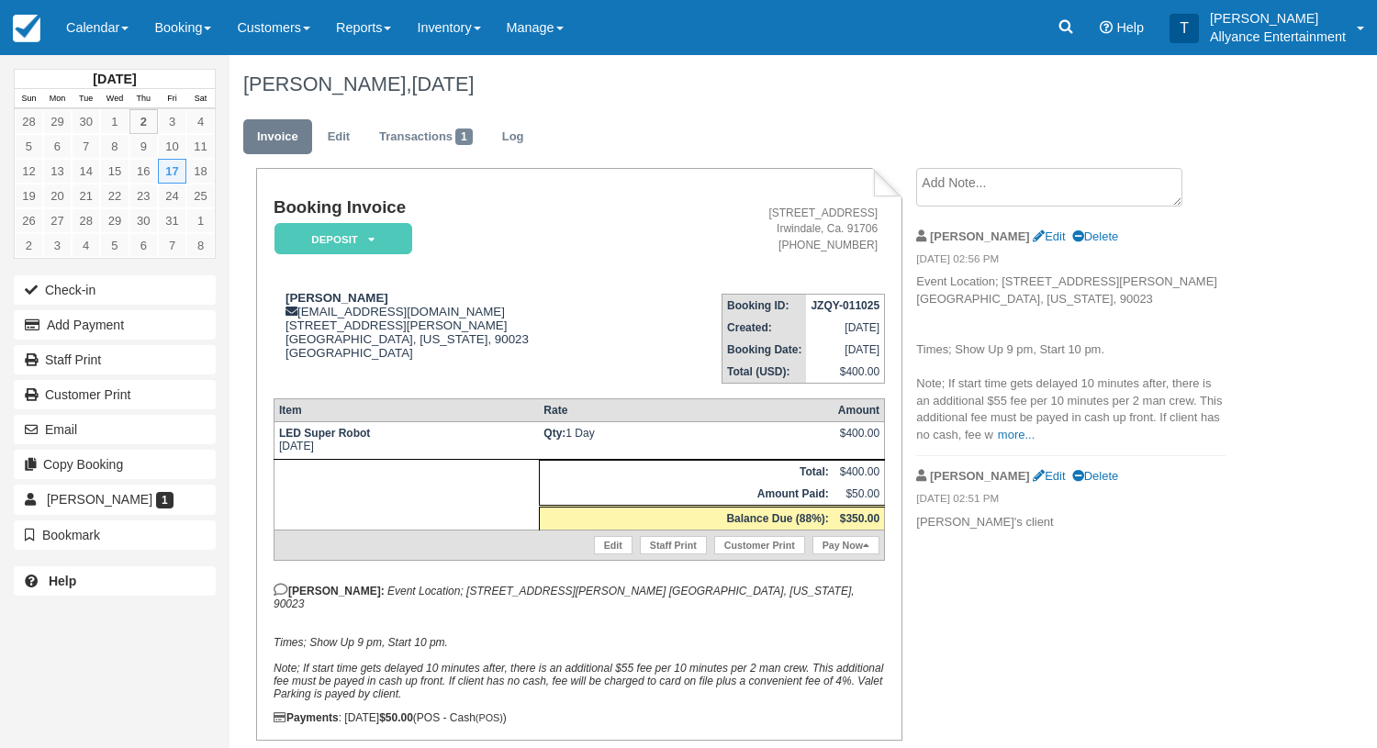
click at [947, 96] on div "[PERSON_NAME], [DATE]" at bounding box center [746, 84] width 1033 height 59
click at [80, 26] on link "Calendar" at bounding box center [97, 27] width 88 height 55
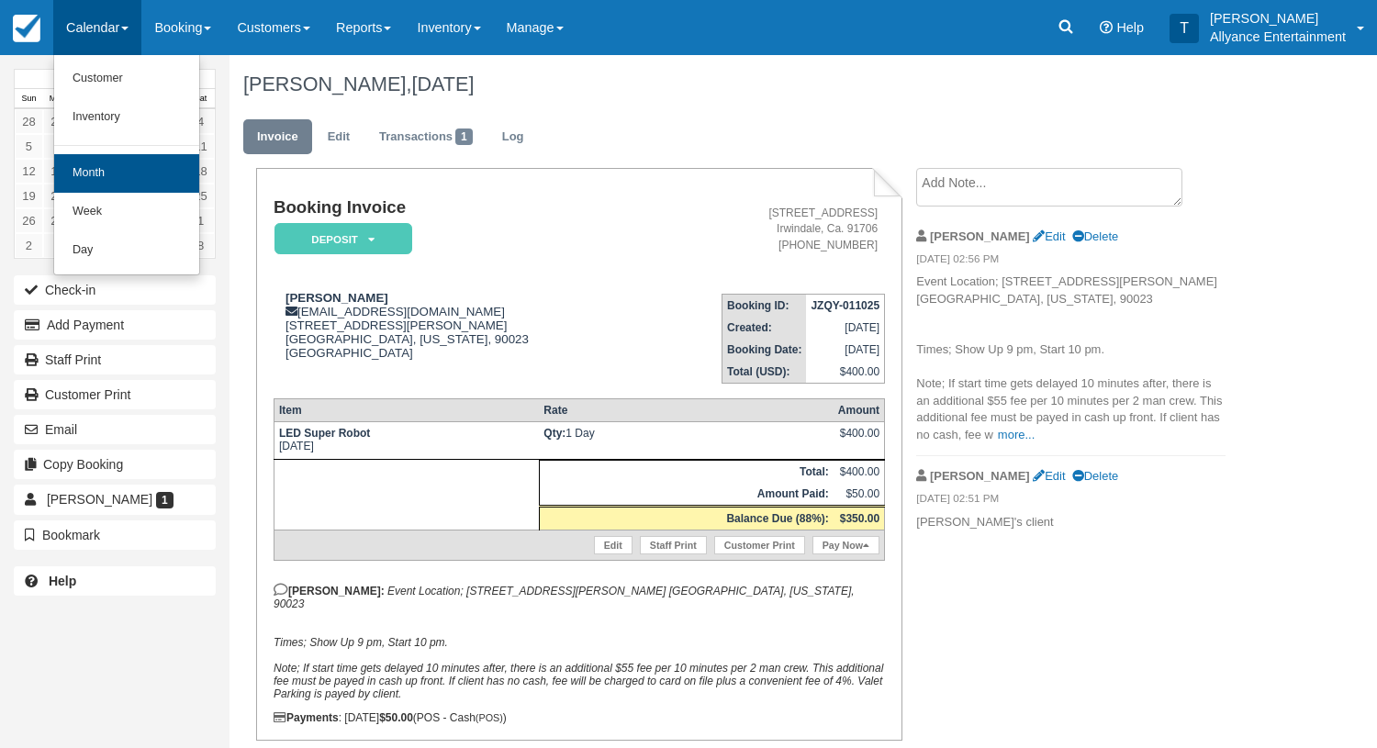
click at [96, 170] on link "Month" at bounding box center [126, 173] width 145 height 39
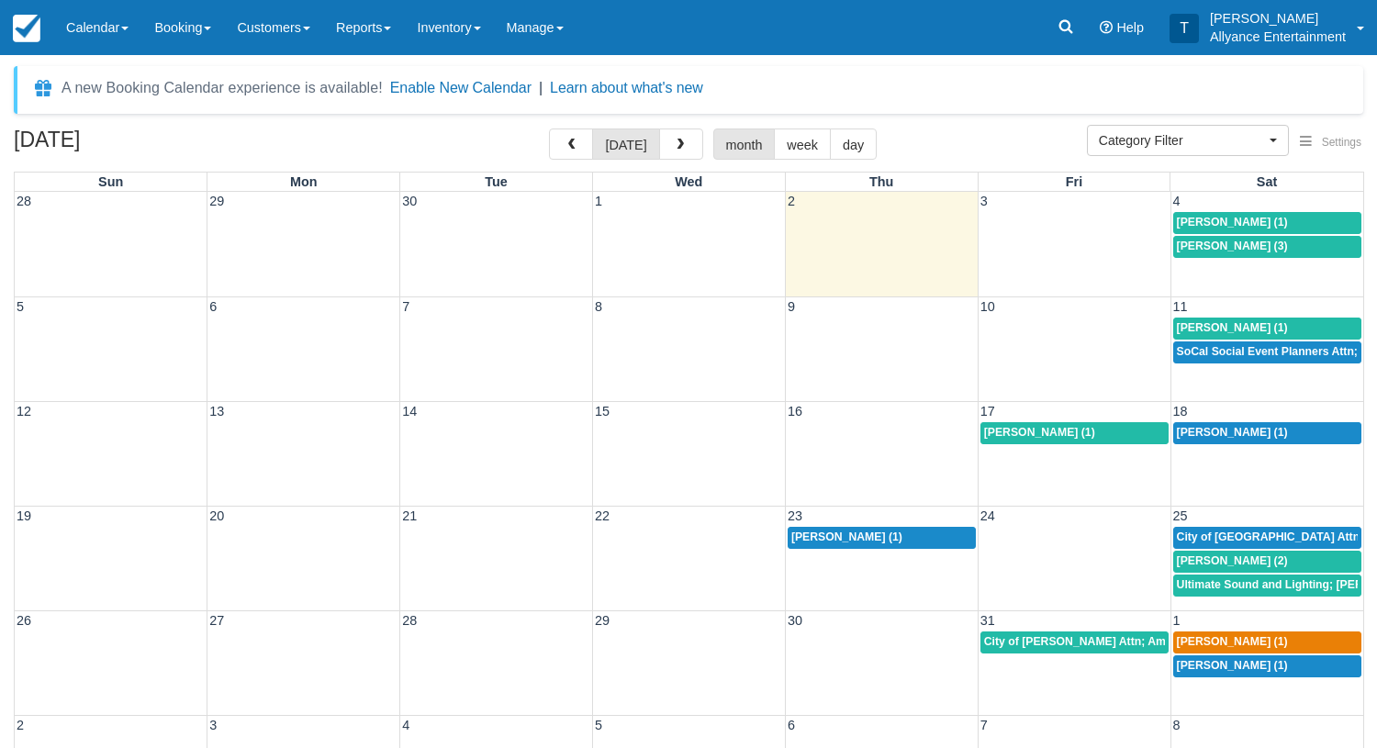
select select
click at [861, 566] on td "Adam Linares (1)" at bounding box center [881, 562] width 193 height 72
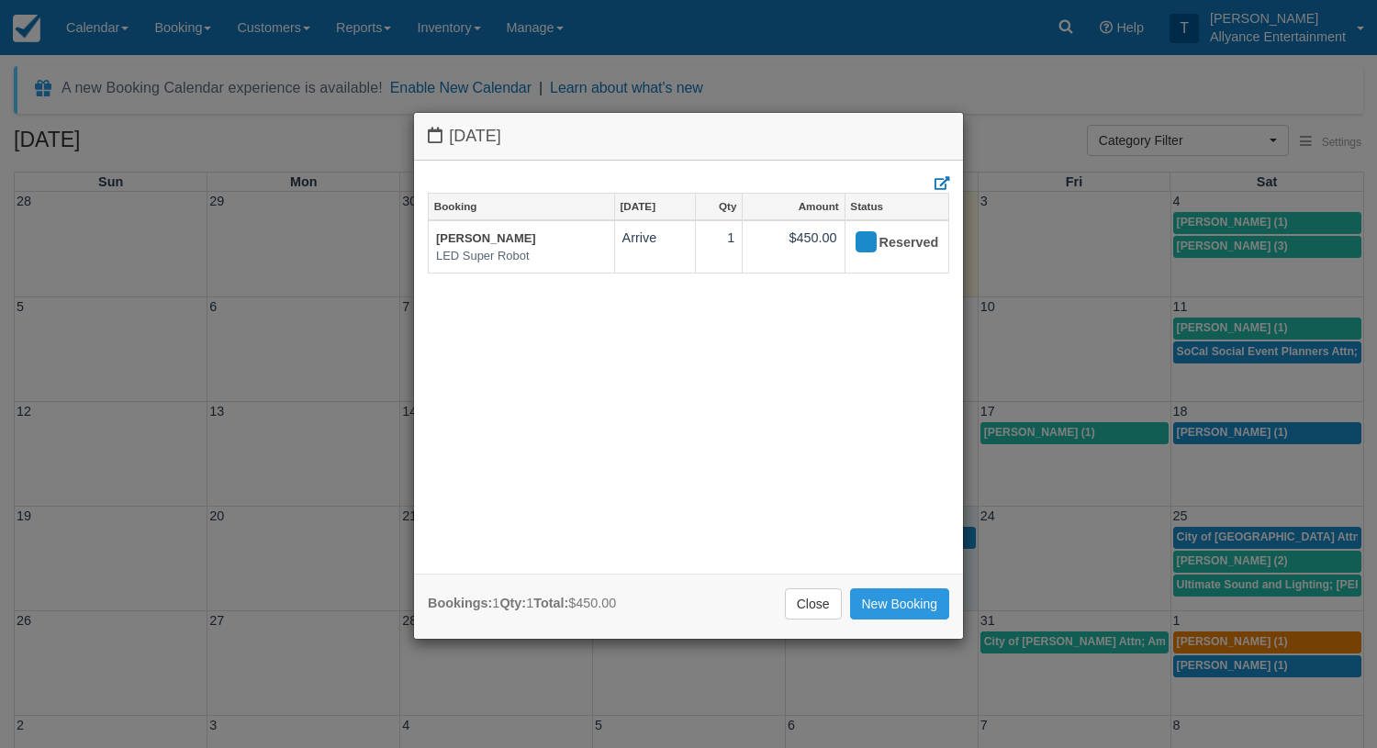
click at [696, 599] on div "Close New Booking" at bounding box center [688, 604] width 521 height 31
click at [798, 598] on link "Close" at bounding box center [813, 604] width 57 height 31
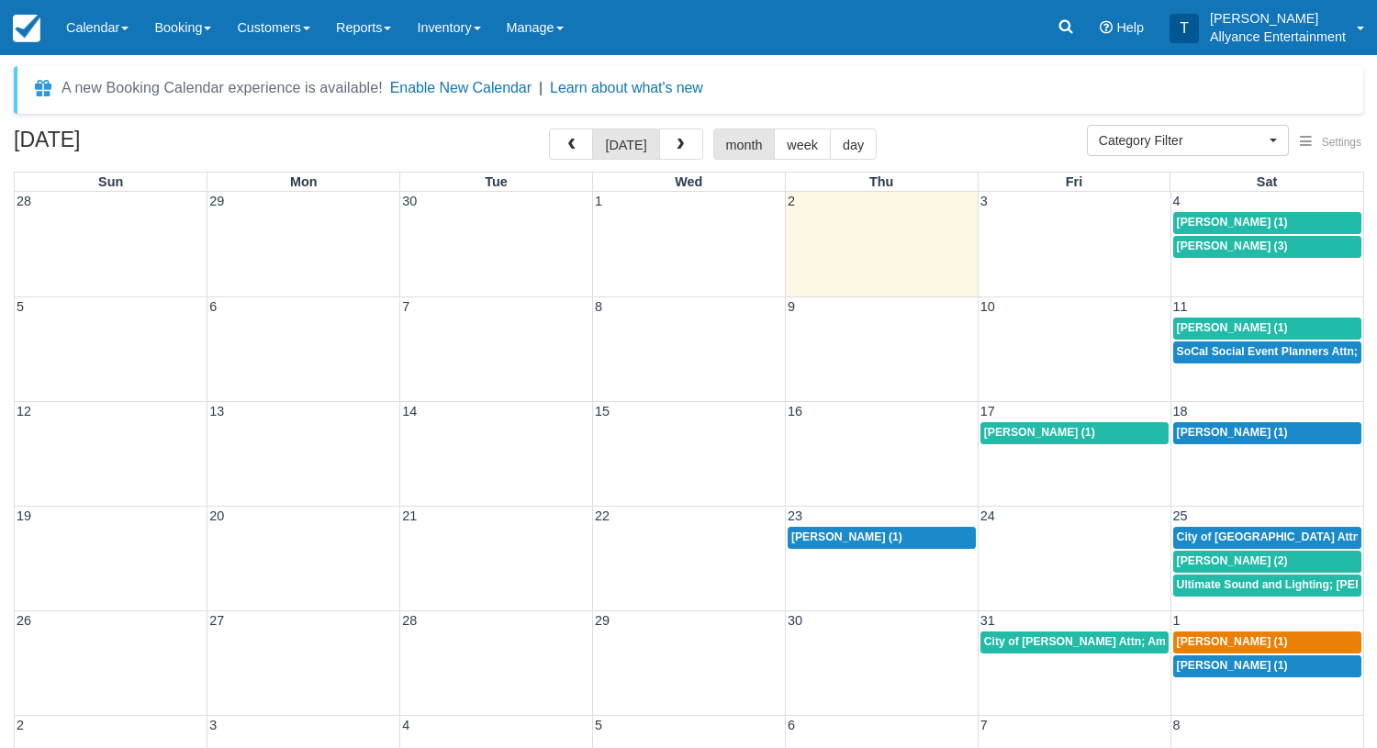
click at [912, 538] on div "Adam Linares (1)" at bounding box center [881, 538] width 181 height 15
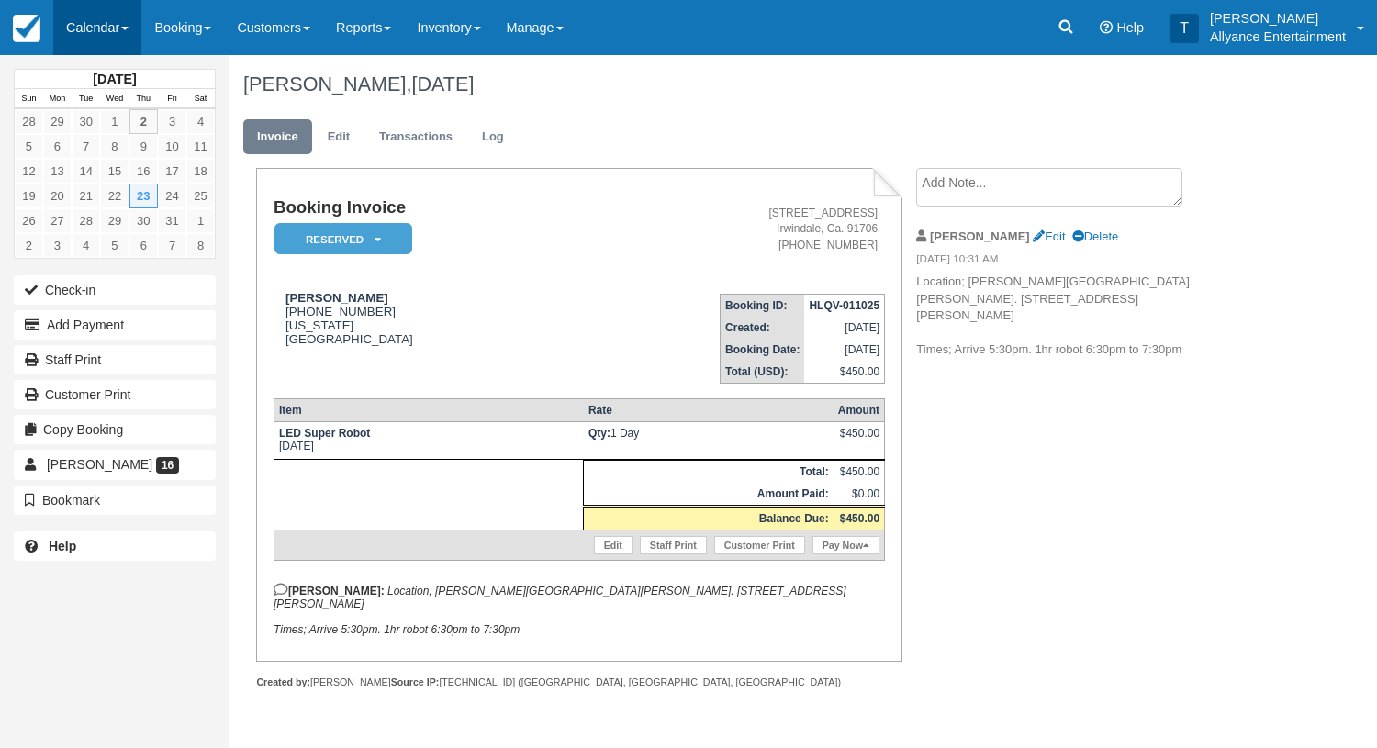
click at [89, 30] on link "Calendar" at bounding box center [97, 27] width 88 height 55
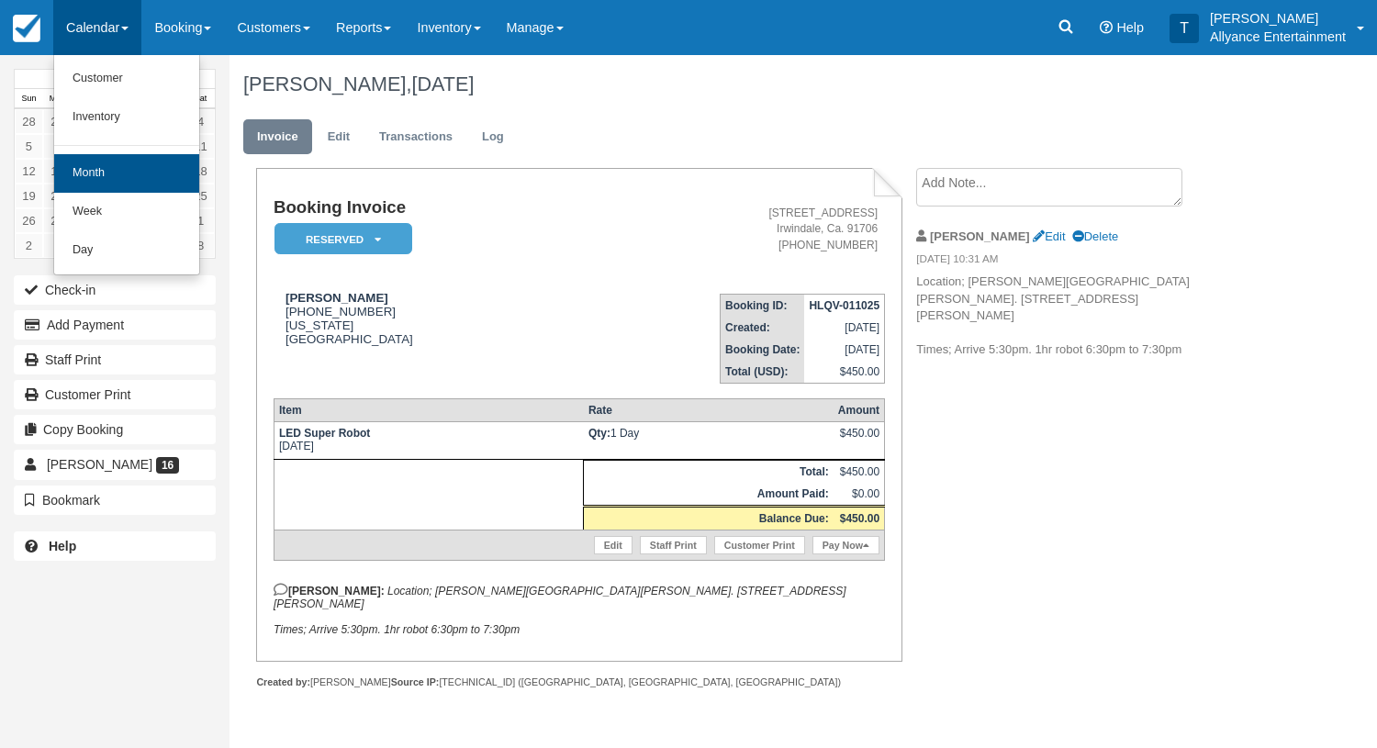
click at [98, 167] on link "Month" at bounding box center [126, 173] width 145 height 39
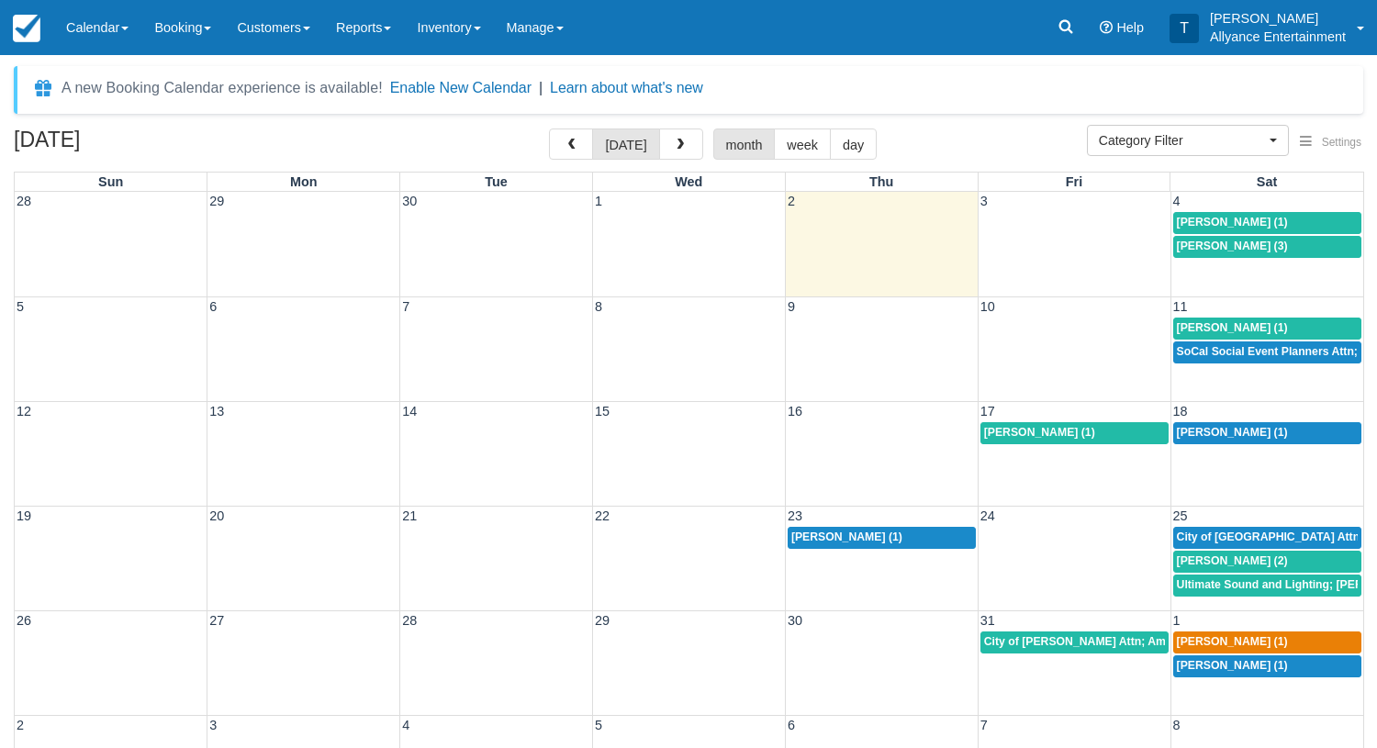
select select
click at [678, 145] on span "button" at bounding box center [680, 145] width 13 height 13
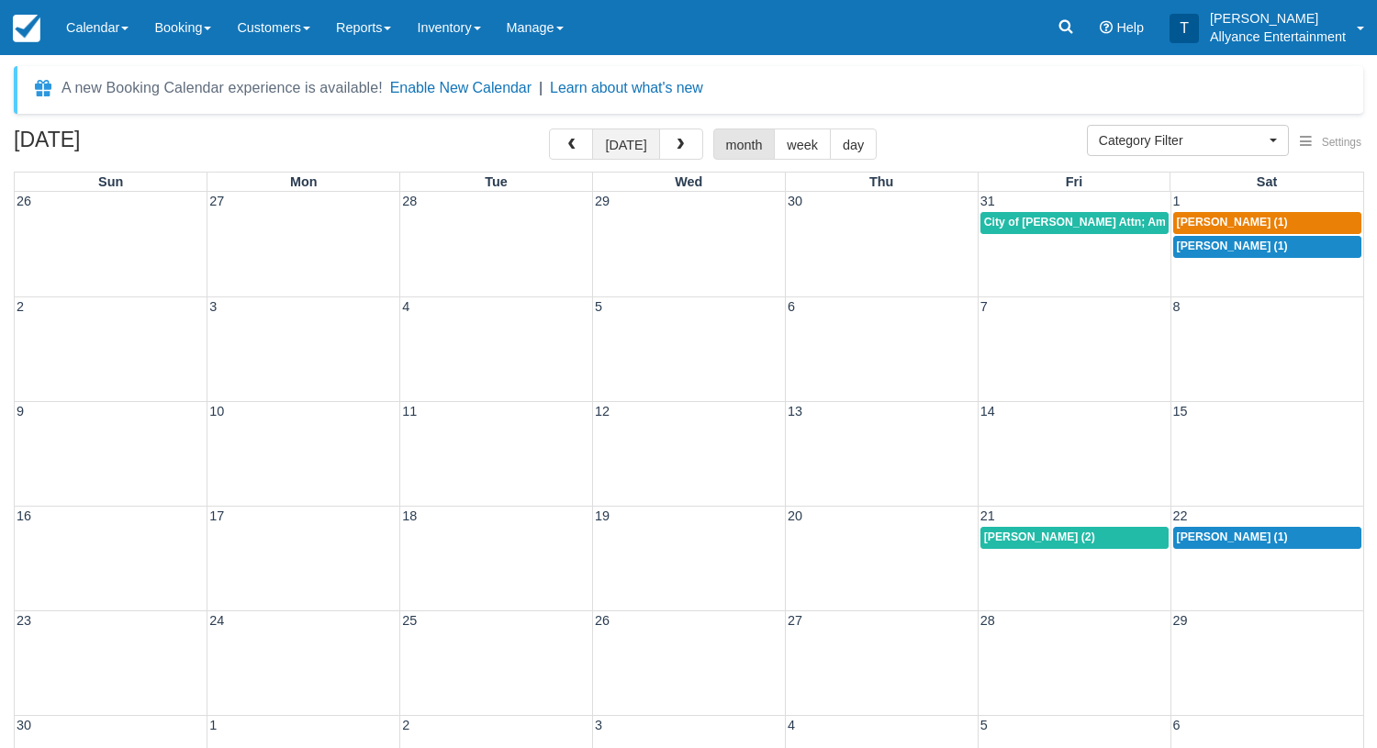
click at [620, 139] on button "[DATE]" at bounding box center [625, 144] width 67 height 31
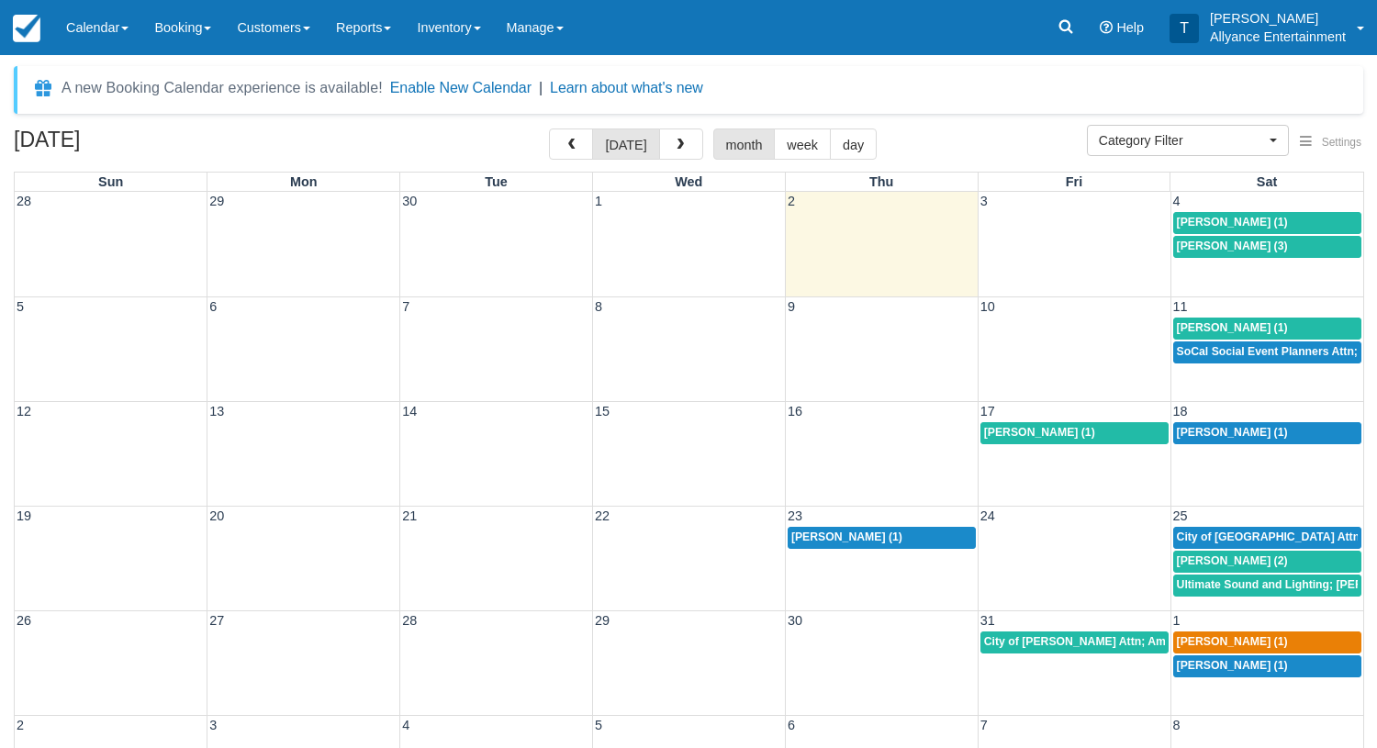
click at [1187, 514] on span "25" at bounding box center [1181, 516] width 18 height 15
